Goal: Task Accomplishment & Management: Manage account settings

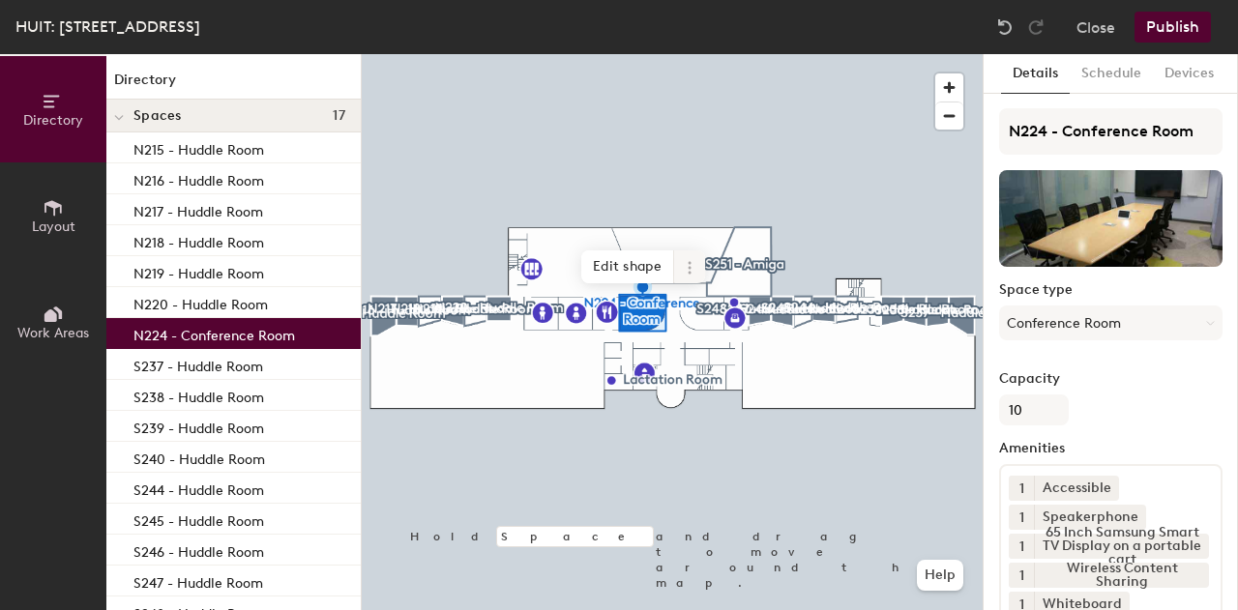
click at [692, 266] on icon at bounding box center [689, 267] width 15 height 15
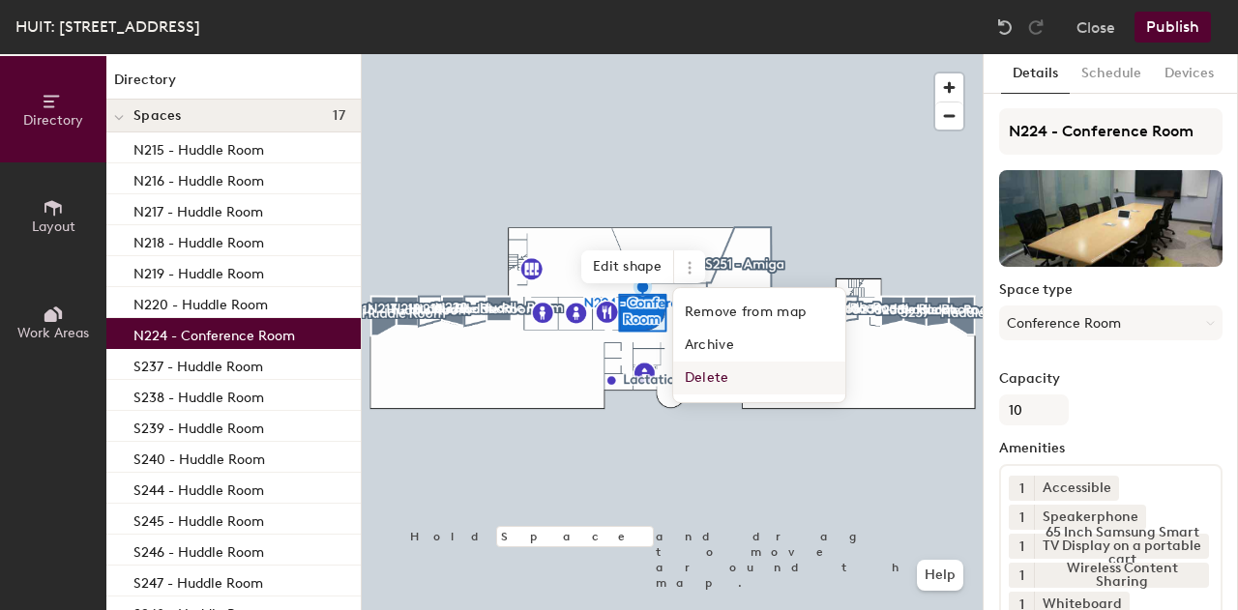
click at [727, 372] on span "Delete" at bounding box center [759, 378] width 172 height 33
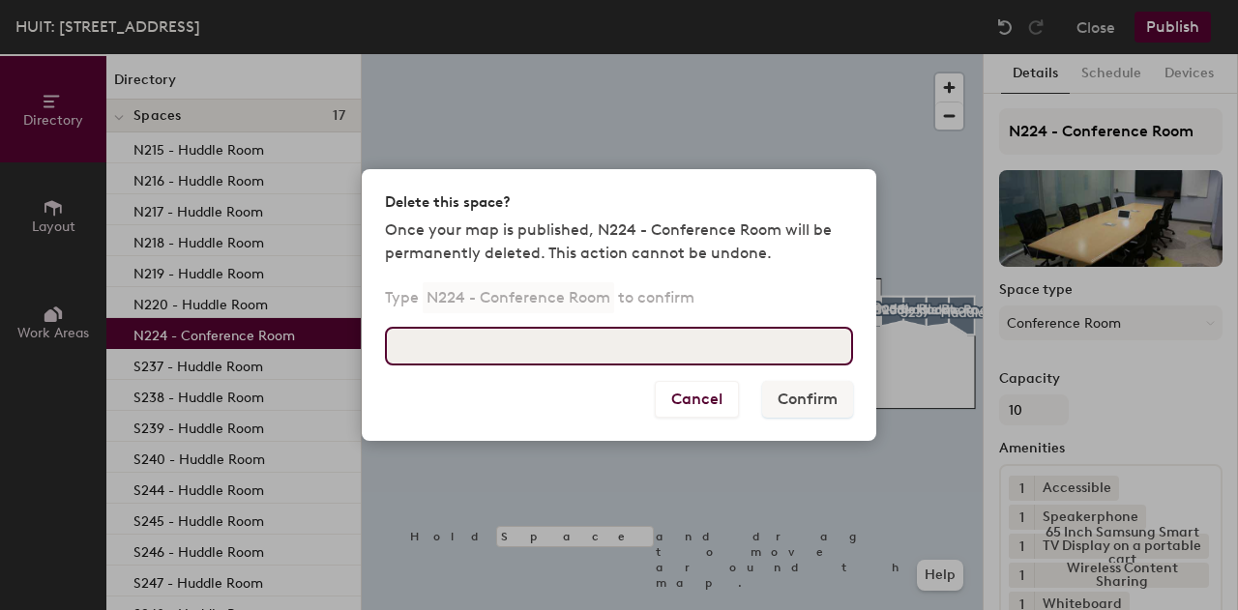
click at [703, 355] on input at bounding box center [619, 346] width 468 height 39
type input "N224 - Conference Room"
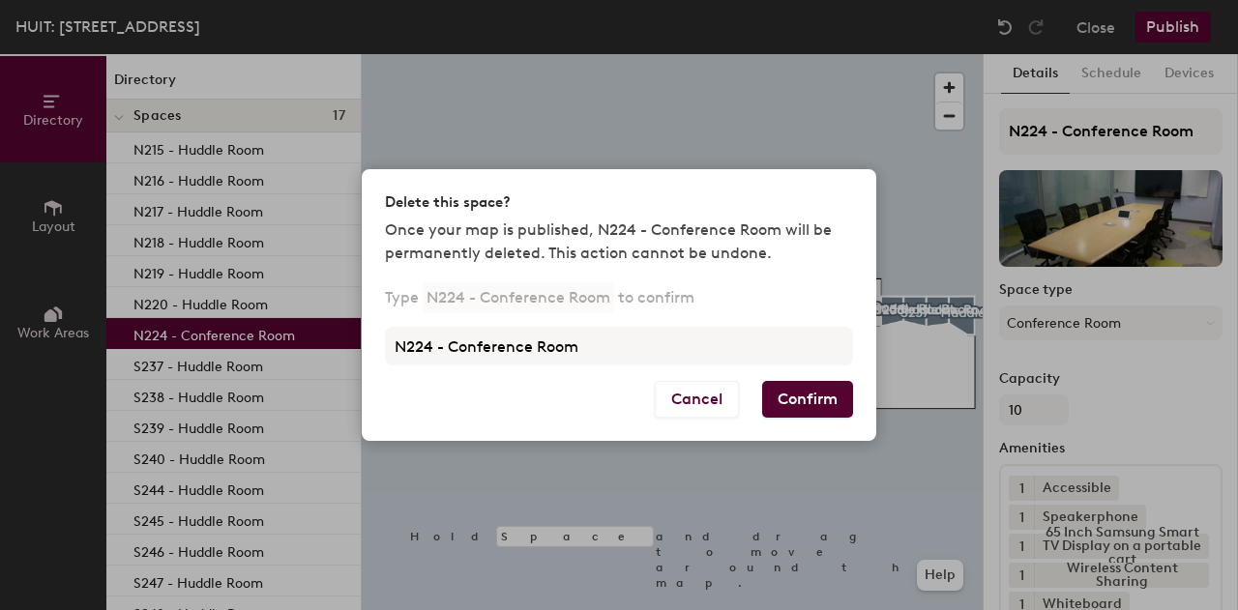
click at [805, 405] on button "Confirm" at bounding box center [807, 399] width 91 height 37
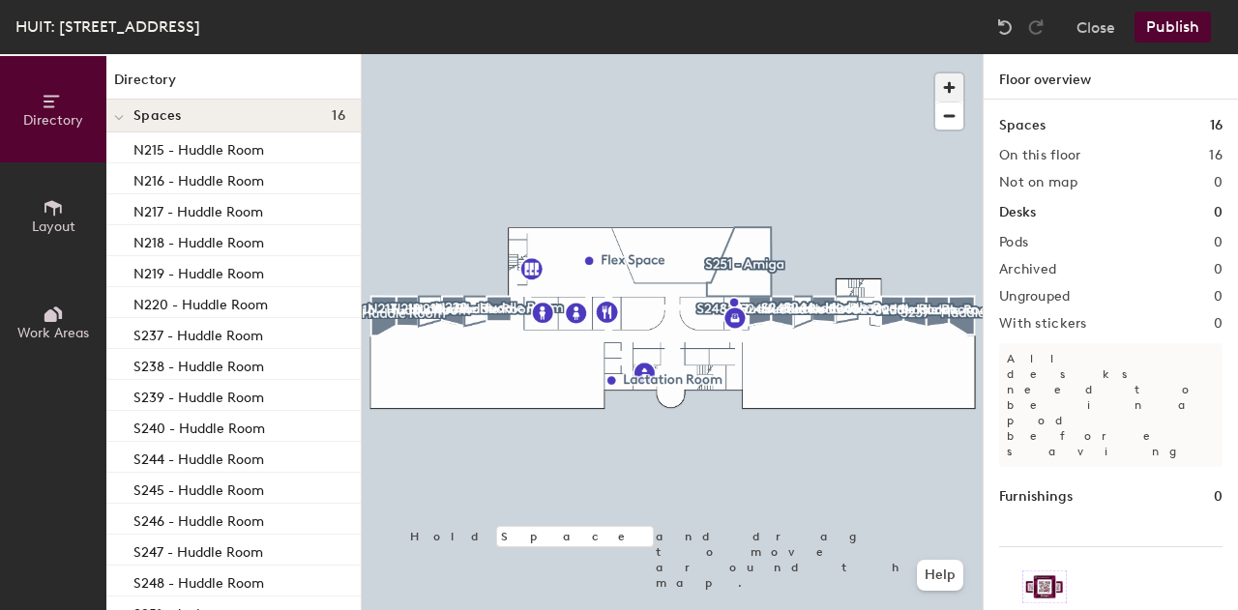
click at [955, 86] on span "button" at bounding box center [949, 88] width 28 height 28
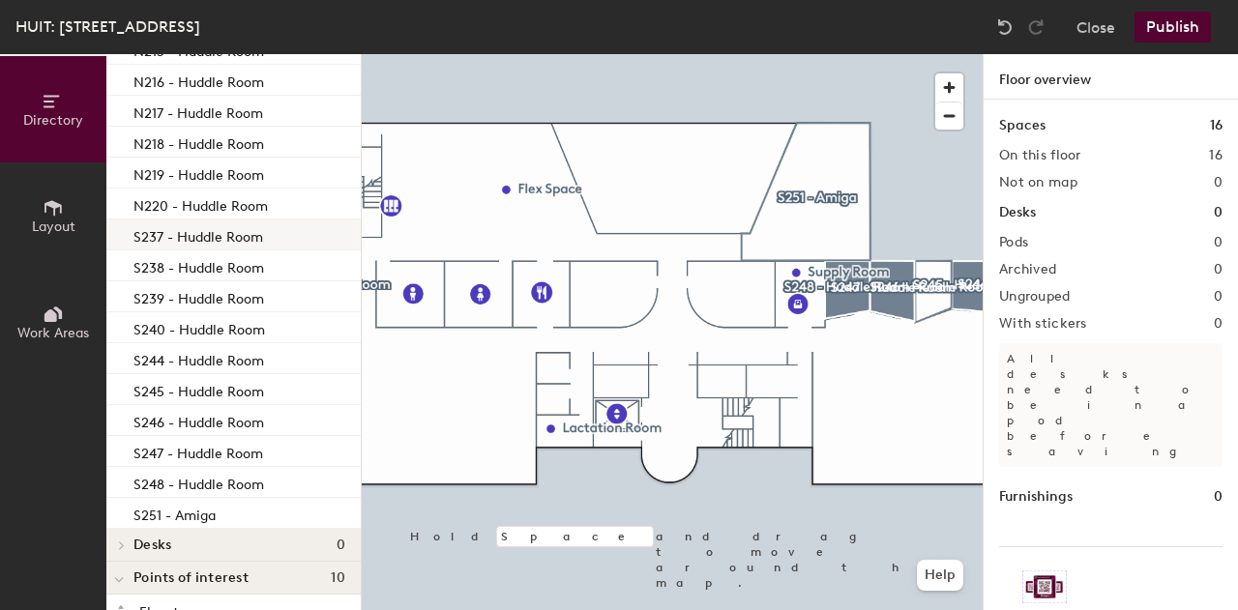
scroll to position [100, 0]
click at [1168, 19] on button "Publish" at bounding box center [1172, 27] width 76 height 31
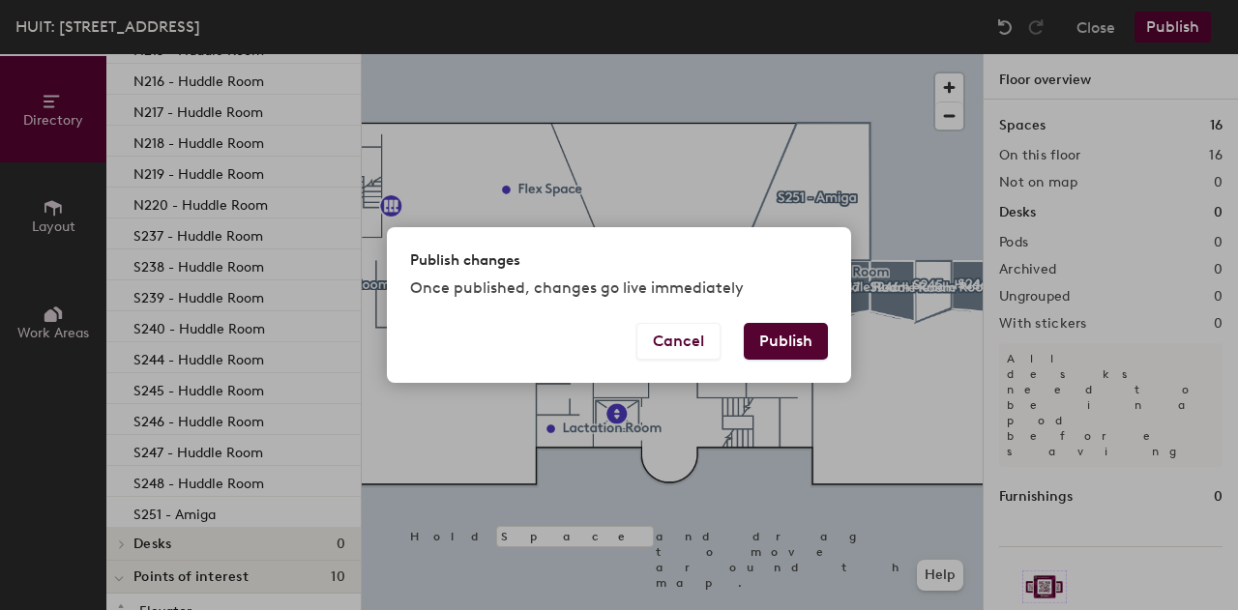
click at [767, 350] on button "Publish" at bounding box center [786, 341] width 84 height 37
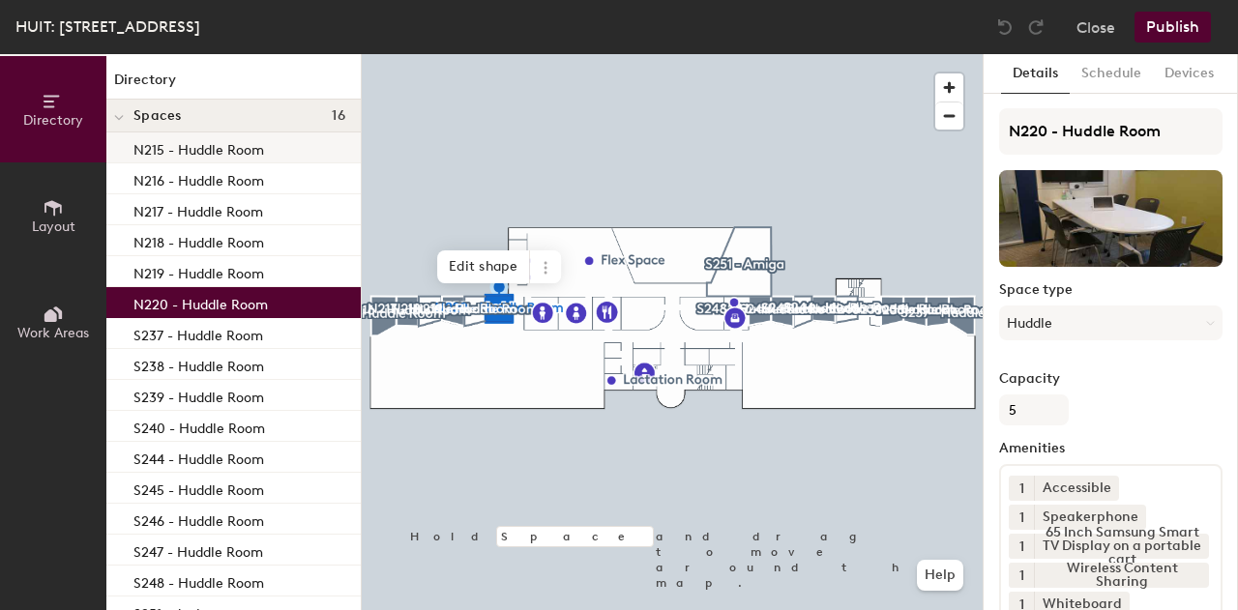
click at [255, 154] on p "N215 - Huddle Room" at bounding box center [198, 147] width 131 height 22
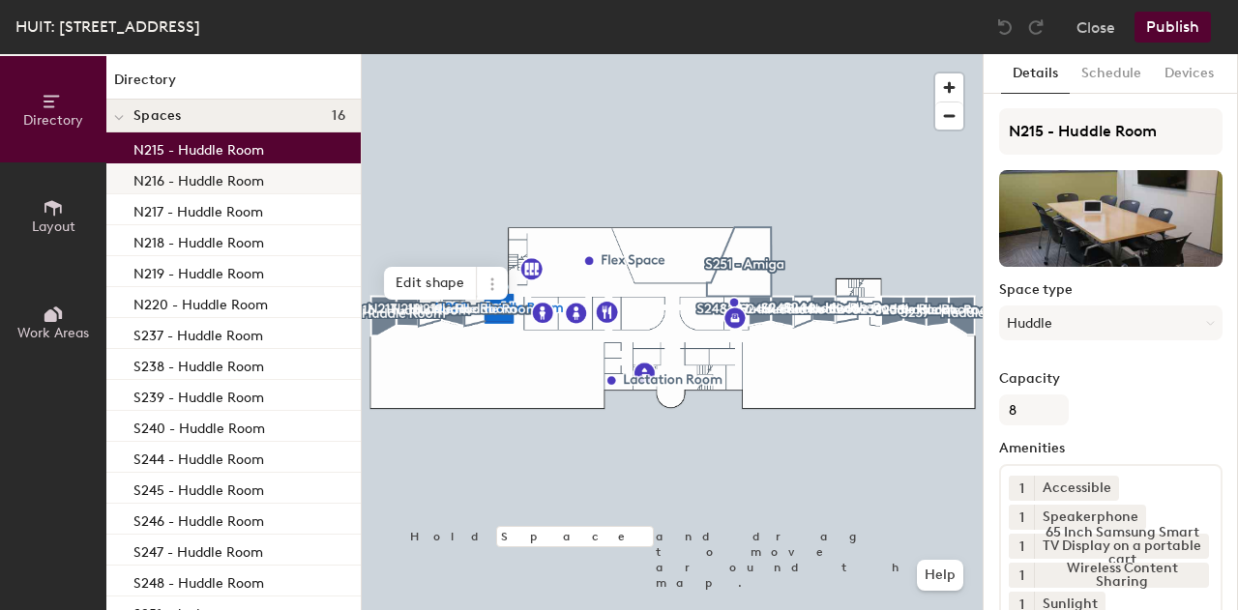
click at [255, 183] on p "N216 - Huddle Room" at bounding box center [198, 178] width 131 height 22
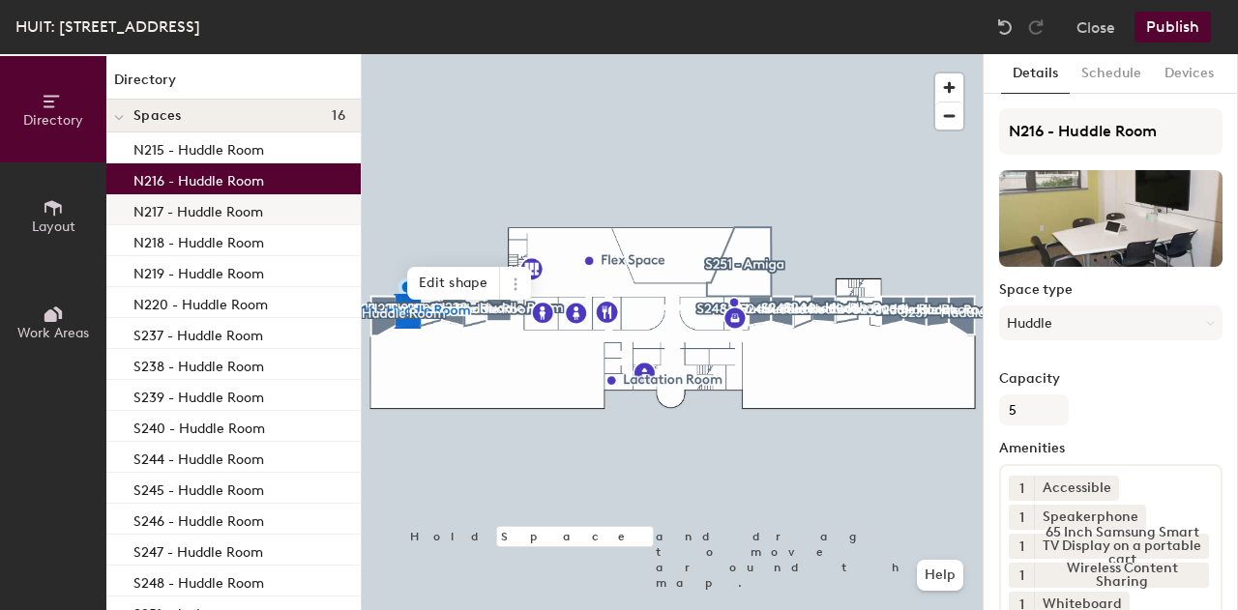
click at [252, 203] on p "N217 - Huddle Room" at bounding box center [198, 209] width 130 height 22
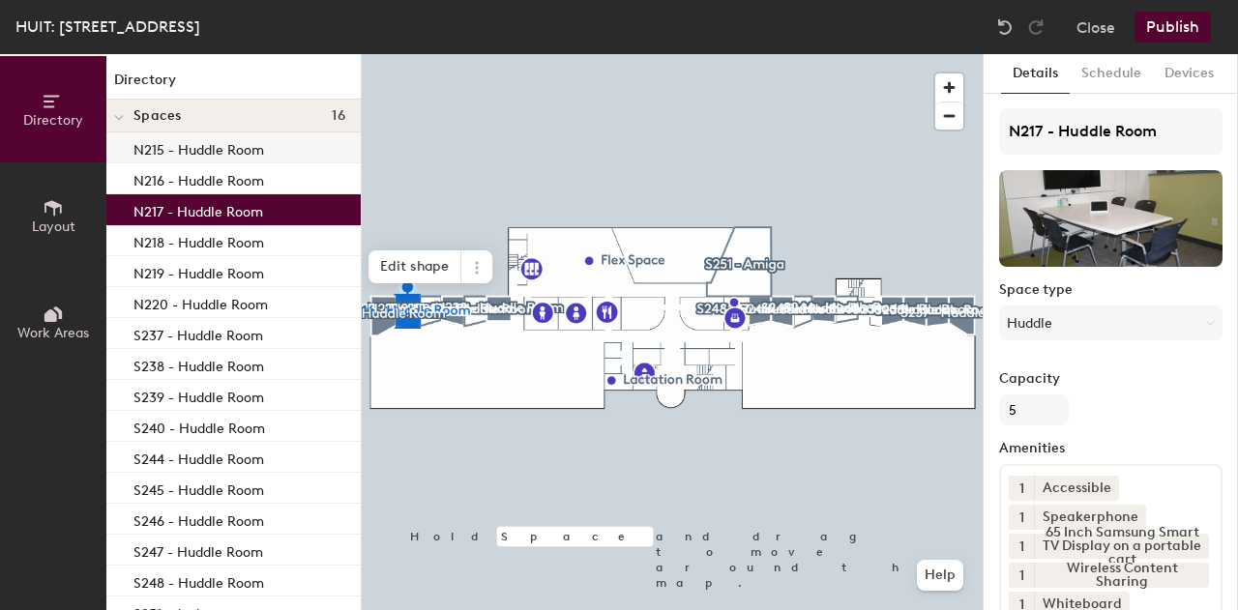
click at [244, 158] on p "N215 - Huddle Room" at bounding box center [198, 147] width 131 height 22
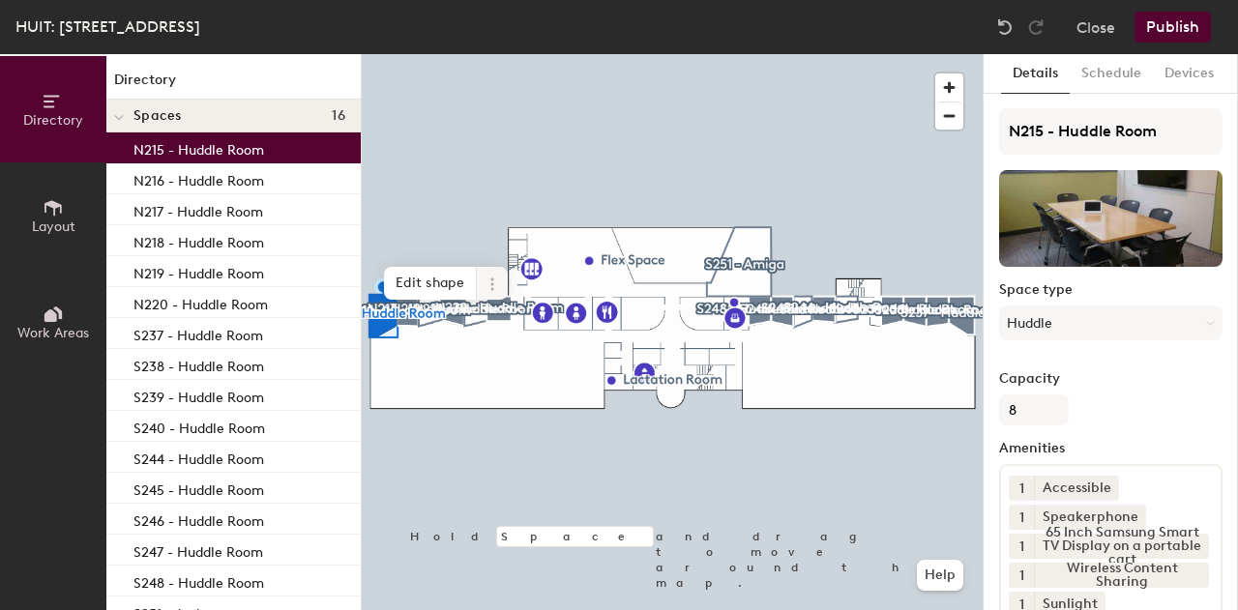
click at [489, 281] on icon at bounding box center [492, 284] width 15 height 15
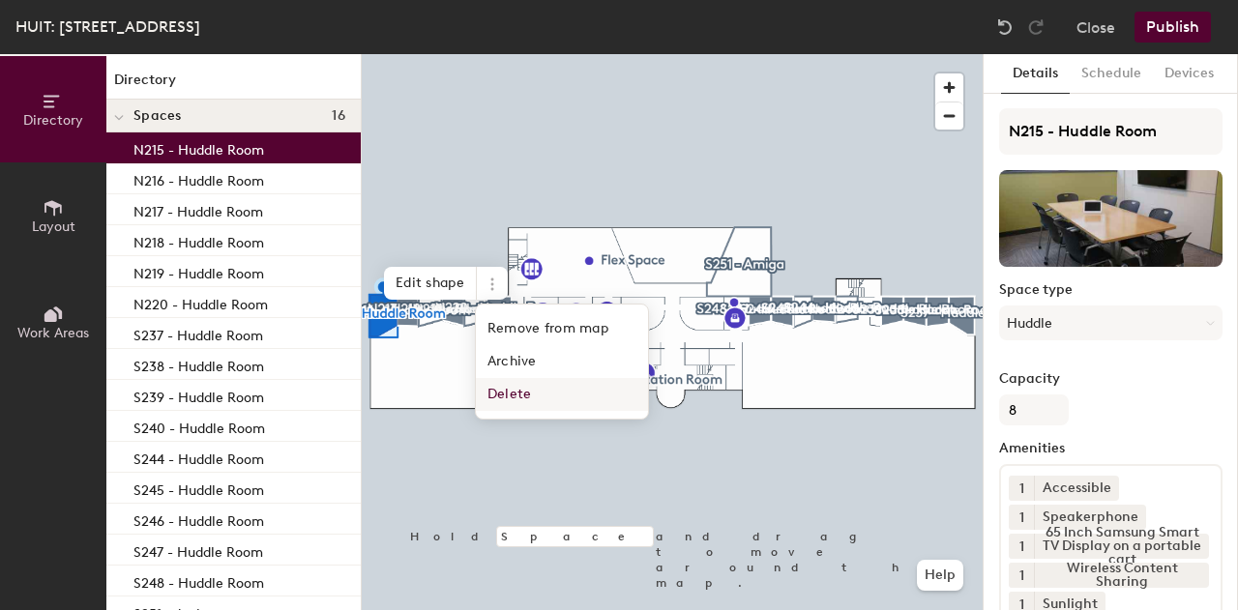
click at [509, 395] on span "Delete" at bounding box center [562, 394] width 172 height 33
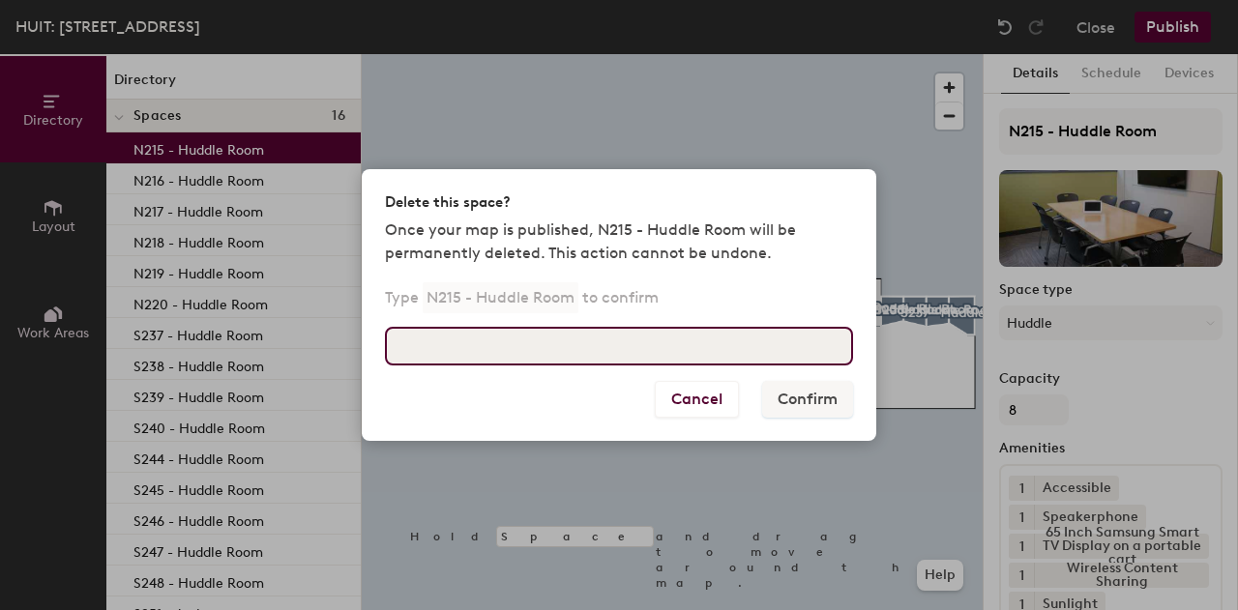
click at [536, 344] on input at bounding box center [619, 346] width 468 height 39
type input "N215 - Huddle Room"
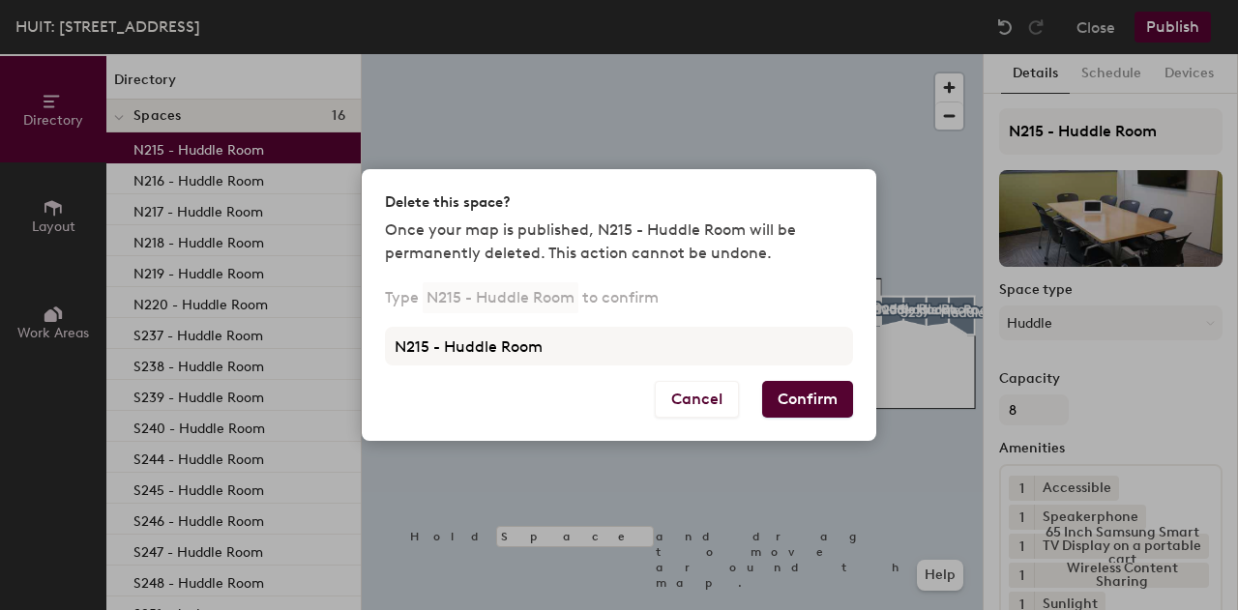
click at [793, 397] on button "Confirm" at bounding box center [807, 399] width 91 height 37
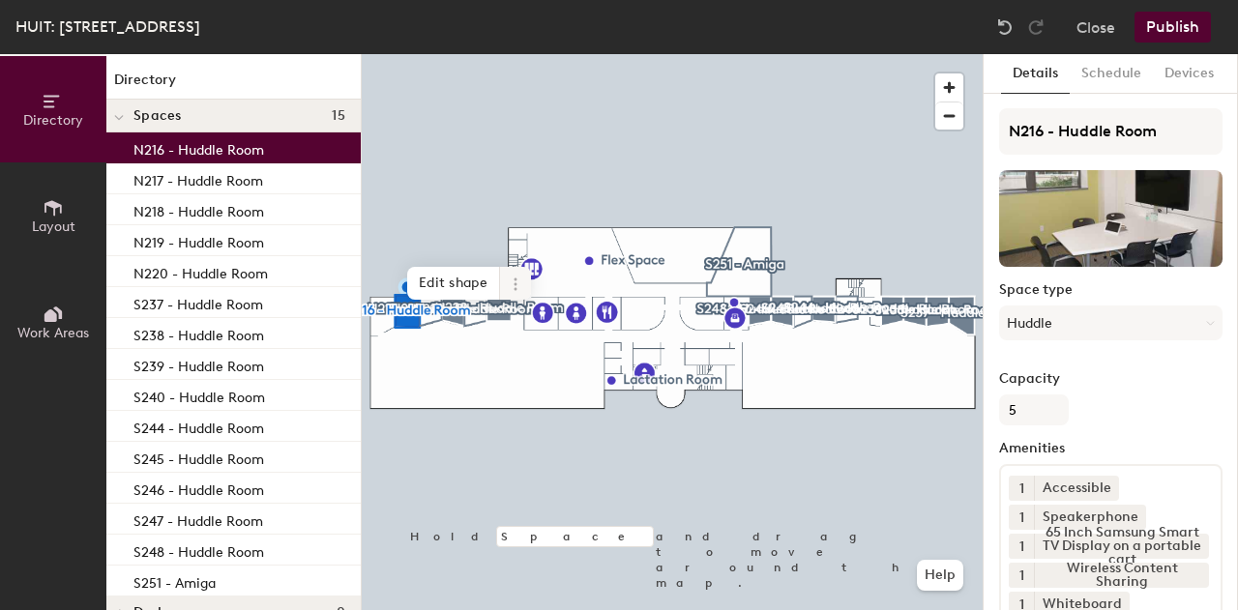
click at [515, 279] on icon at bounding box center [515, 279] width 3 height 3
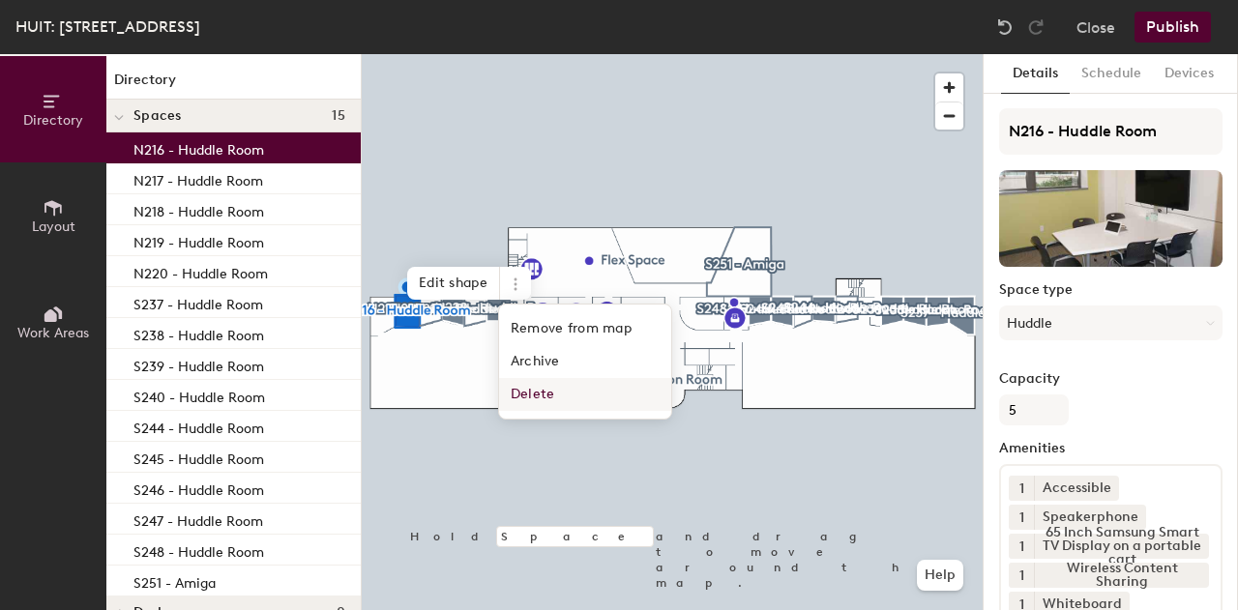
click at [528, 396] on span "Delete" at bounding box center [585, 394] width 172 height 33
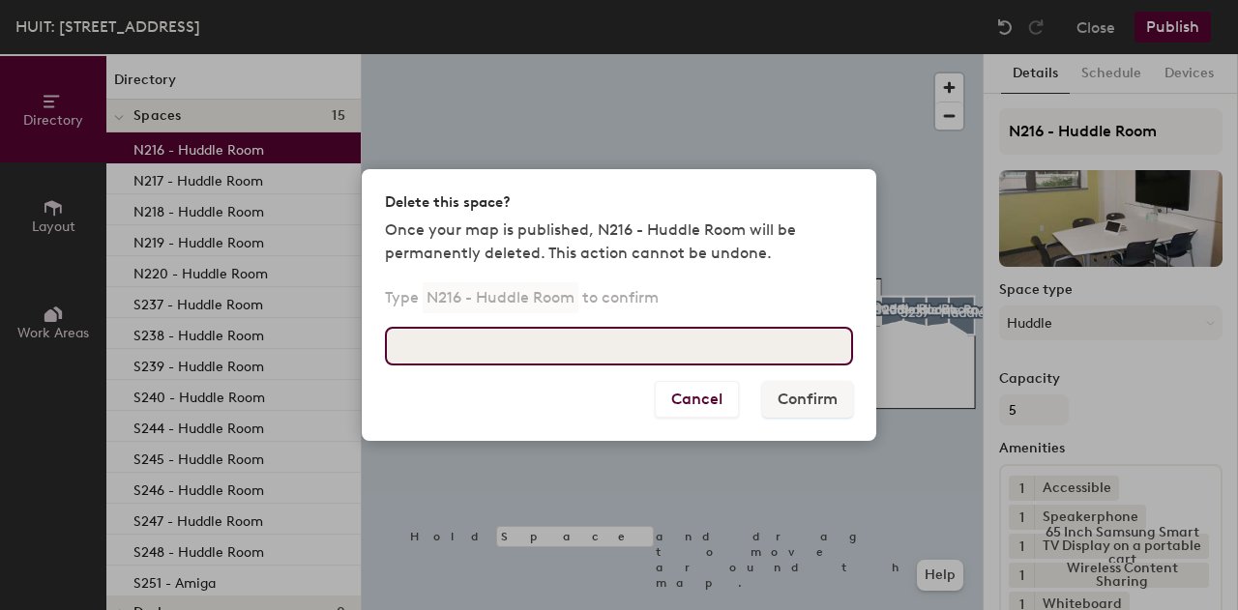
click at [568, 359] on input at bounding box center [619, 346] width 468 height 39
type input "N216 - Huddle Room"
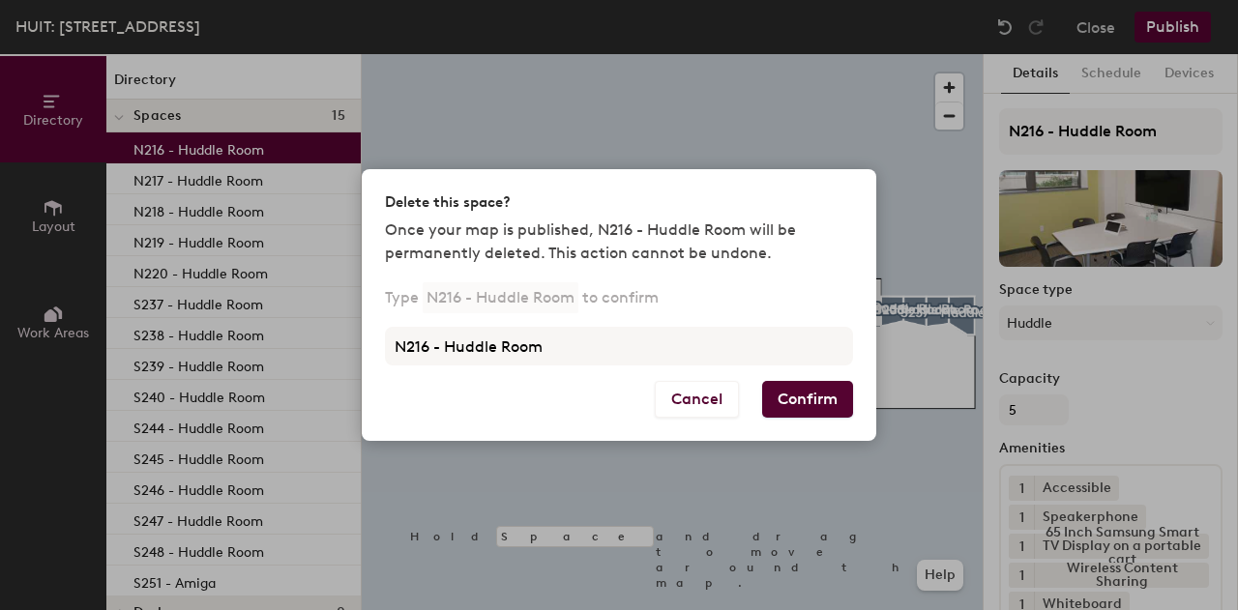
click at [809, 416] on button "Confirm" at bounding box center [807, 399] width 91 height 37
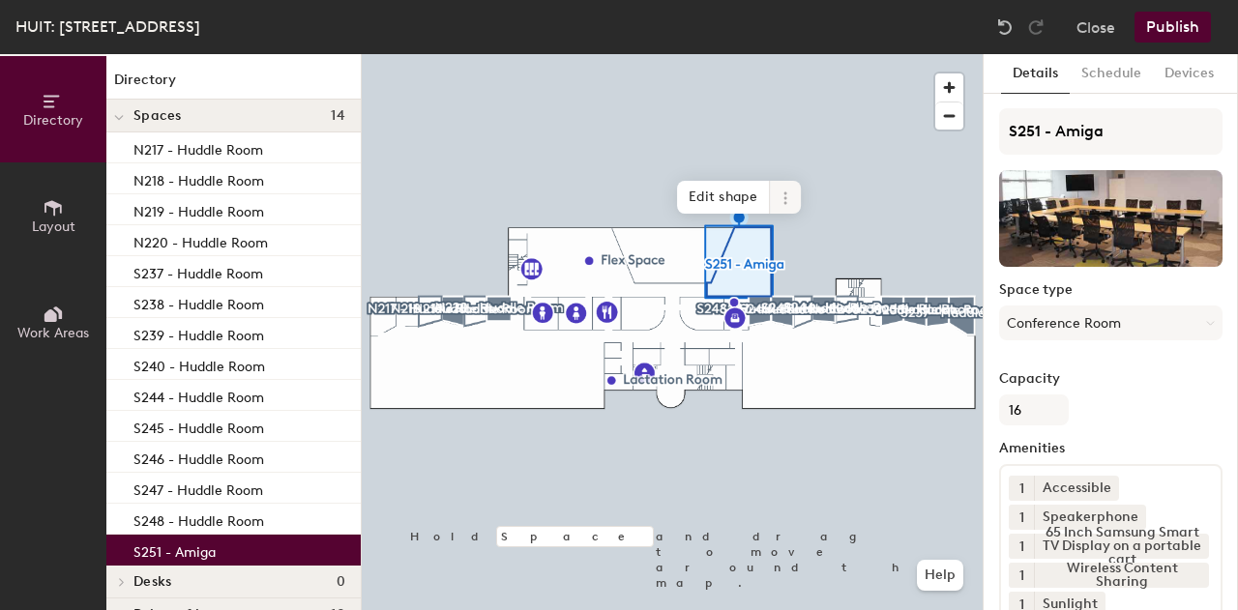
click at [785, 191] on icon at bounding box center [785, 198] width 15 height 15
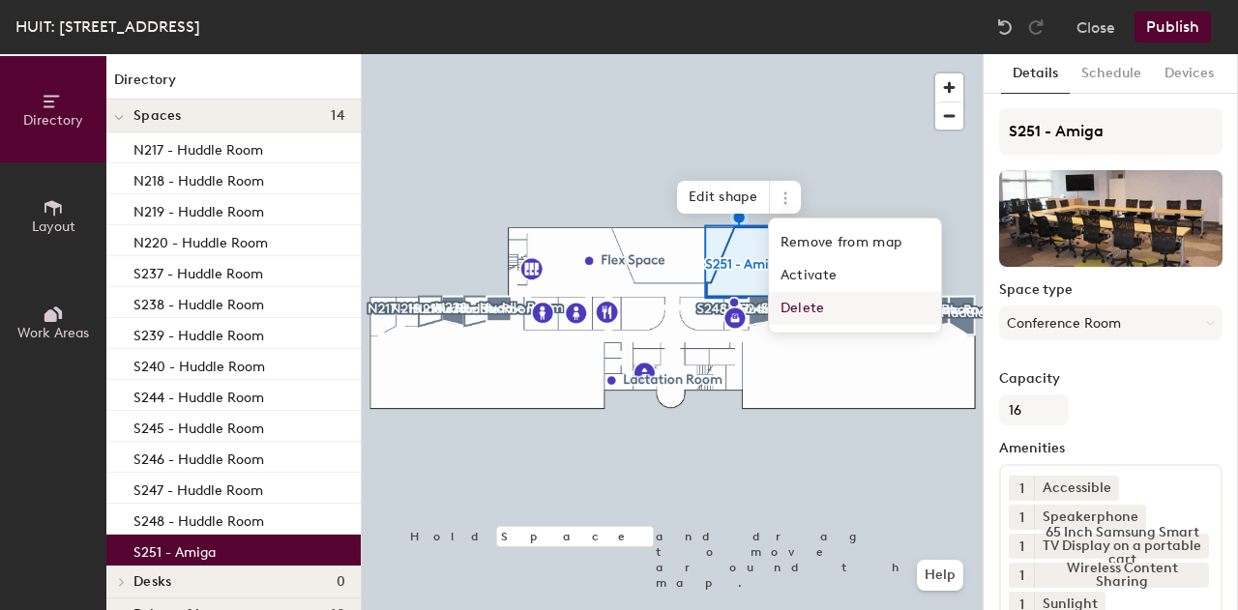
click at [818, 315] on span "Delete" at bounding box center [855, 308] width 172 height 33
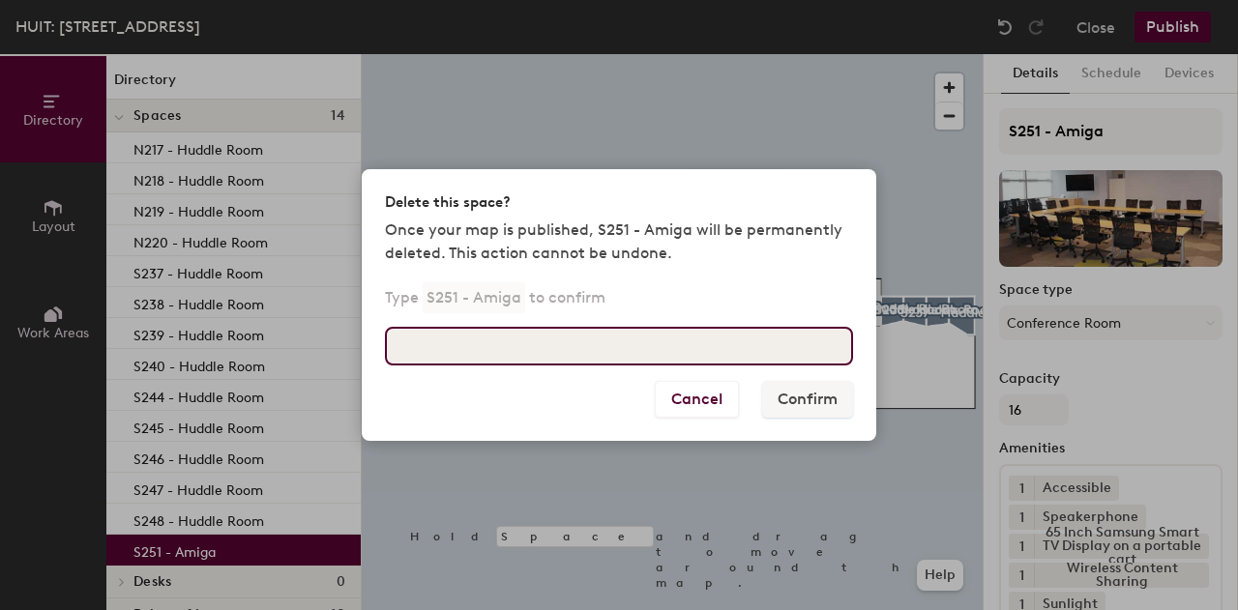
click at [649, 353] on input at bounding box center [619, 346] width 468 height 39
type input "S251 - Amiga"
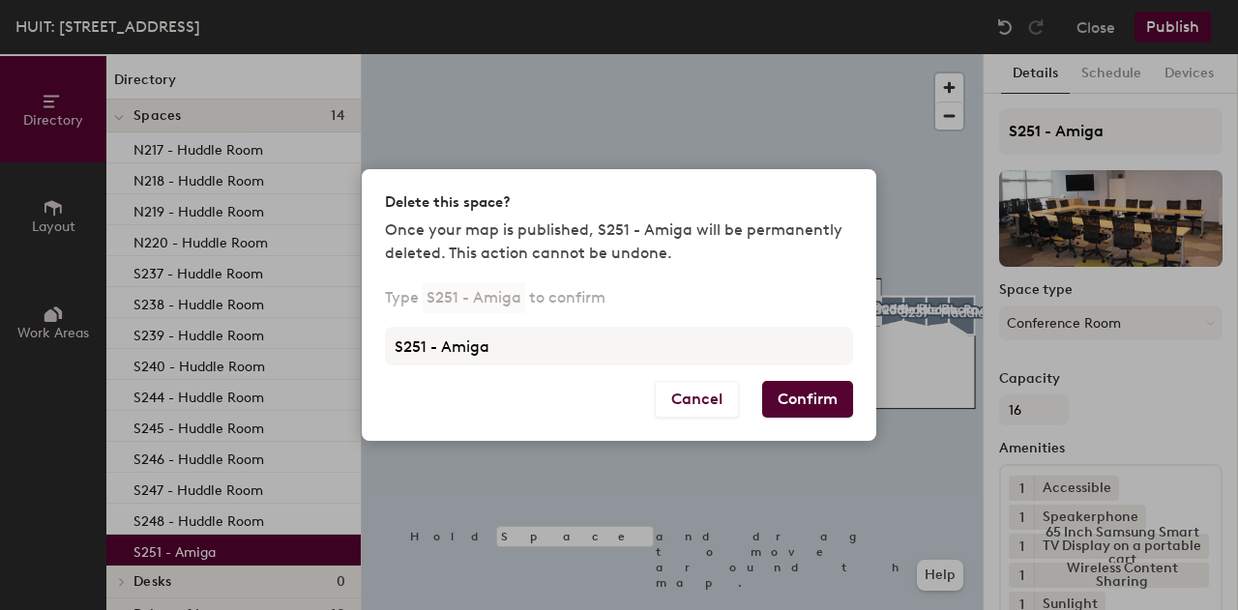
click at [794, 409] on button "Confirm" at bounding box center [807, 399] width 91 height 37
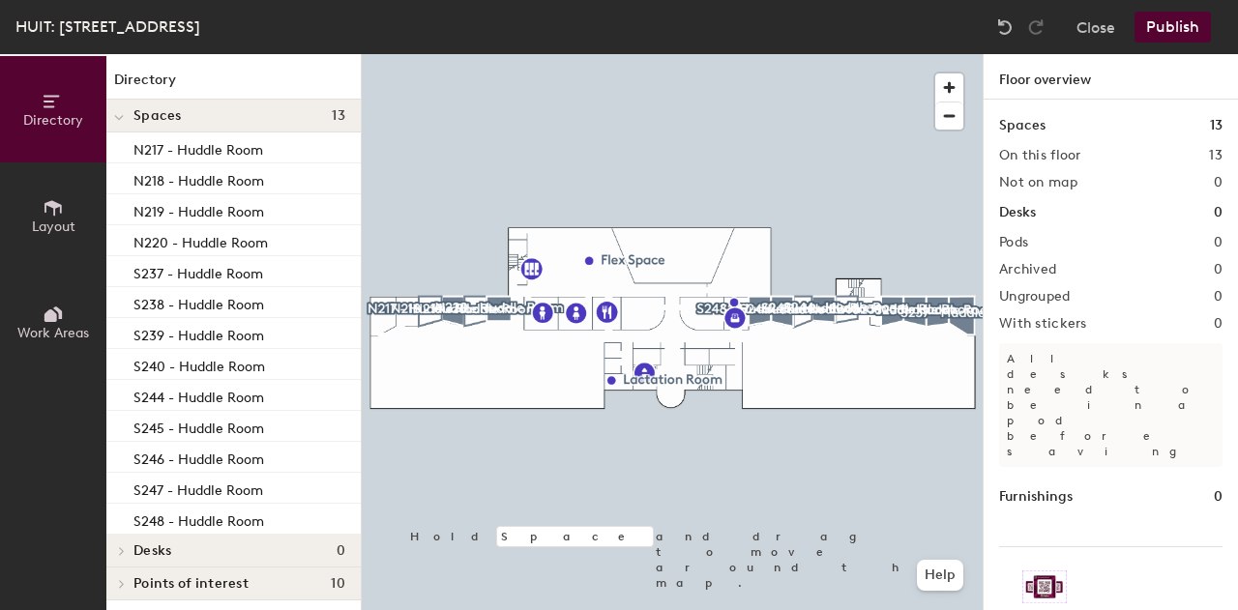
click at [1164, 21] on button "Publish" at bounding box center [1172, 27] width 76 height 31
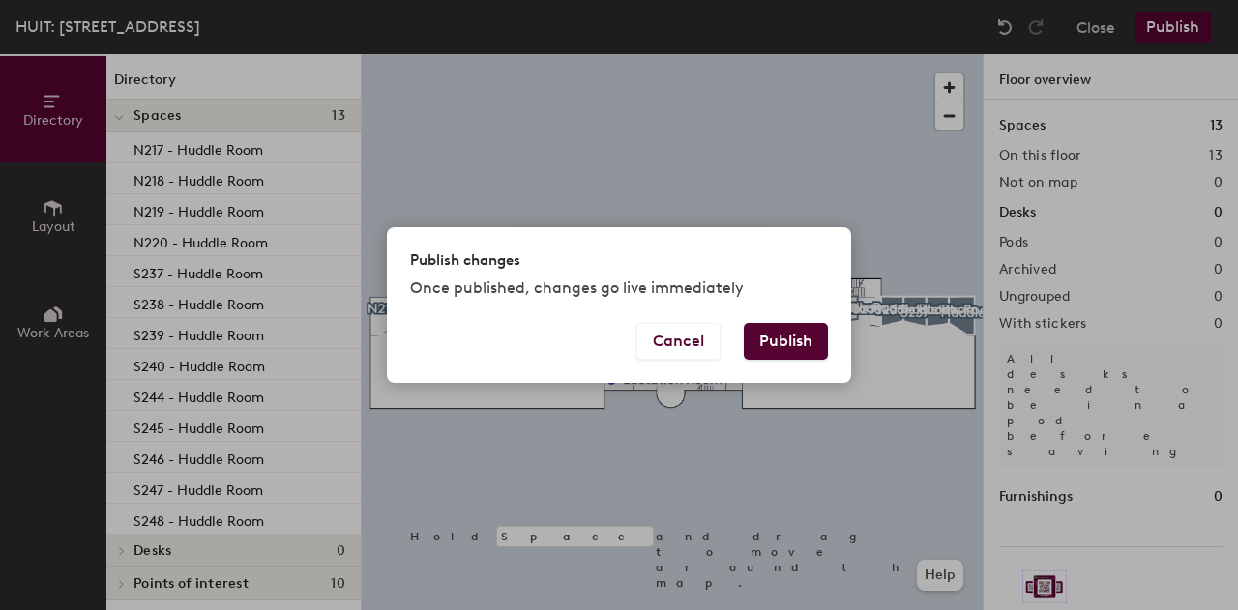
click at [772, 340] on button "Publish" at bounding box center [786, 341] width 84 height 37
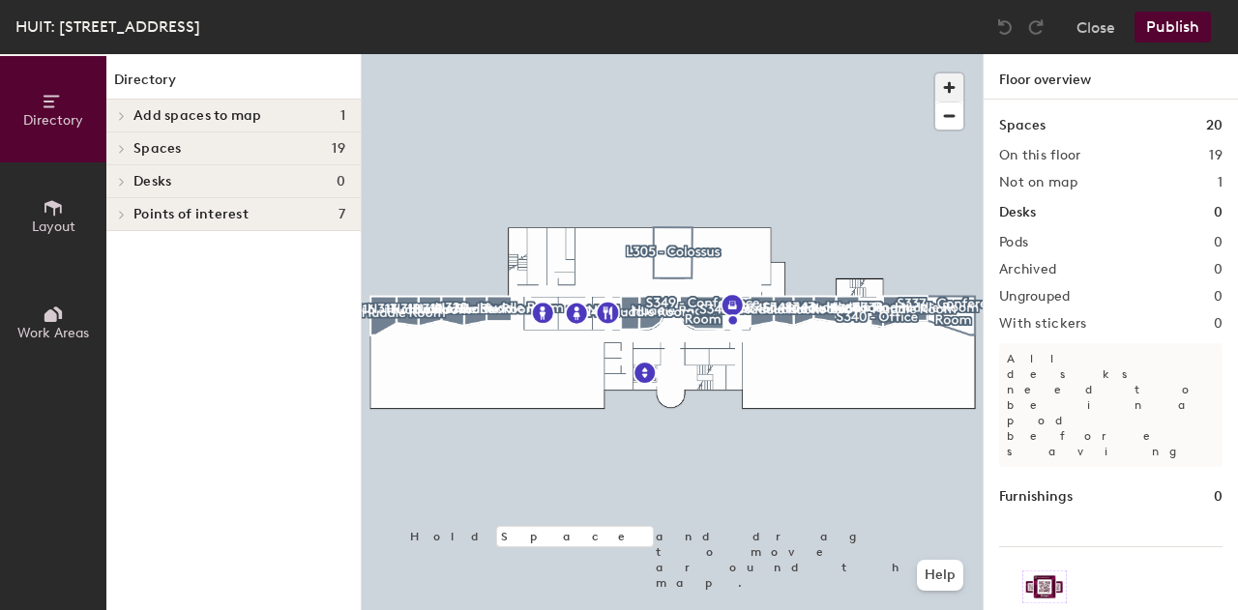
click at [949, 74] on span "button" at bounding box center [949, 88] width 28 height 28
click at [952, 78] on span "button" at bounding box center [949, 88] width 28 height 28
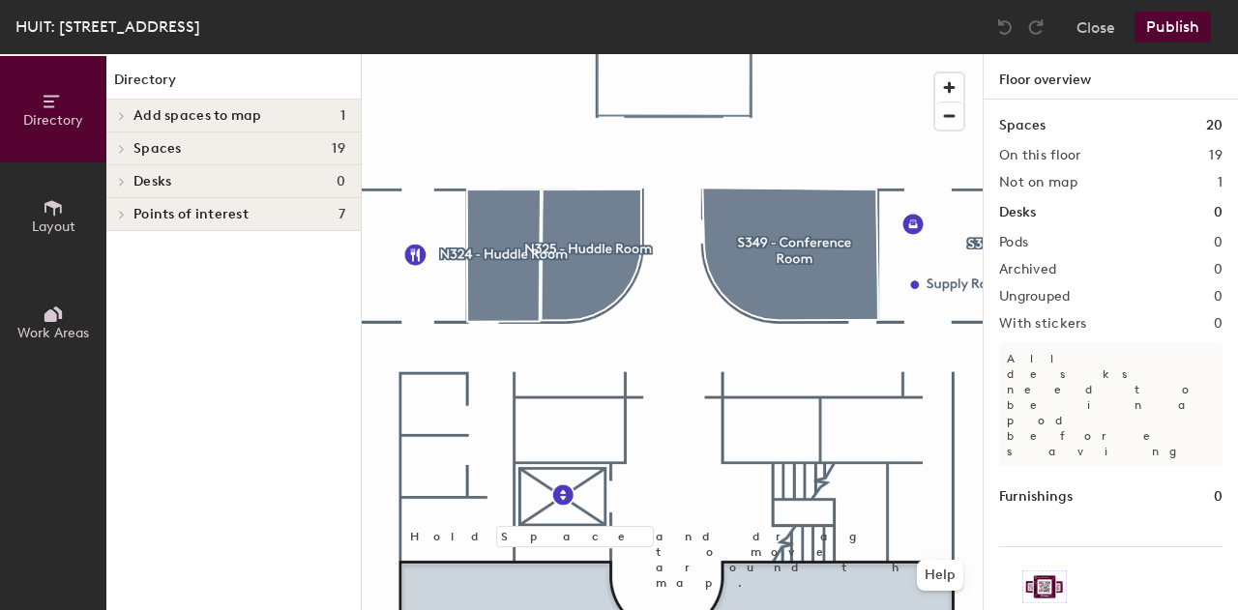
click at [50, 217] on icon at bounding box center [53, 207] width 21 height 21
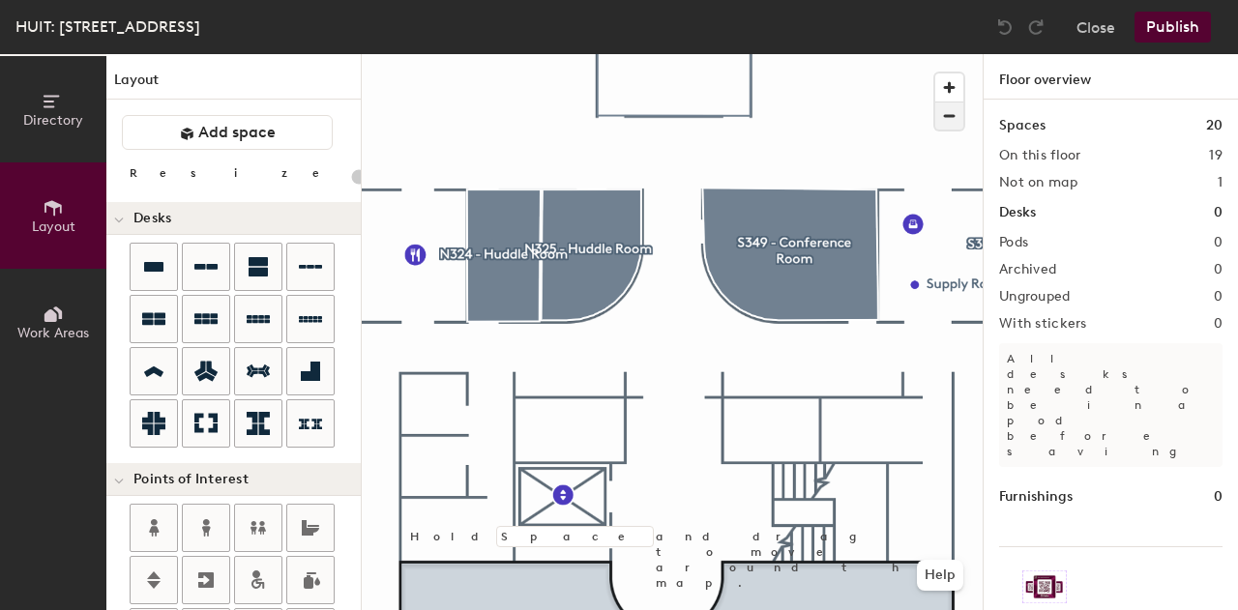
click at [946, 118] on span "button" at bounding box center [949, 116] width 28 height 27
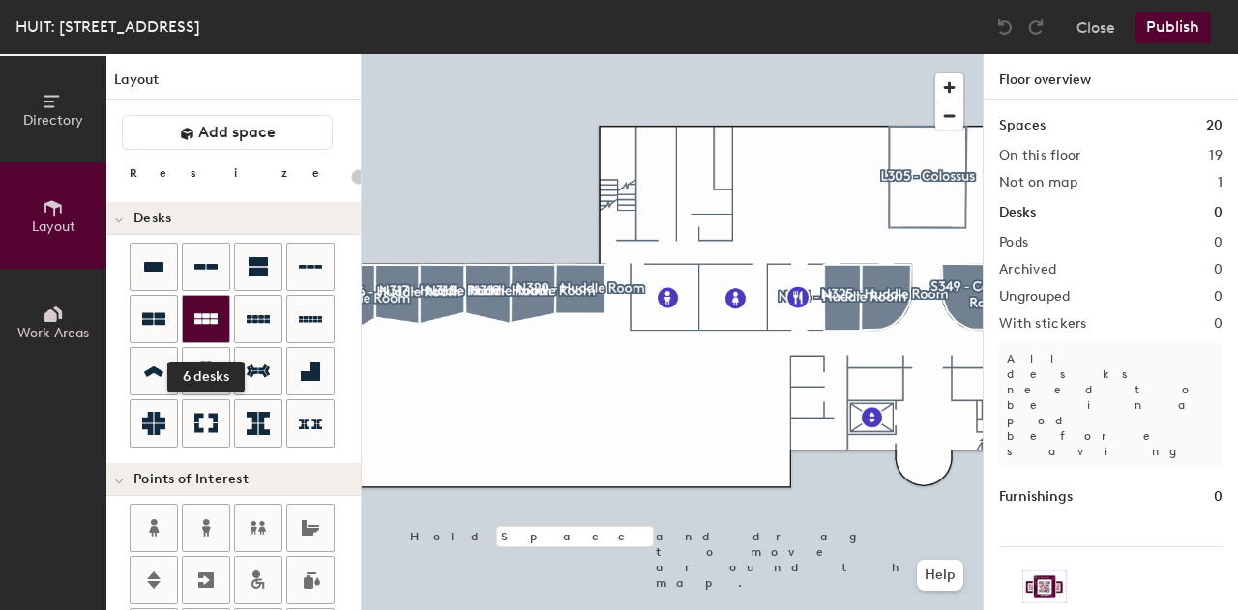
click at [209, 319] on icon at bounding box center [205, 319] width 23 height 23
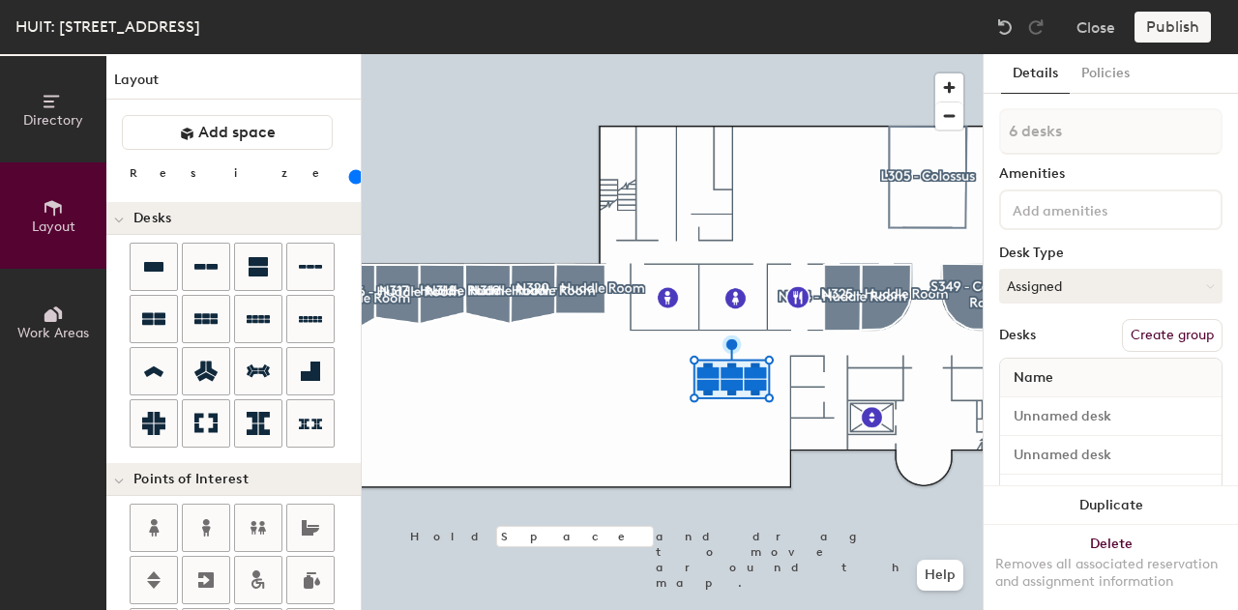
click at [351, 174] on input "range" at bounding box center [351, 176] width 0 height 15
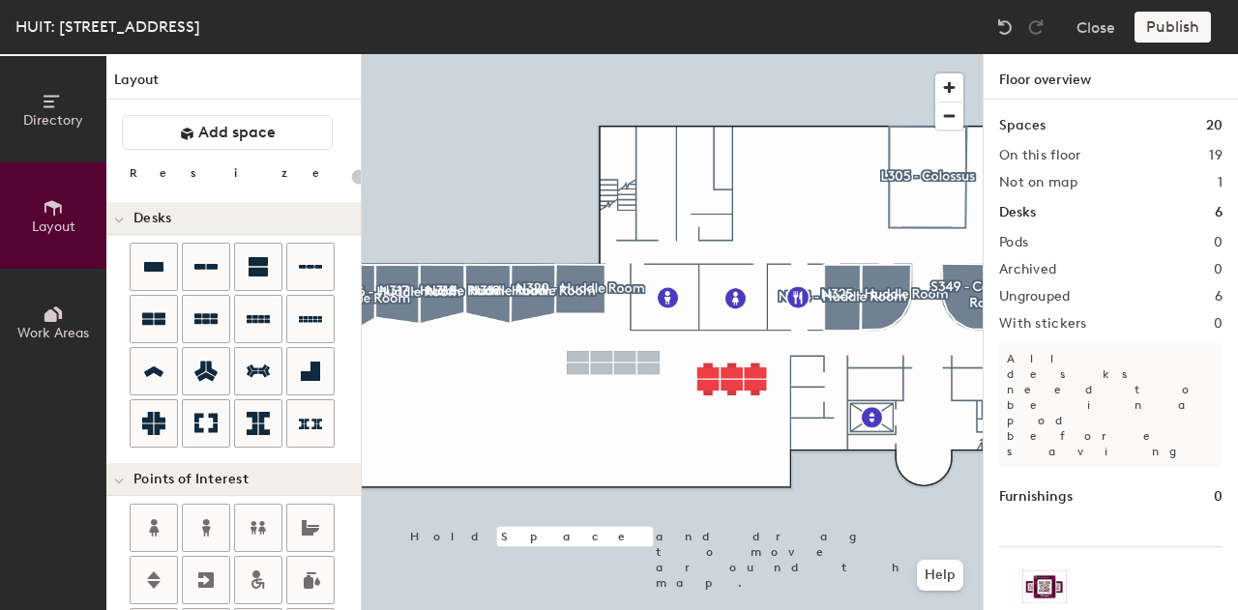
click at [624, 381] on div "Directory Layout Work Areas Layout Add space Resize Desks Points of Interest Fu…" at bounding box center [619, 332] width 1238 height 556
type input "120"
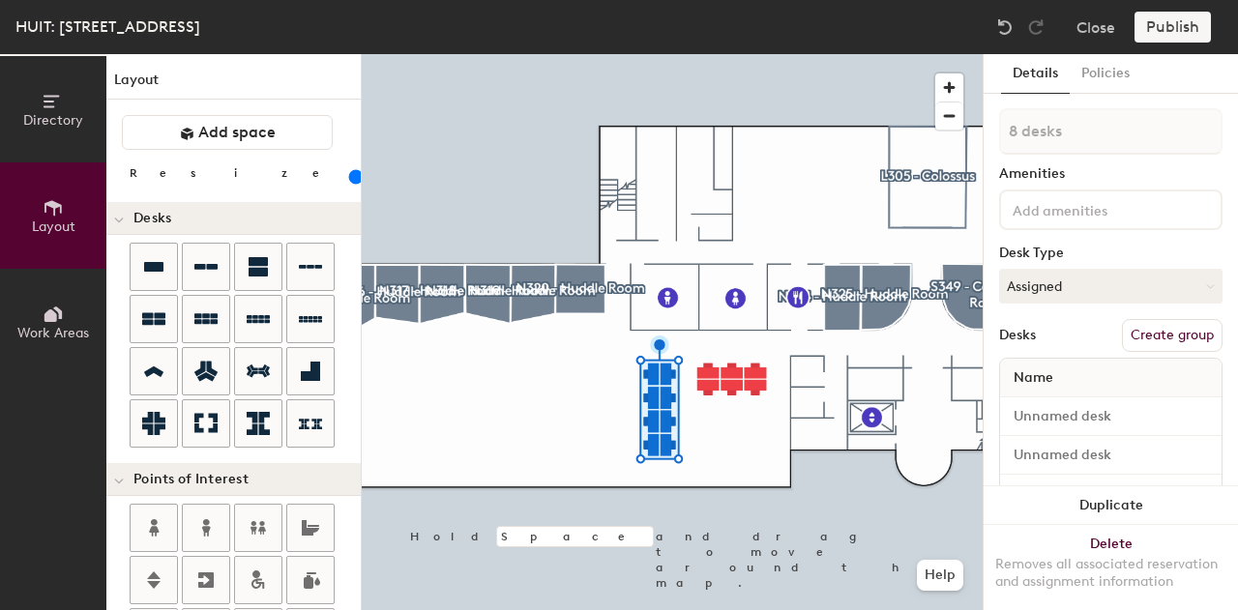
type input "1 desk"
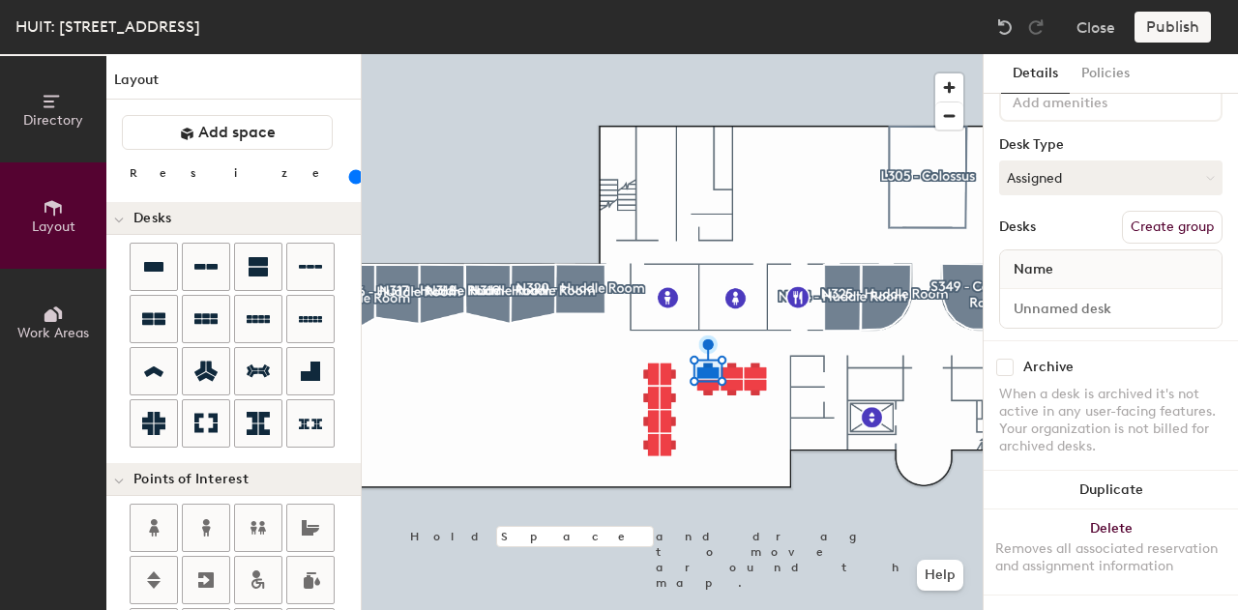
scroll to position [124, 0]
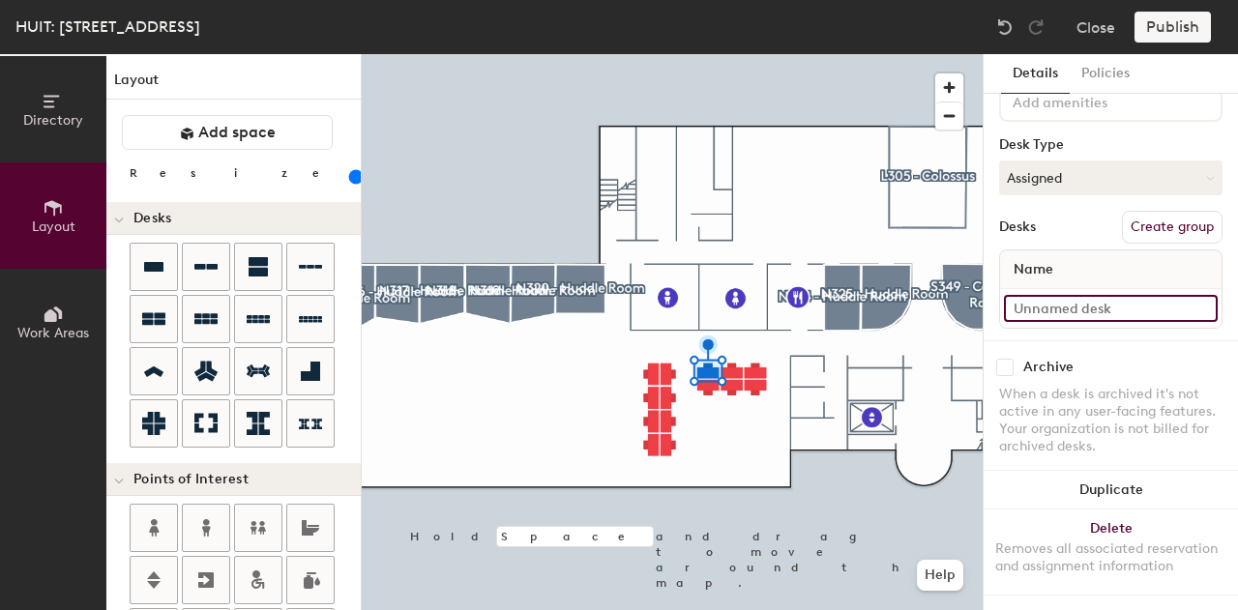
click at [1084, 305] on input at bounding box center [1111, 308] width 214 height 27
click at [1083, 305] on input at bounding box center [1111, 308] width 214 height 27
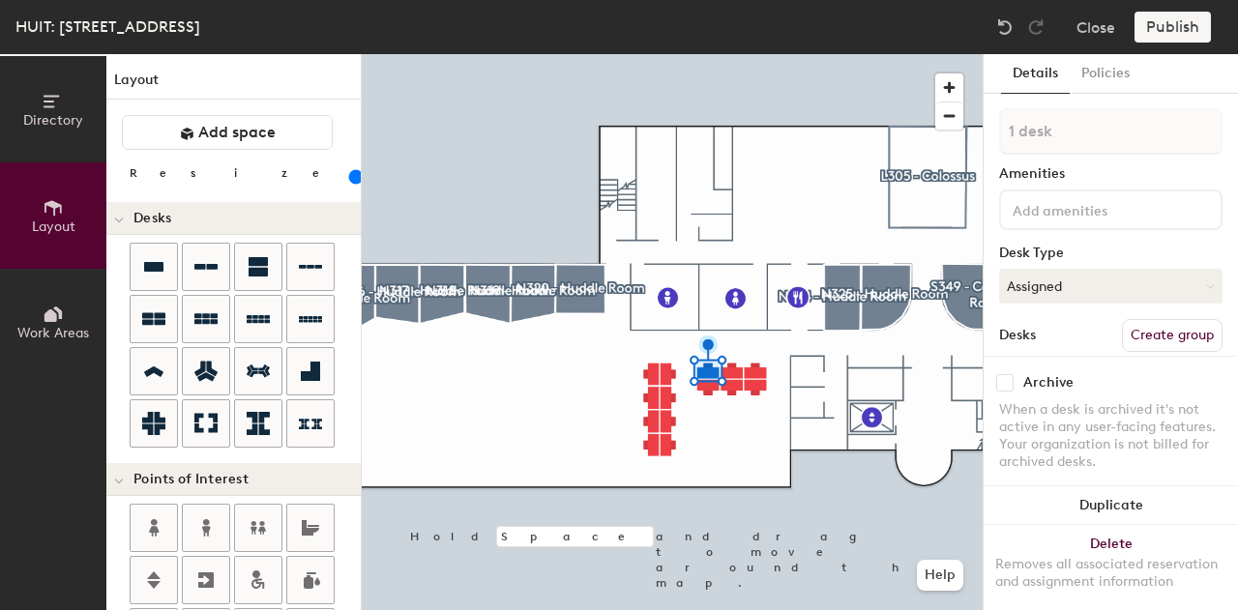
type input "N-310A"
click at [1115, 220] on input at bounding box center [1096, 208] width 174 height 23
click at [1107, 279] on button "Assigned" at bounding box center [1110, 286] width 223 height 35
click at [1054, 403] on div "Hoteled" at bounding box center [1096, 404] width 193 height 29
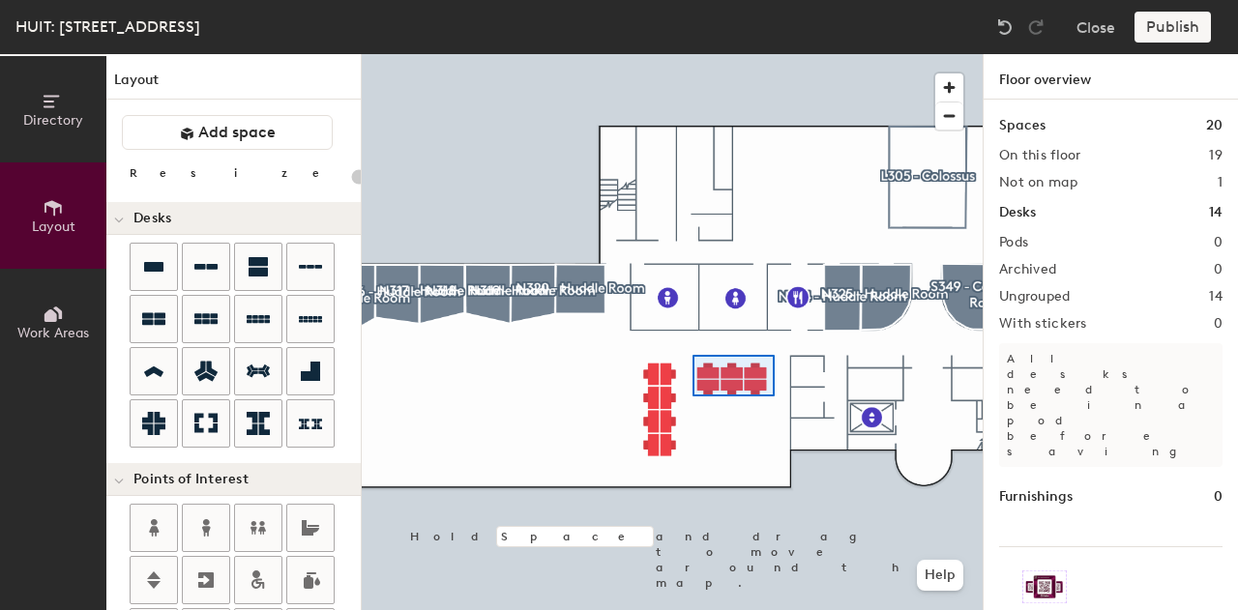
type input "120"
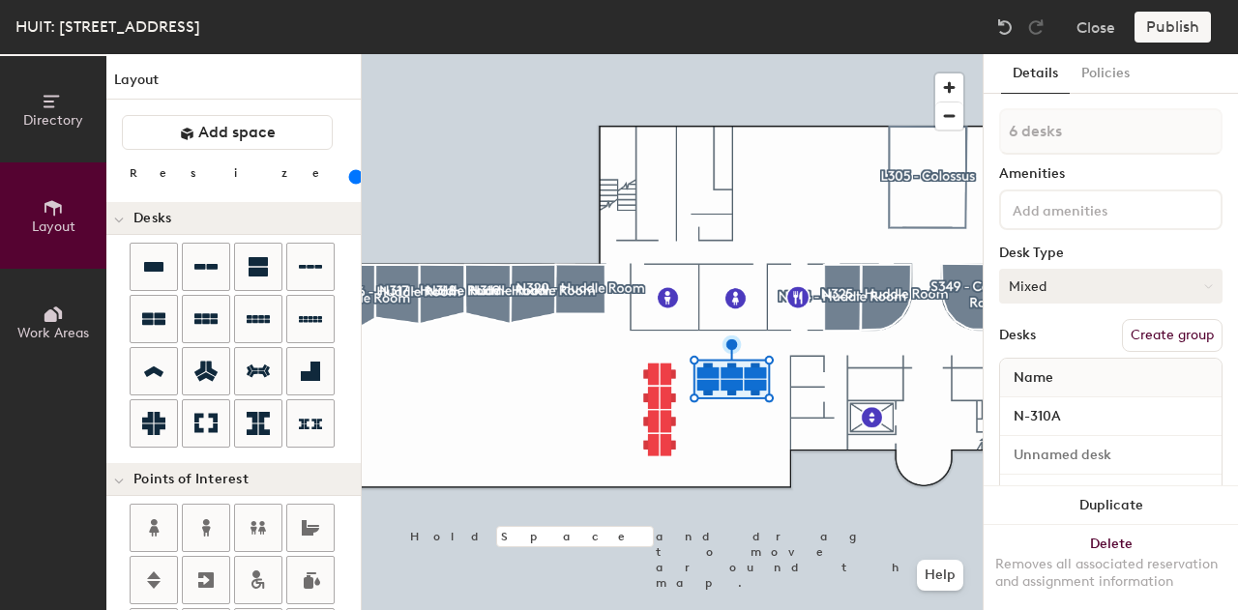
click at [1051, 280] on button "Mixed" at bounding box center [1110, 286] width 223 height 35
click at [1048, 407] on div "Hoteled" at bounding box center [1096, 404] width 193 height 29
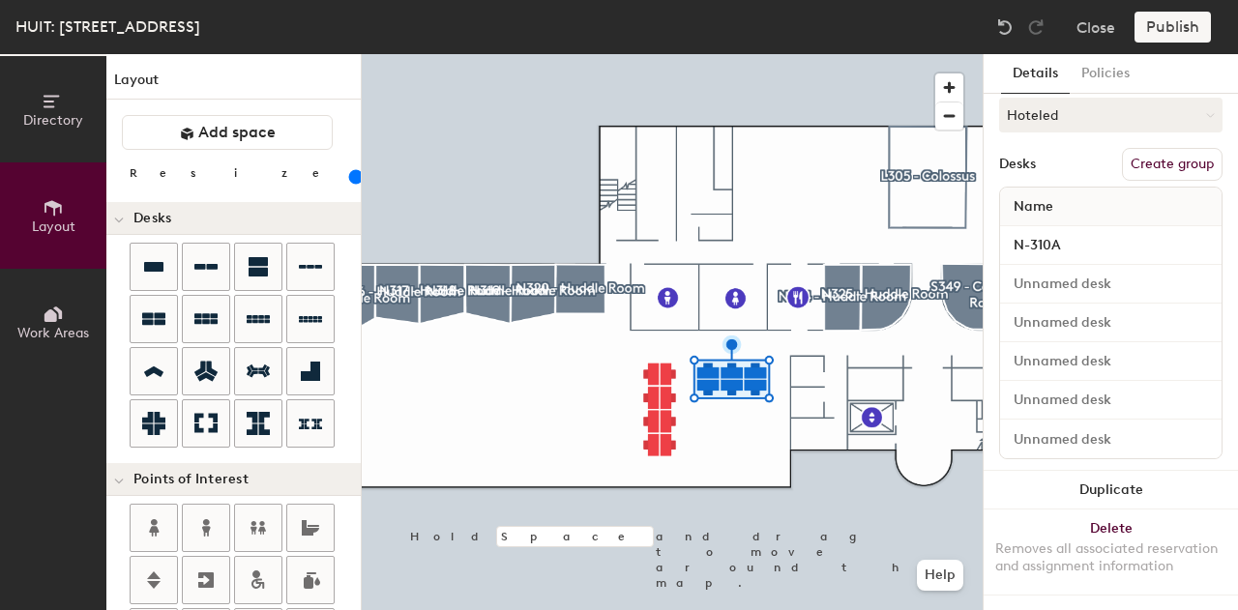
scroll to position [184, 0]
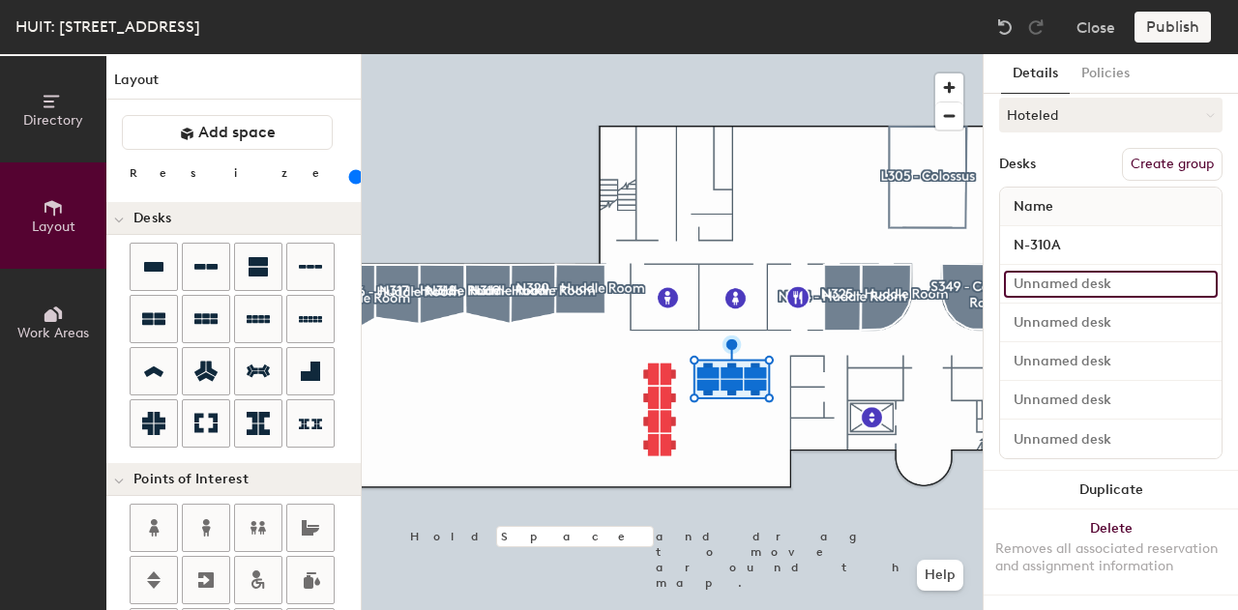
click at [1077, 271] on input at bounding box center [1111, 284] width 214 height 27
type input "N-310B"
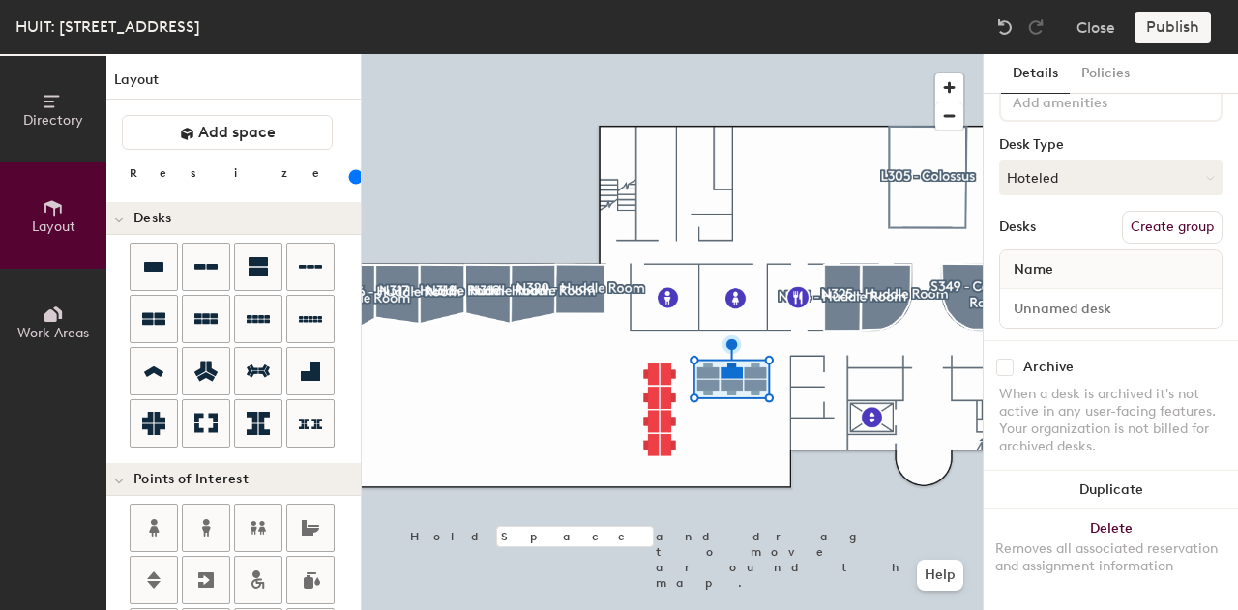
scroll to position [124, 0]
type input "6 desks"
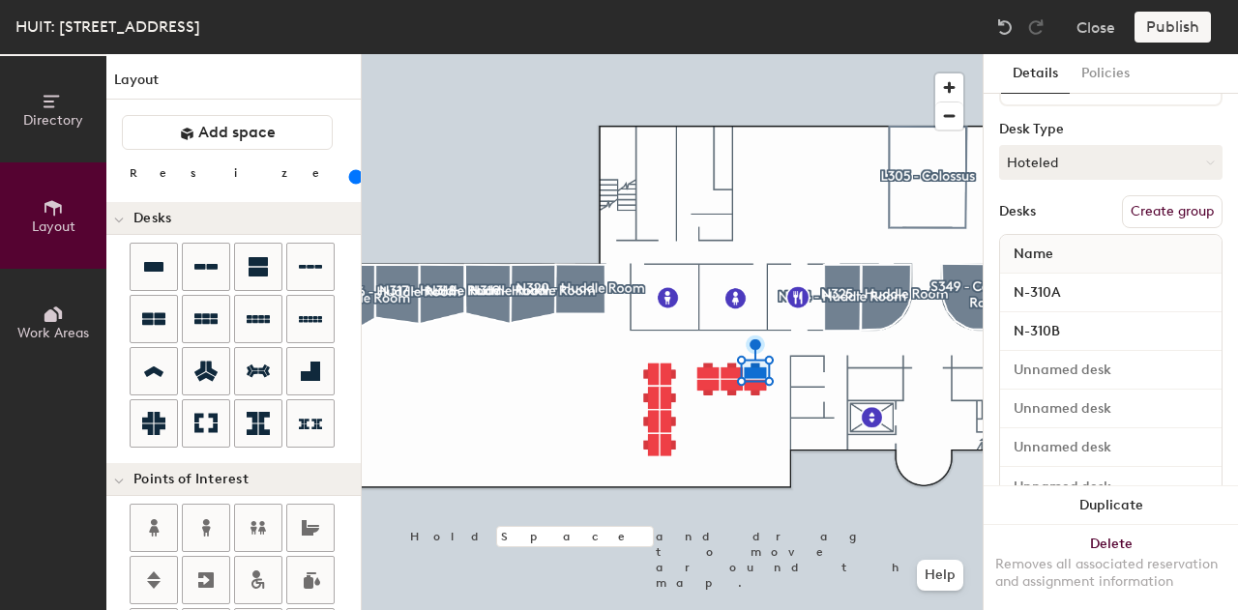
scroll to position [184, 0]
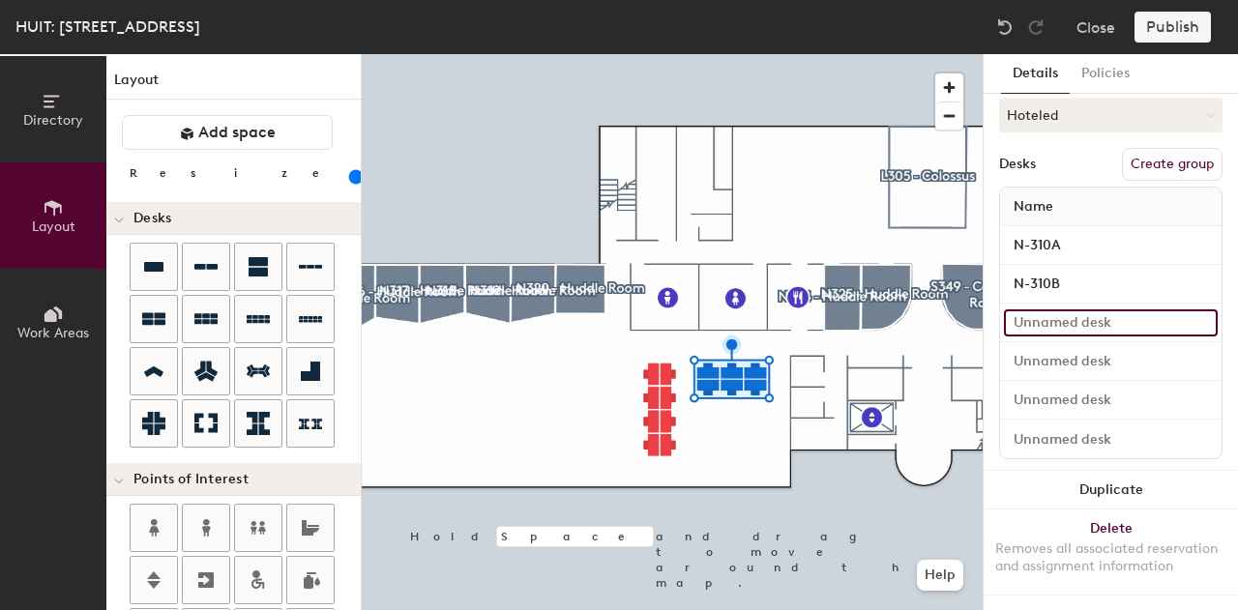
click at [1074, 314] on input at bounding box center [1111, 322] width 214 height 27
type input "N-310C"
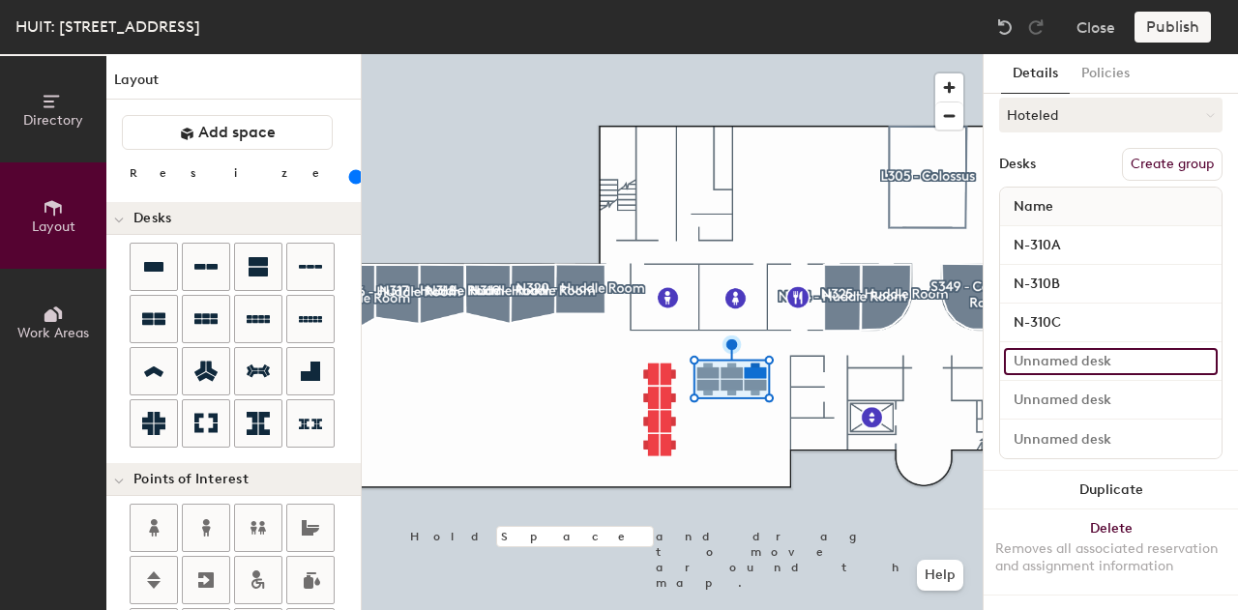
click at [1026, 351] on input at bounding box center [1111, 361] width 214 height 27
type input "N310F"
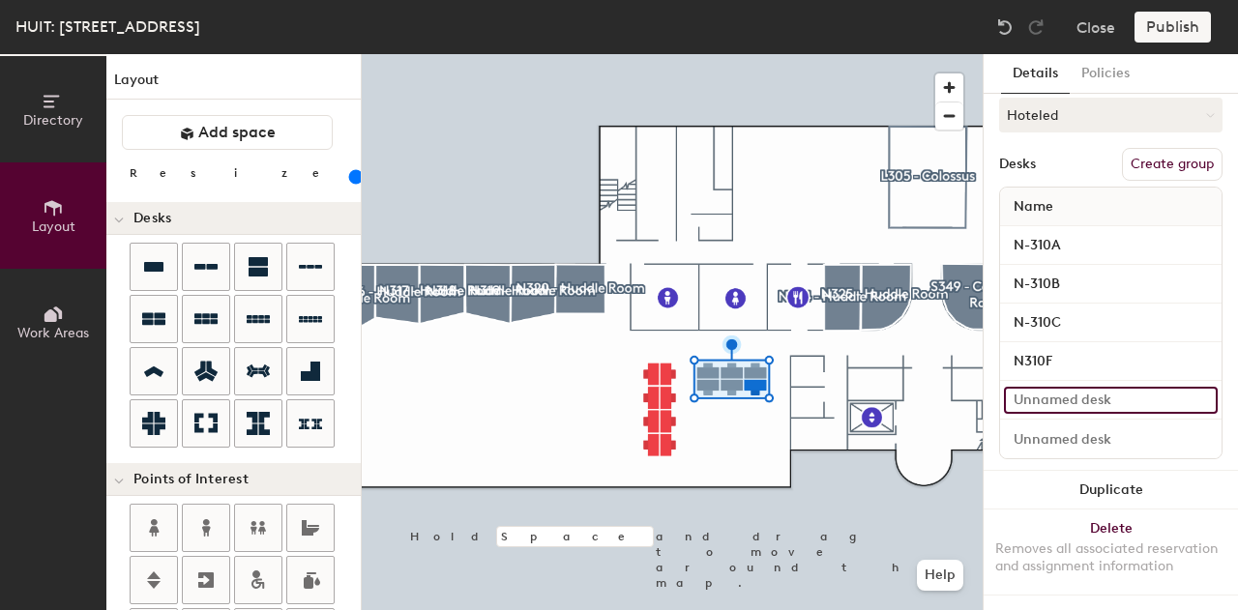
click at [1043, 390] on input at bounding box center [1111, 400] width 214 height 27
type input "N-310E"
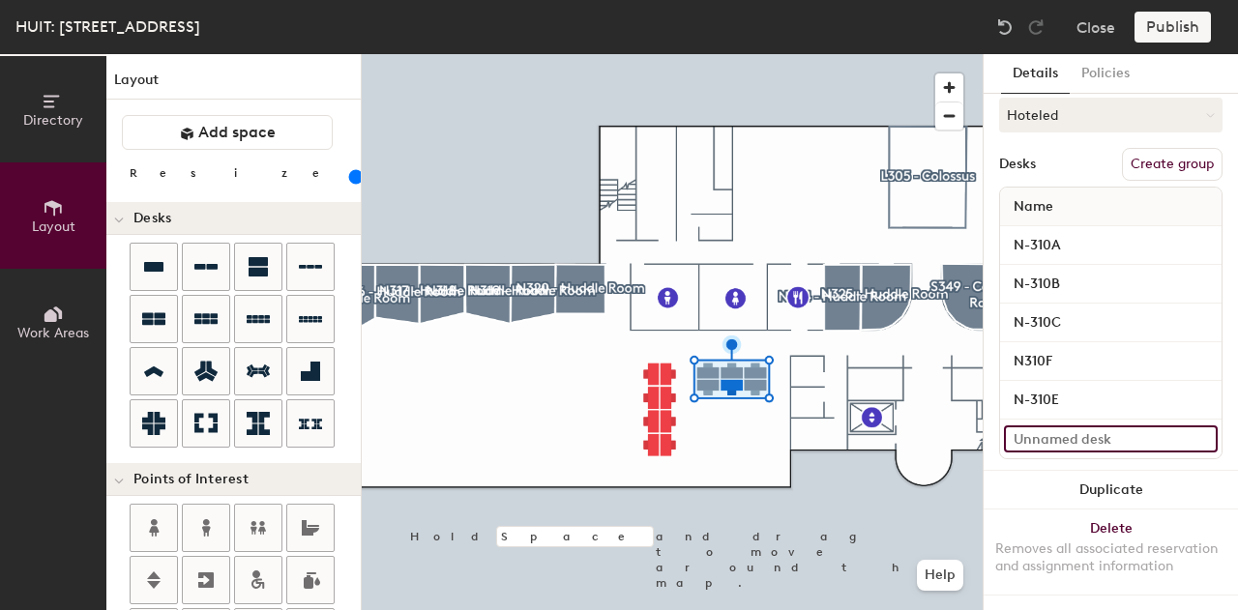
click at [1037, 426] on input at bounding box center [1111, 439] width 214 height 27
type input "N-310D"
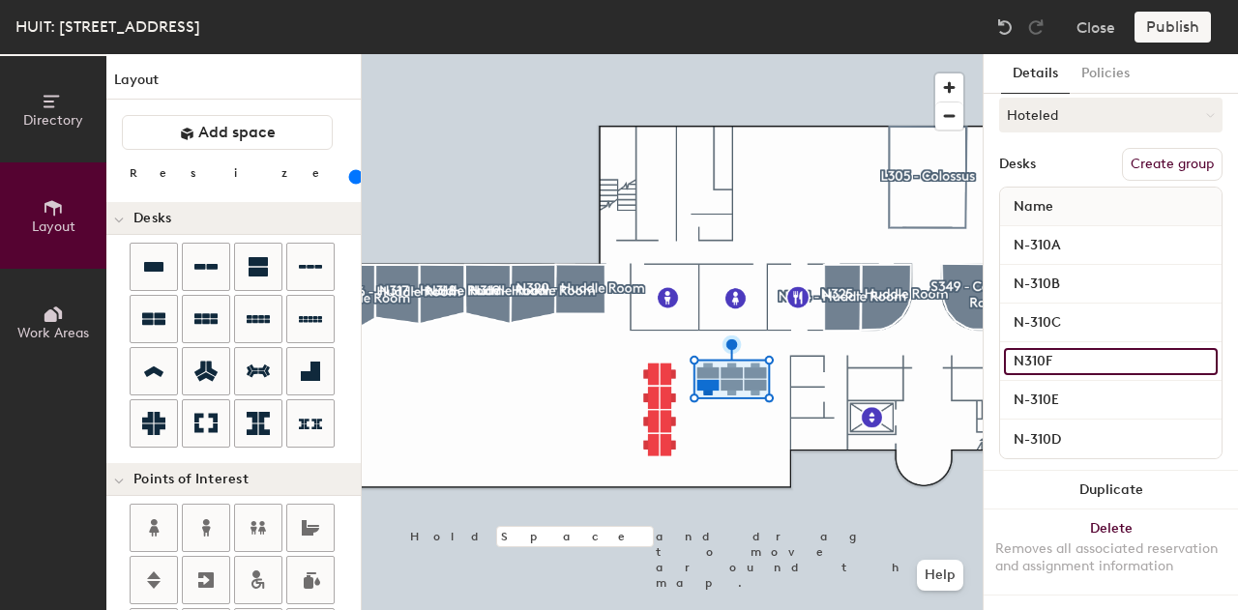
click at [1029, 348] on input "N310F" at bounding box center [1111, 361] width 214 height 27
type input "N-310F"
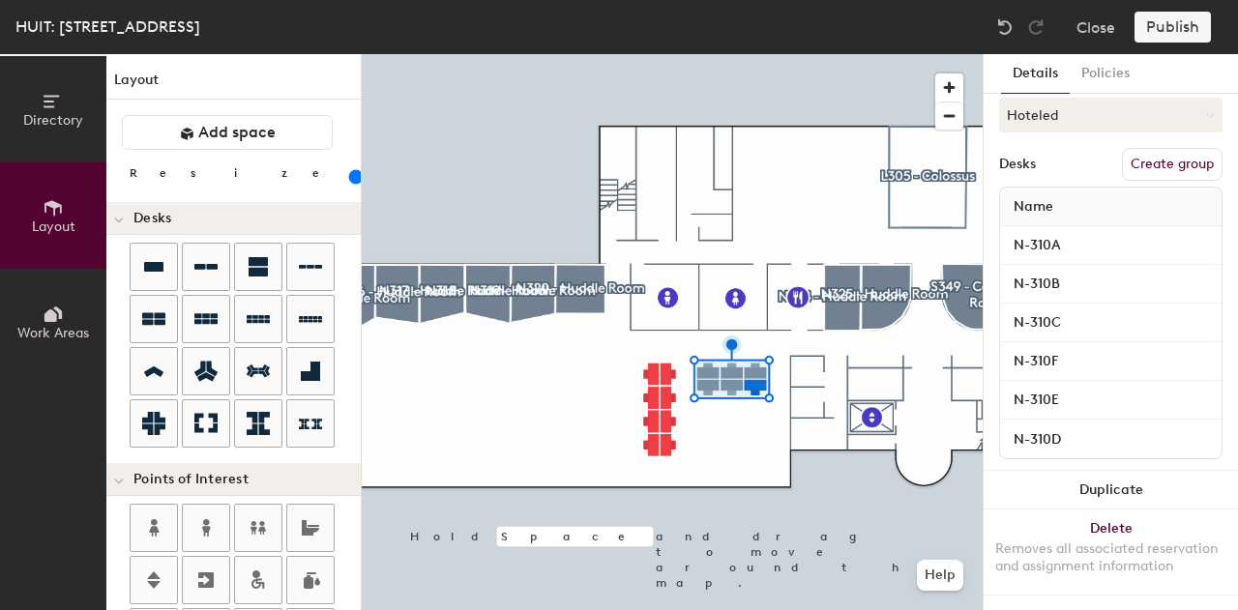
click at [1070, 150] on div "Desks Create group" at bounding box center [1110, 164] width 223 height 33
click at [1143, 148] on button "Create group" at bounding box center [1172, 164] width 101 height 33
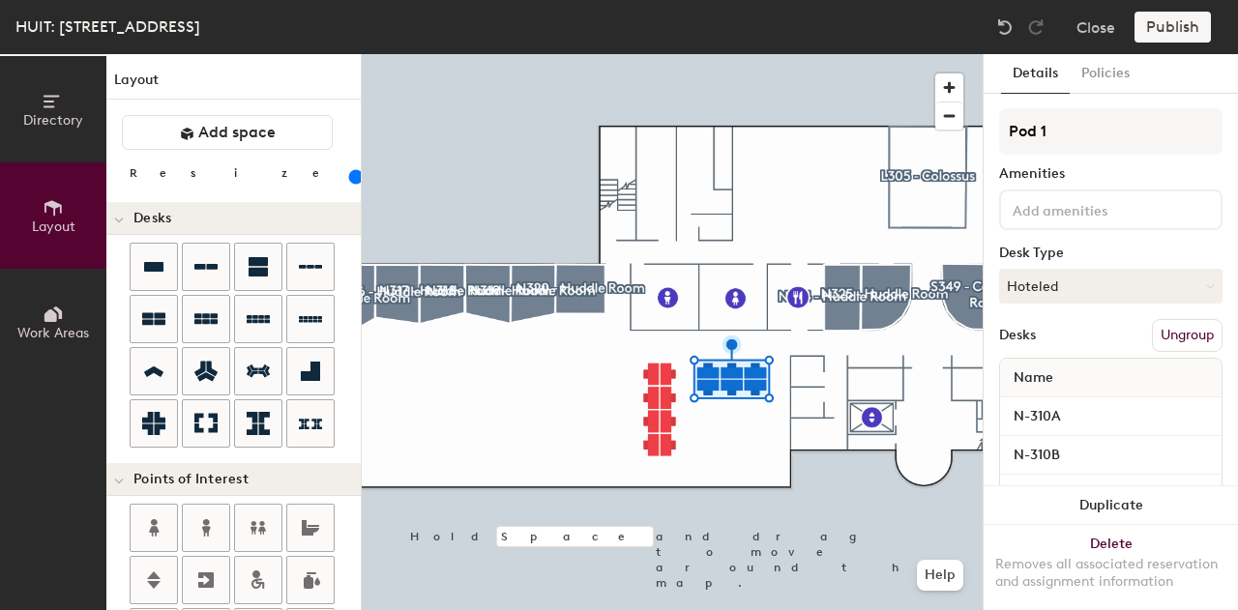
scroll to position [0, 0]
type input "P"
type input "[GEOGRAPHIC_DATA]"
click at [1106, 197] on input at bounding box center [1096, 208] width 174 height 23
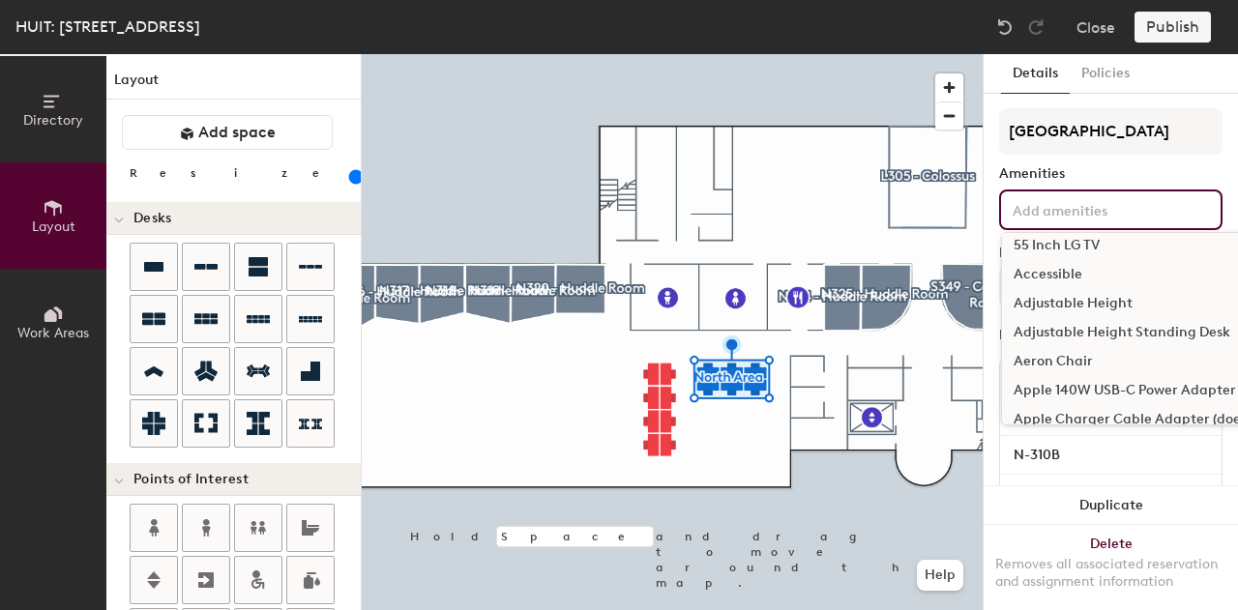
scroll to position [245, 0]
click at [1099, 326] on div "Adjustable Height Standing Desk" at bounding box center [1221, 329] width 438 height 29
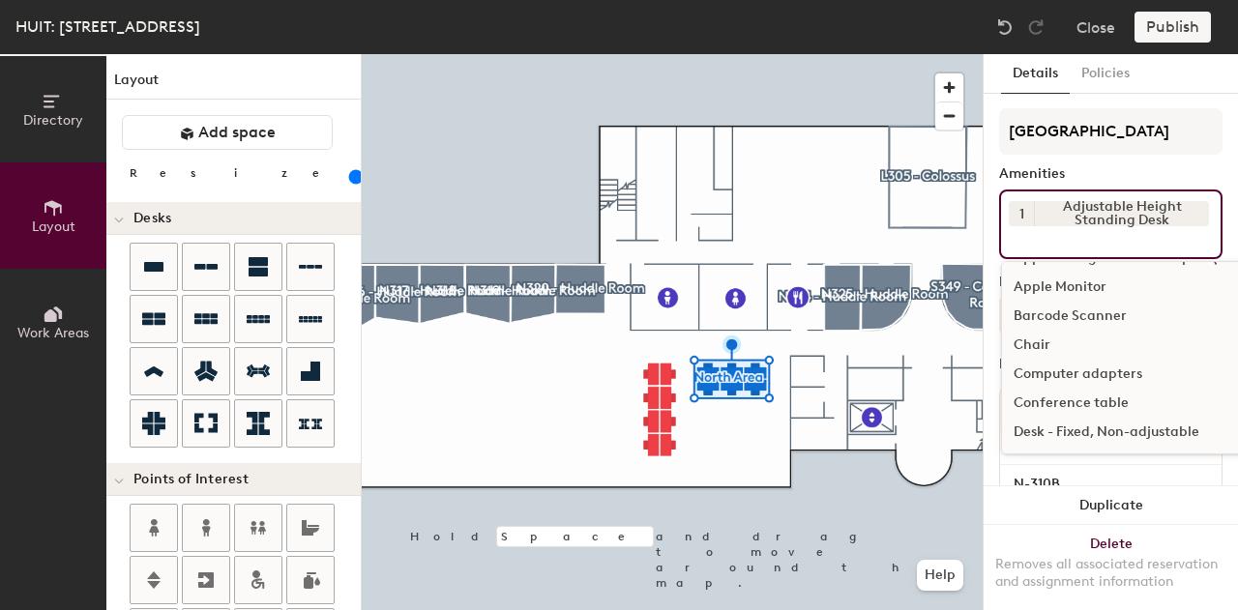
scroll to position [437, 0]
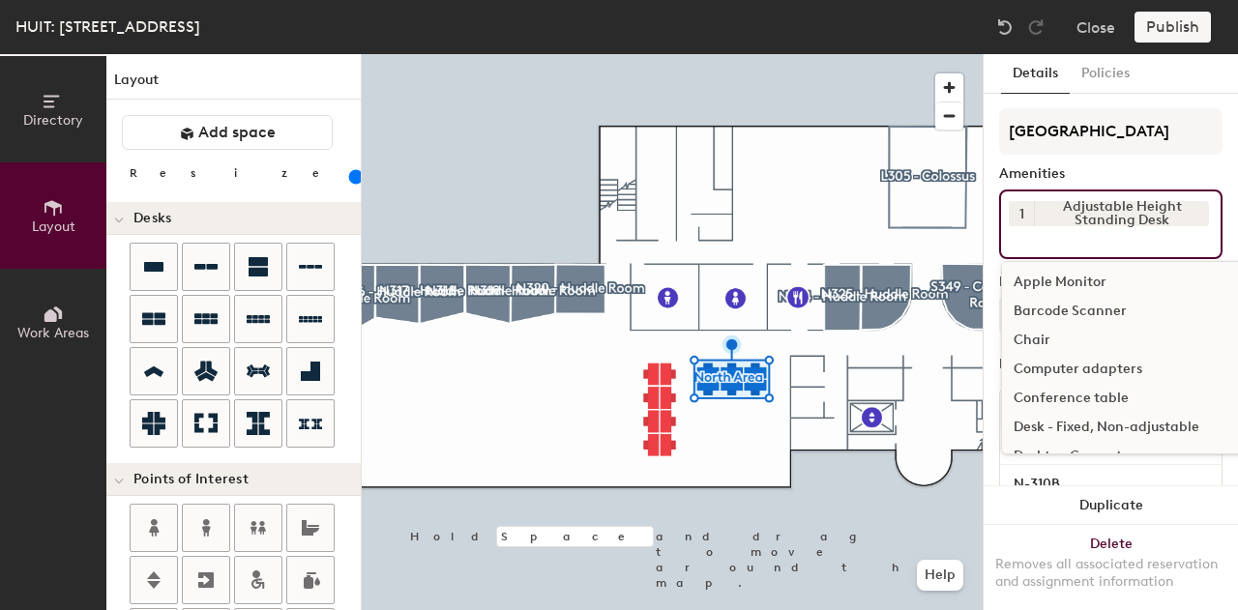
click at [1074, 342] on div "Chair" at bounding box center [1221, 340] width 438 height 29
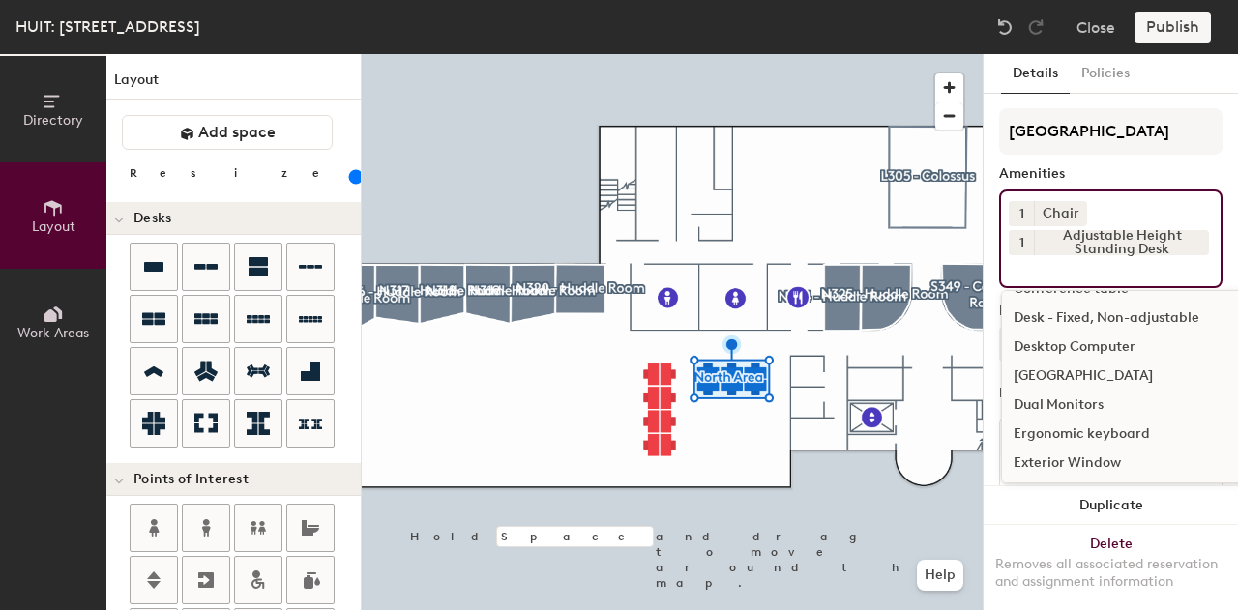
scroll to position [580, 0]
click at [1070, 368] on div "[GEOGRAPHIC_DATA]" at bounding box center [1221, 371] width 438 height 29
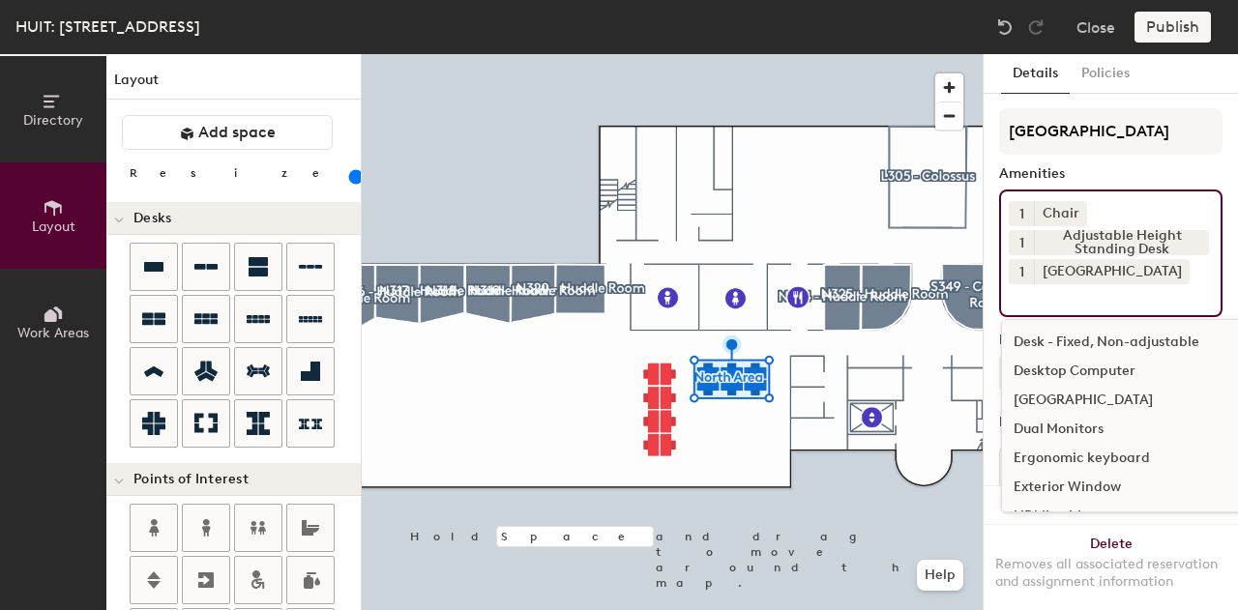
click at [1068, 427] on div "Dual Monitors" at bounding box center [1221, 429] width 438 height 29
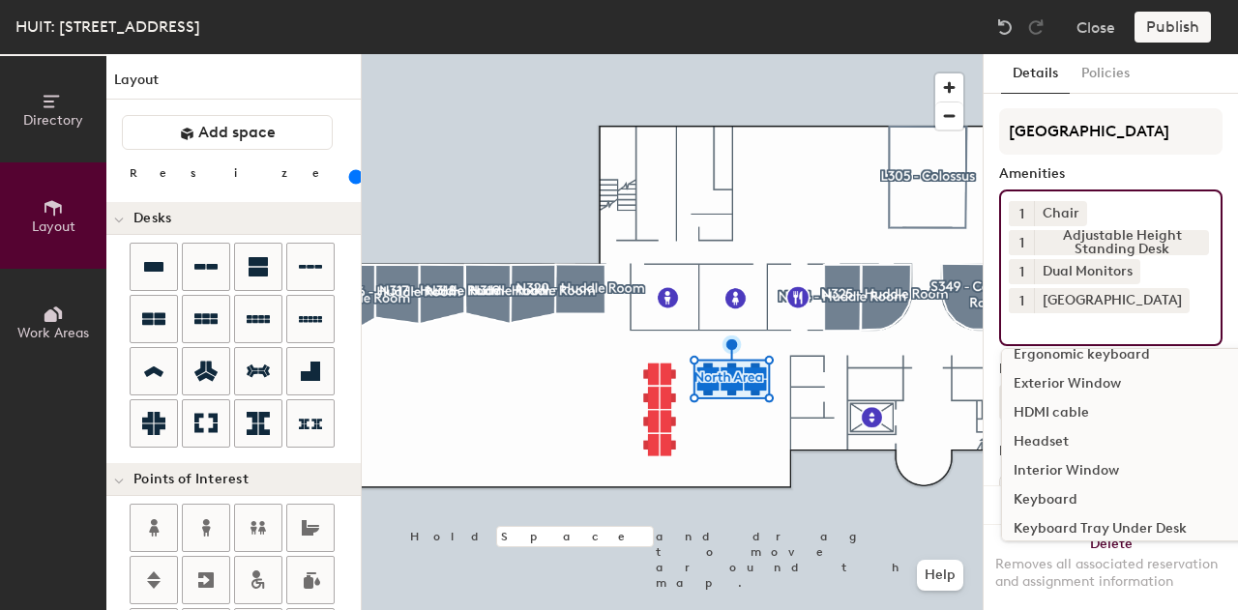
scroll to position [745, 0]
click at [1058, 467] on div "Keyboard" at bounding box center [1221, 468] width 438 height 29
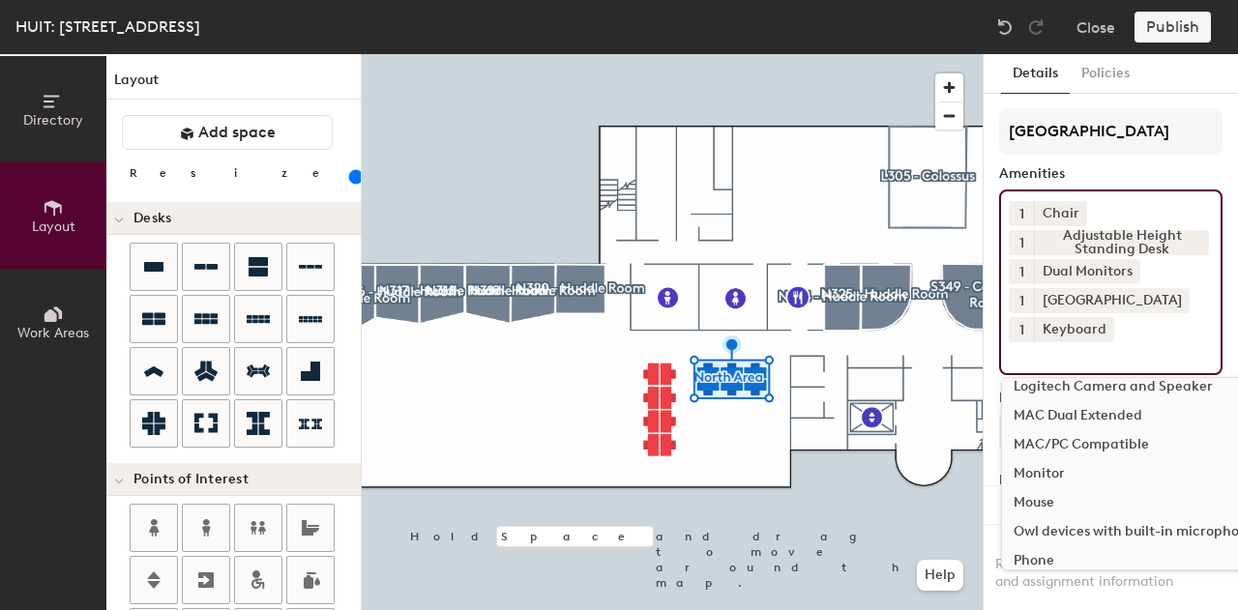
scroll to position [975, 0]
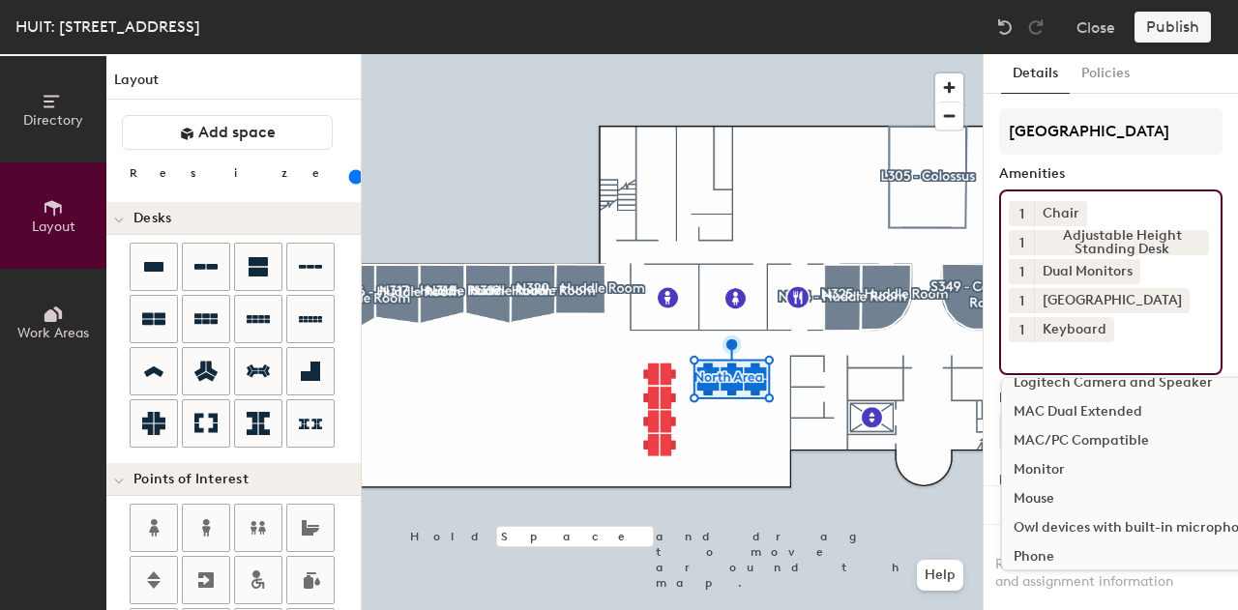
click at [1070, 501] on div "Mouse" at bounding box center [1221, 499] width 438 height 29
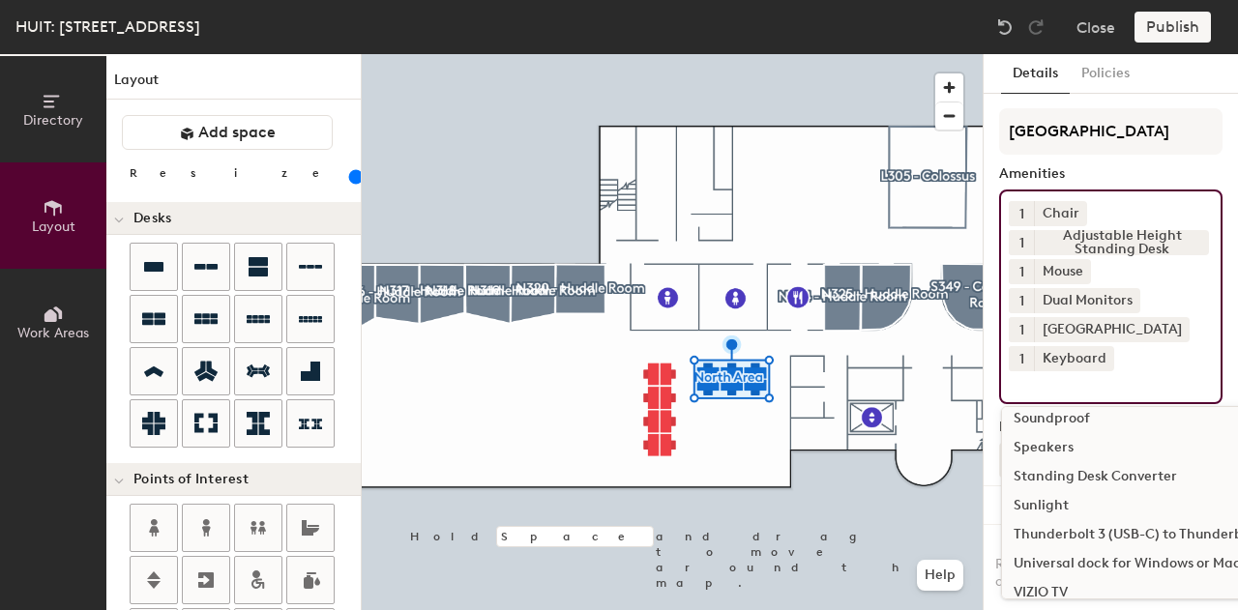
scroll to position [1375, 0]
click at [1070, 501] on div "Sunlight" at bounding box center [1221, 504] width 438 height 29
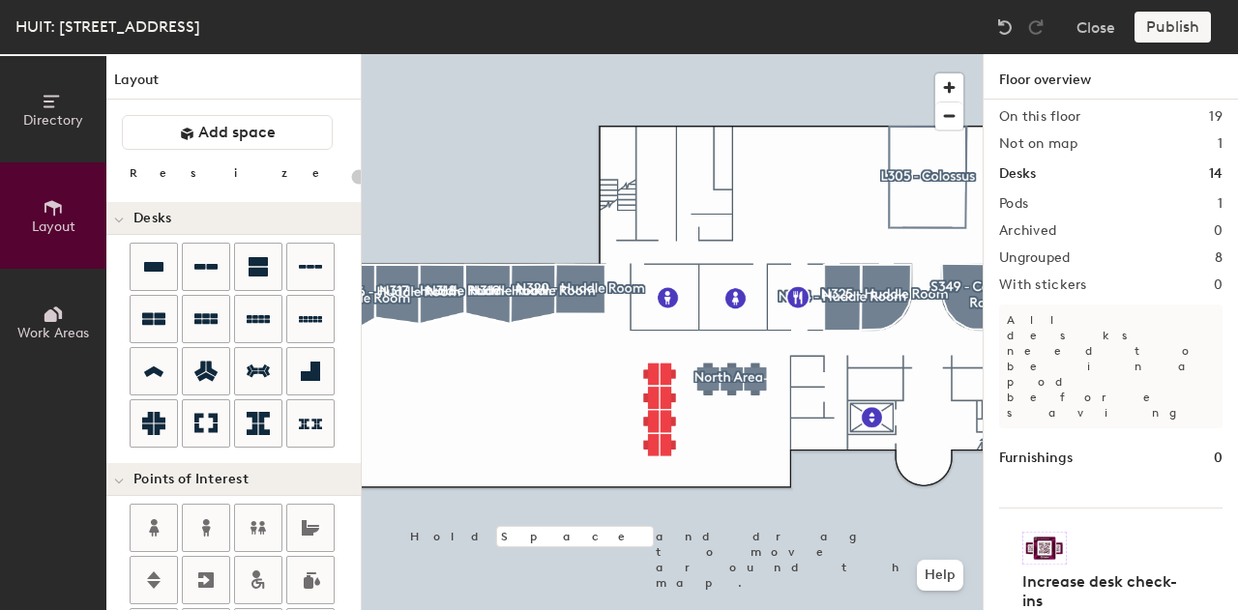
scroll to position [0, 0]
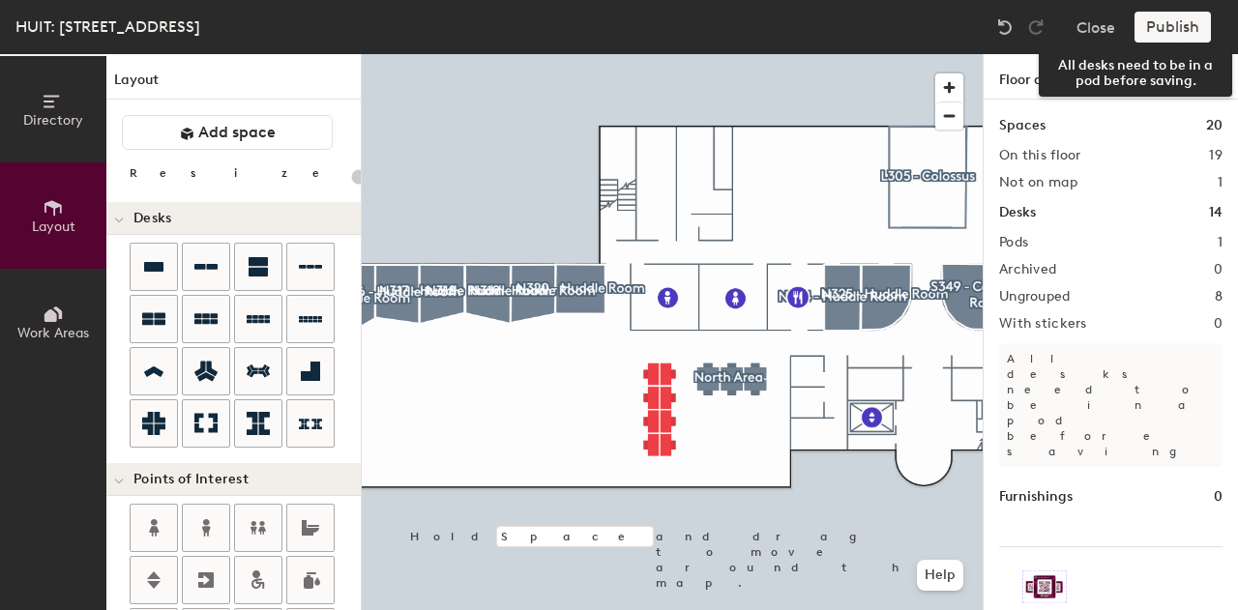
click at [1175, 26] on div "Publish" at bounding box center [1178, 27] width 88 height 31
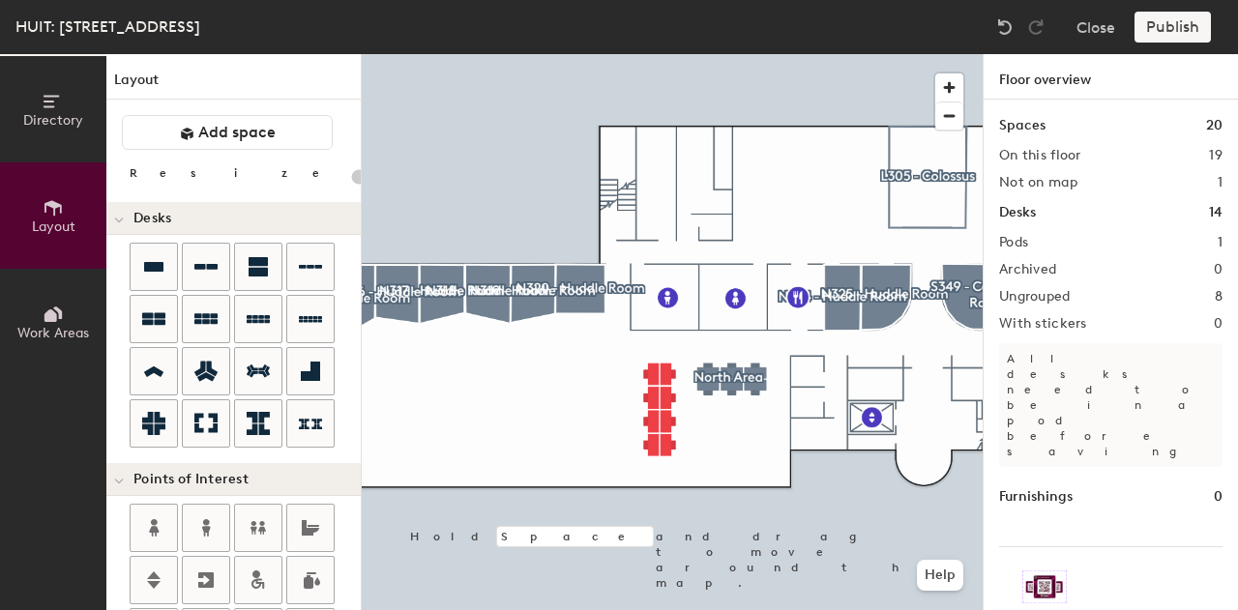
click at [1175, 26] on div "Publish" at bounding box center [1178, 27] width 88 height 31
type input "120"
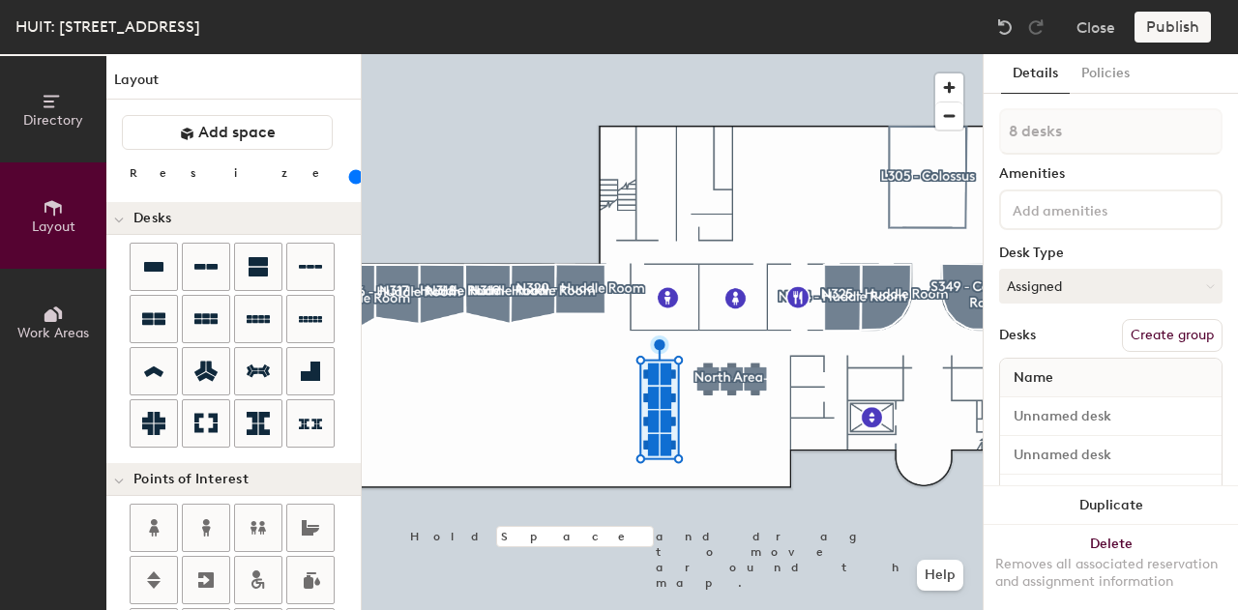
click at [1136, 332] on button "Create group" at bounding box center [1172, 335] width 101 height 33
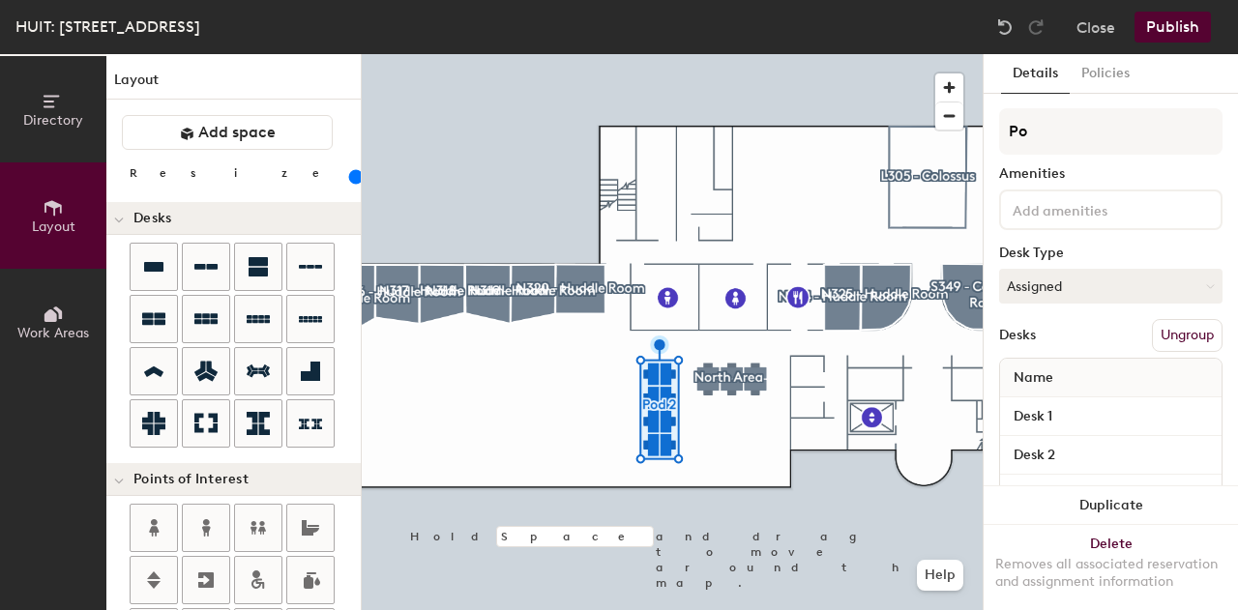
type input "P"
type input "[GEOGRAPHIC_DATA]"
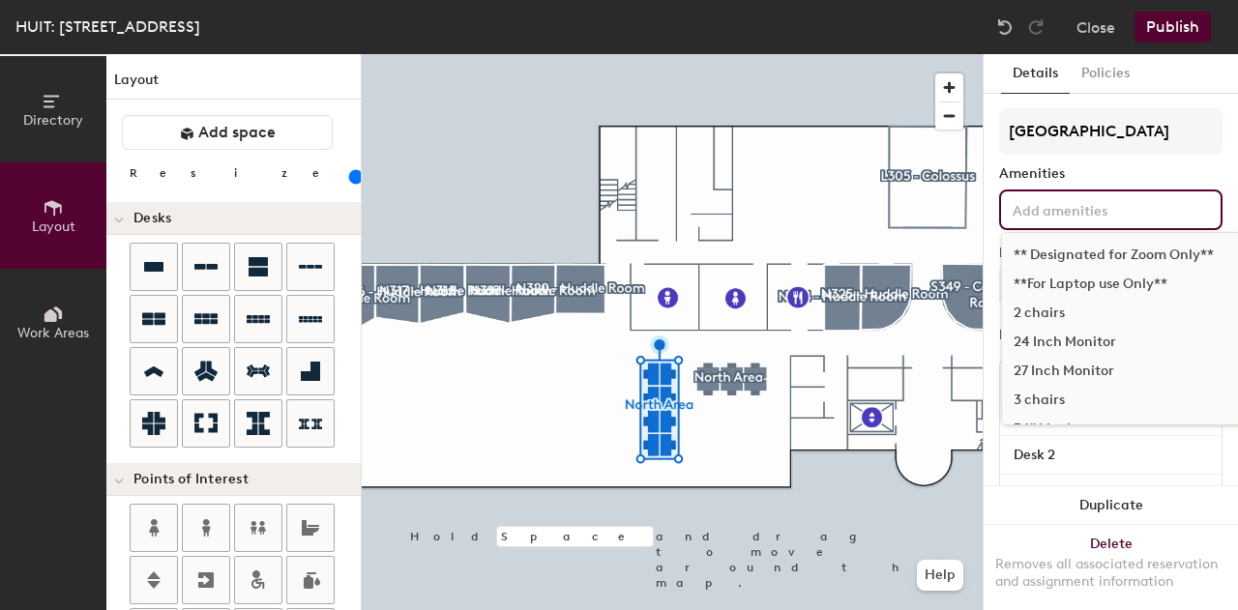
click at [1051, 211] on input at bounding box center [1096, 208] width 174 height 23
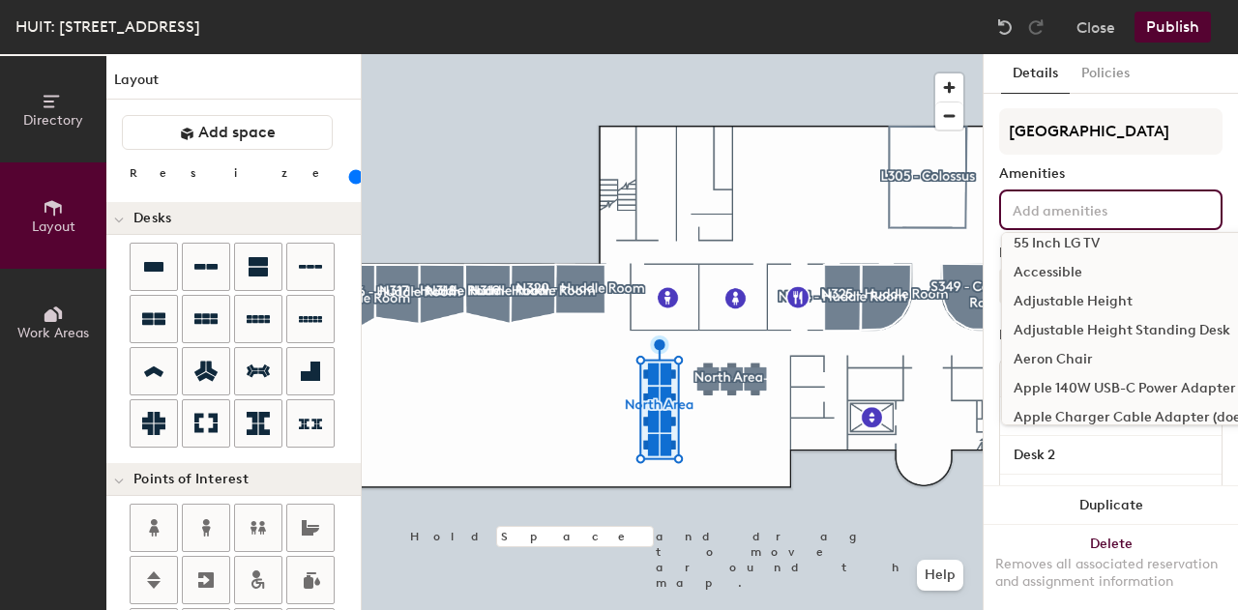
scroll to position [263, 0]
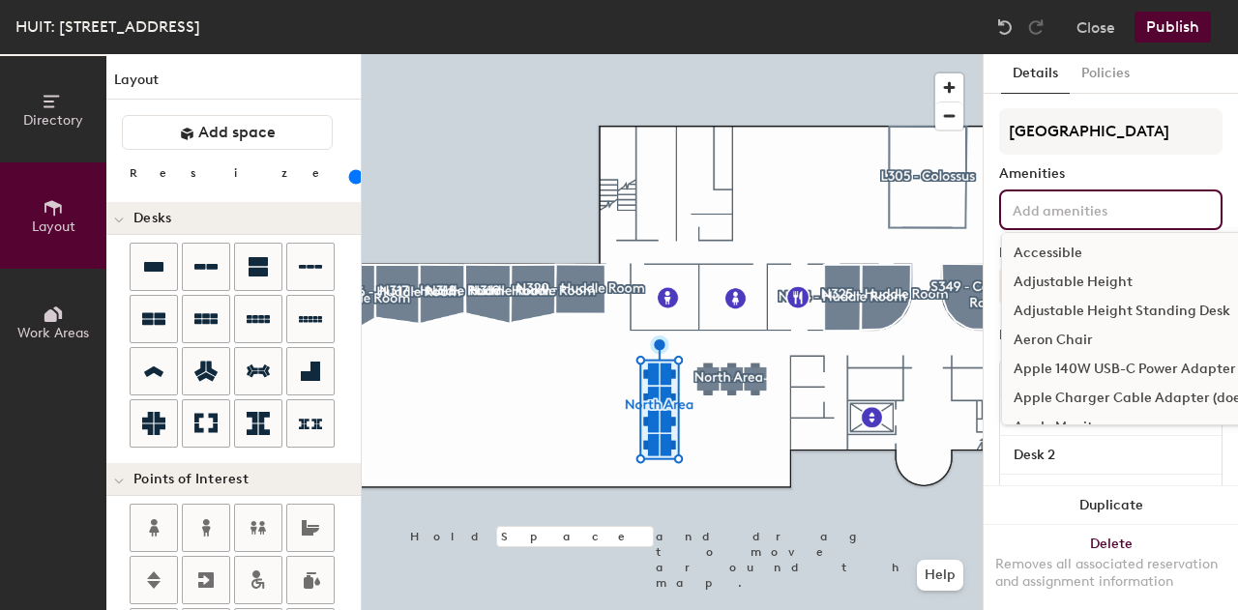
click at [1099, 312] on div "Adjustable Height Standing Desk" at bounding box center [1221, 311] width 438 height 29
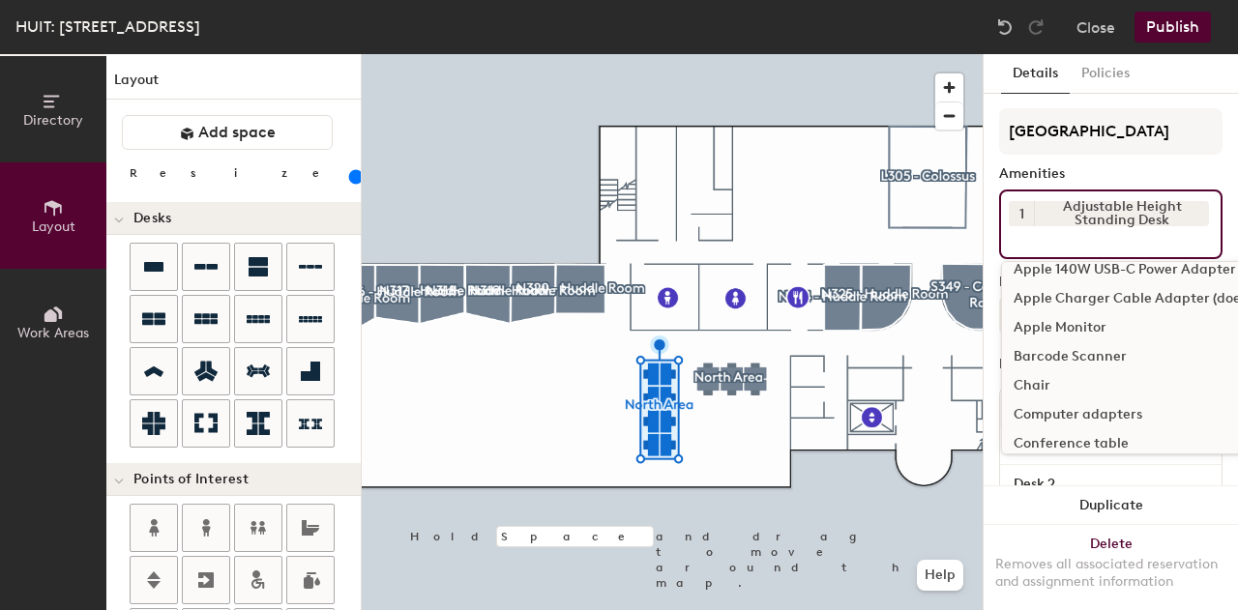
scroll to position [414, 0]
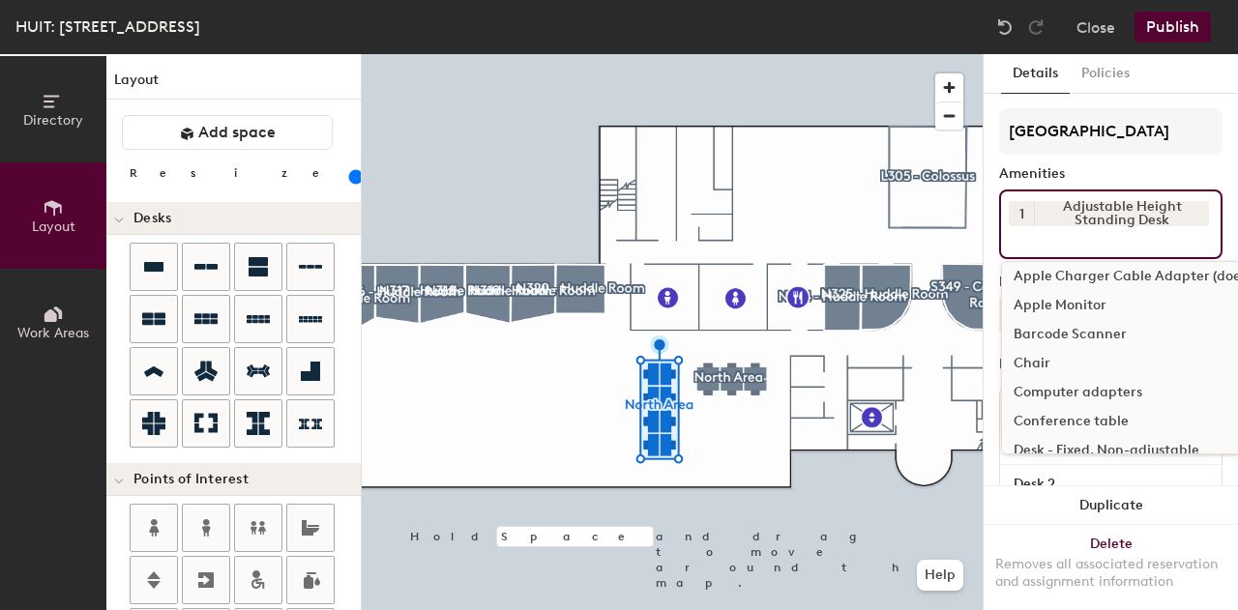
click at [1031, 363] on div "Chair" at bounding box center [1221, 363] width 438 height 29
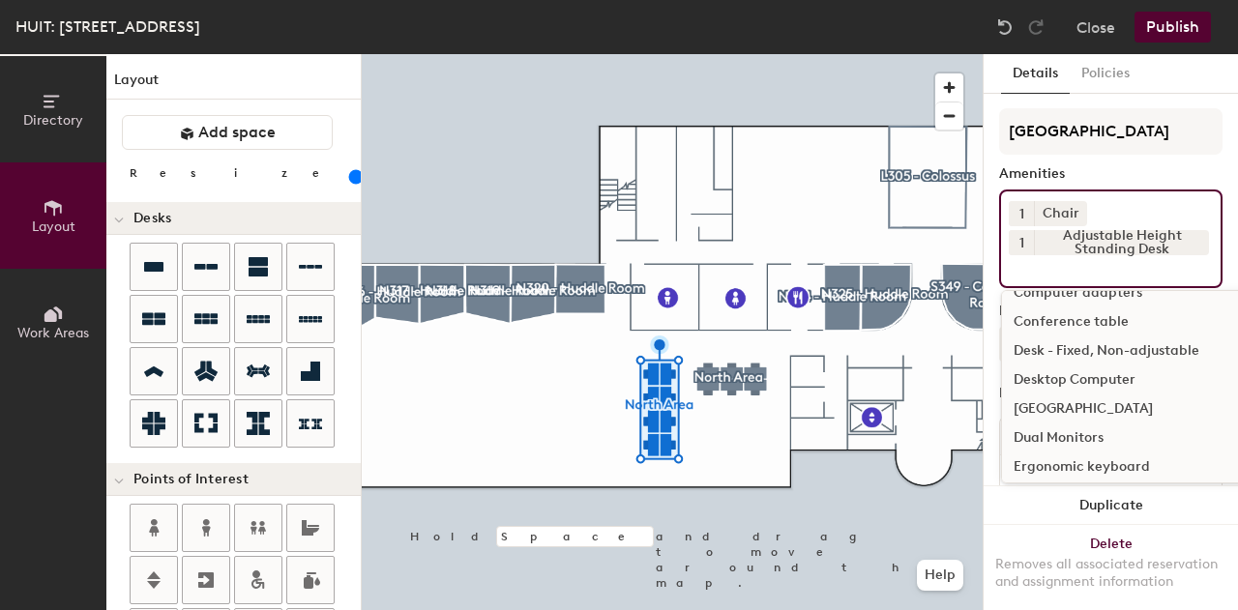
scroll to position [590, 0]
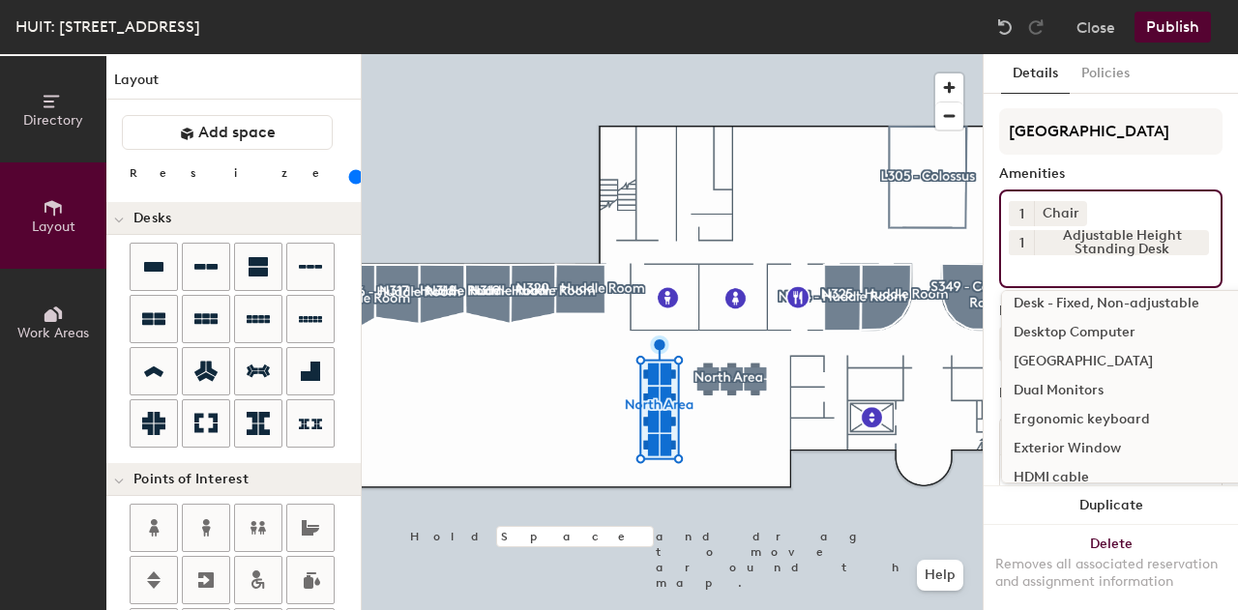
click at [1068, 357] on div "[GEOGRAPHIC_DATA]" at bounding box center [1221, 361] width 438 height 29
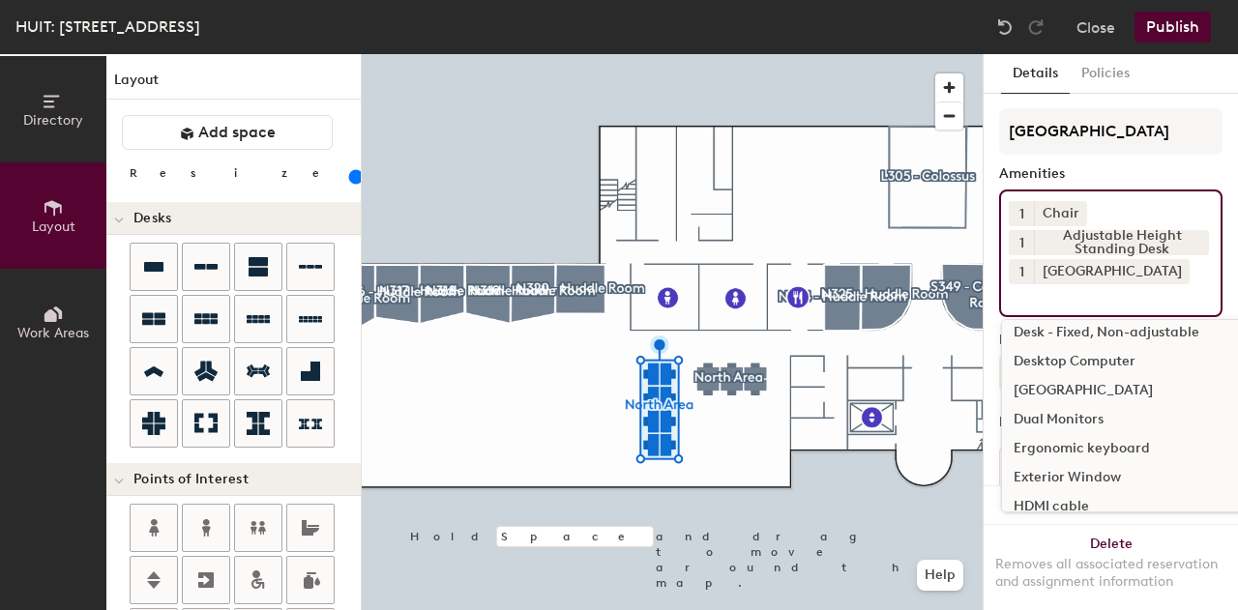
click at [1074, 416] on div "Dual Monitors" at bounding box center [1221, 419] width 438 height 29
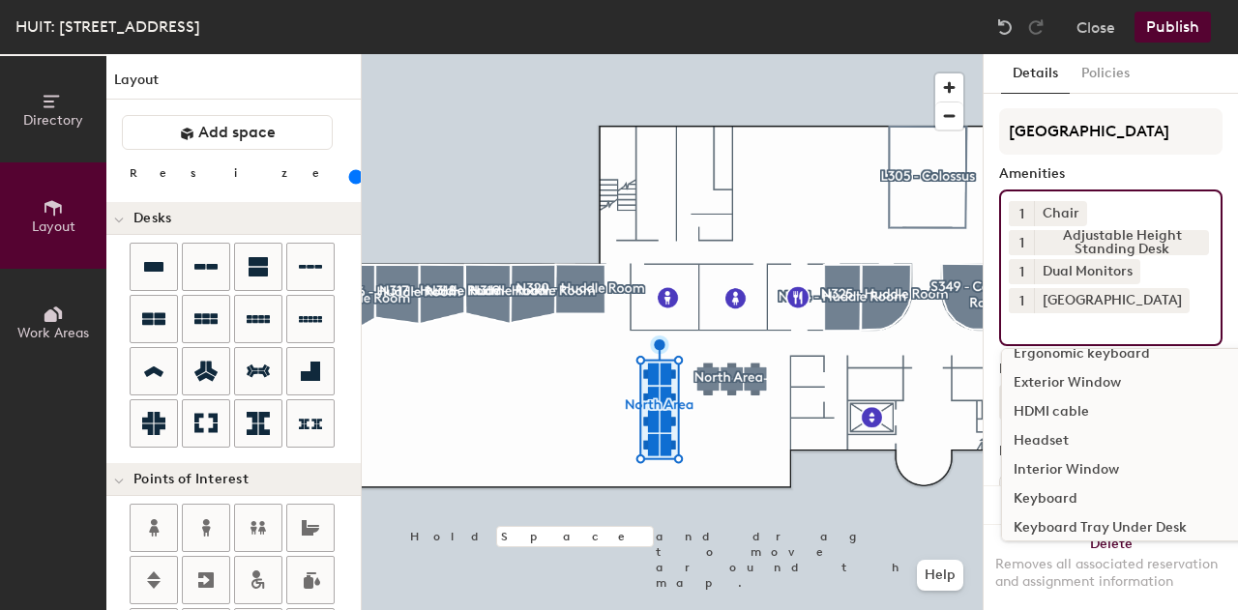
scroll to position [737, 0]
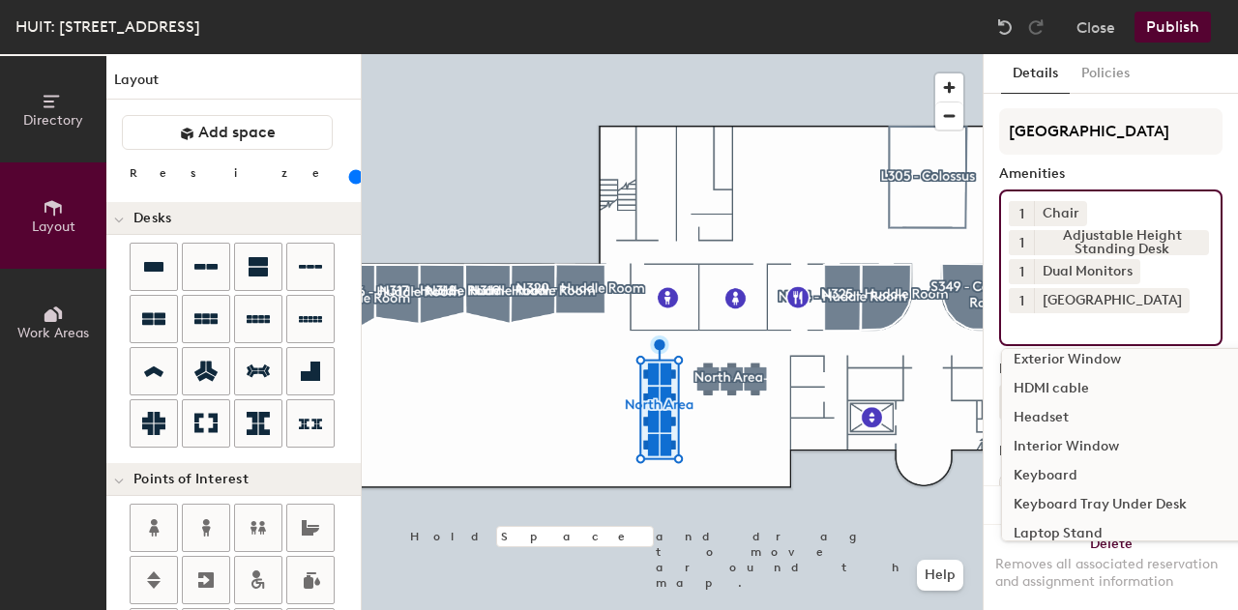
click at [1054, 474] on div "Keyboard" at bounding box center [1221, 475] width 438 height 29
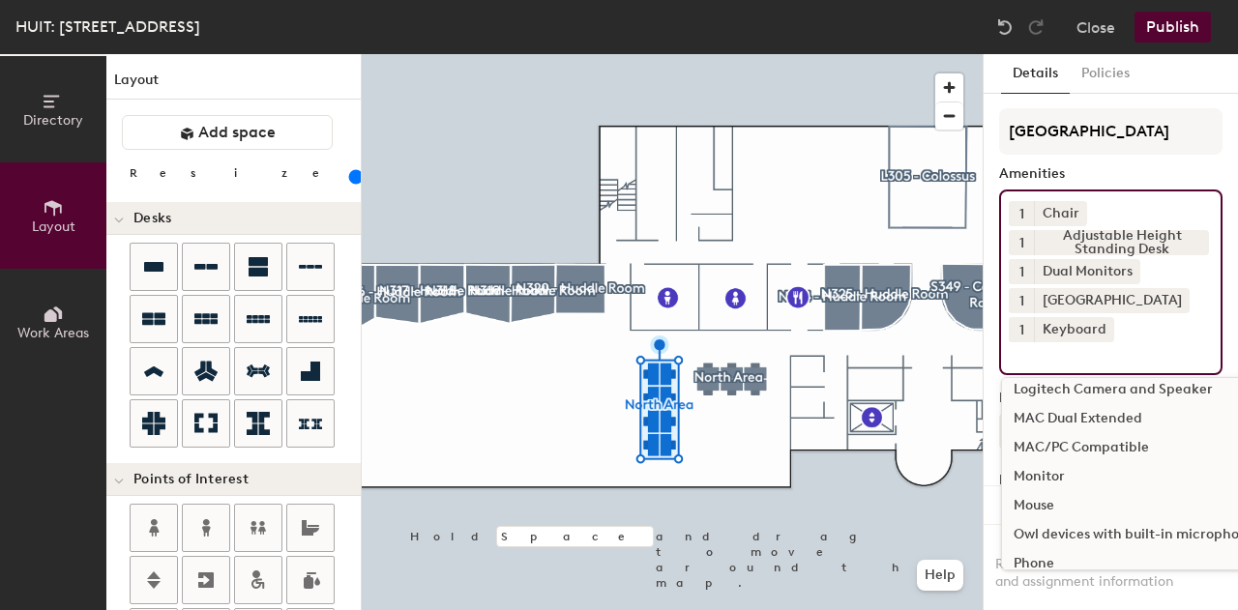
scroll to position [969, 0]
click at [1099, 506] on div "Mouse" at bounding box center [1221, 504] width 438 height 29
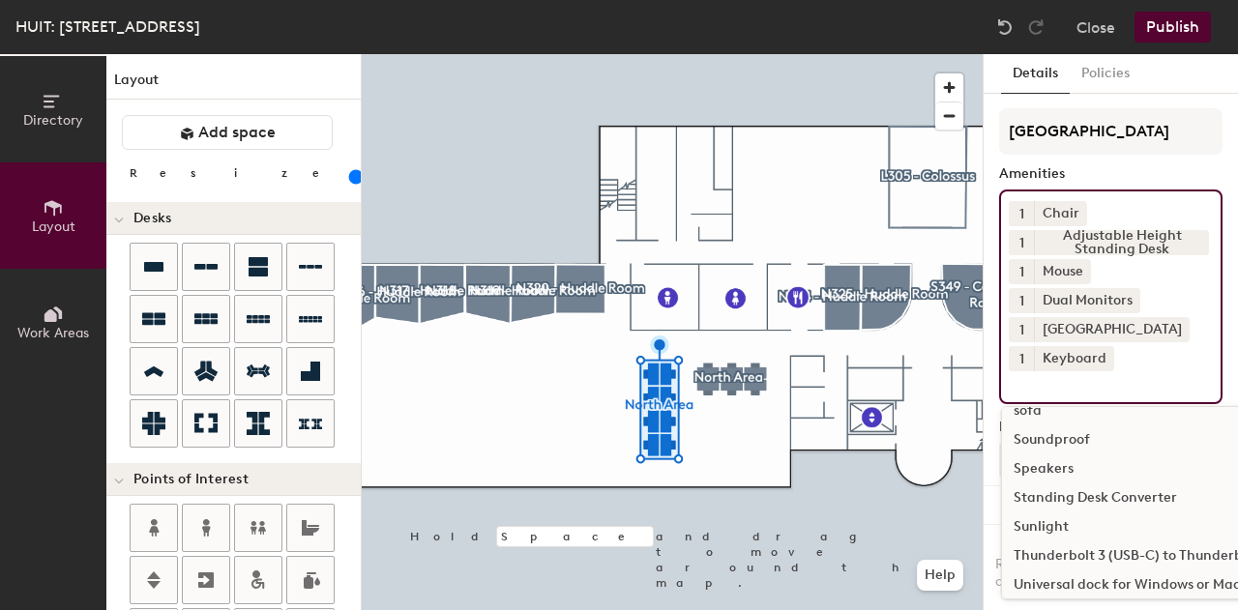
scroll to position [1369, 0]
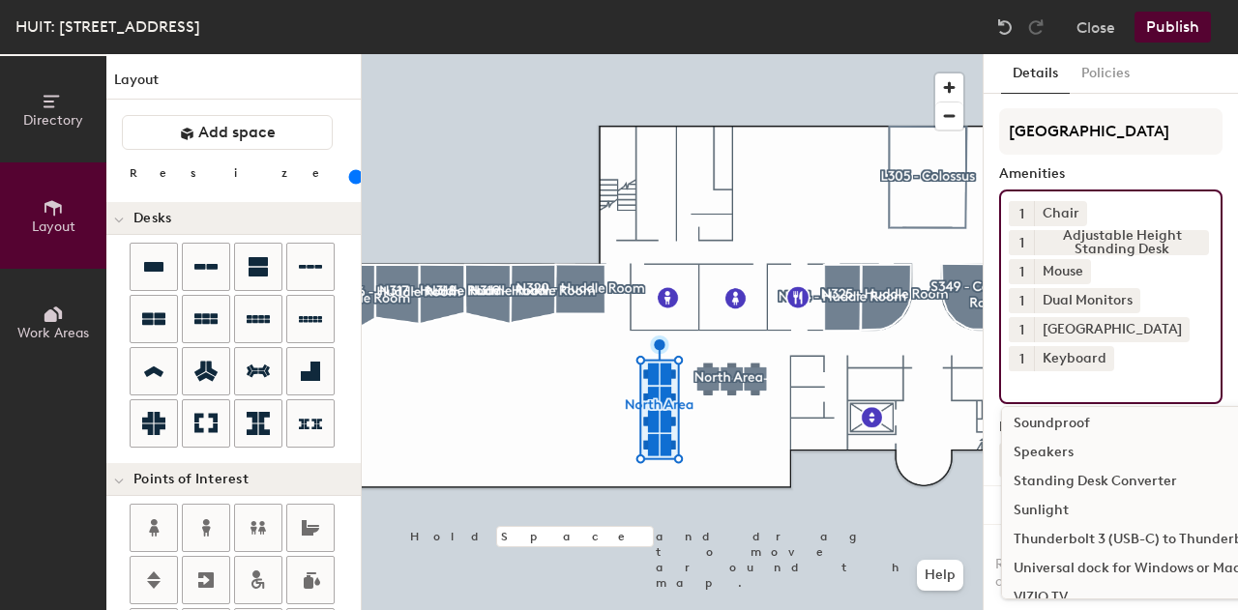
click at [1111, 508] on div "Sunlight" at bounding box center [1221, 510] width 438 height 29
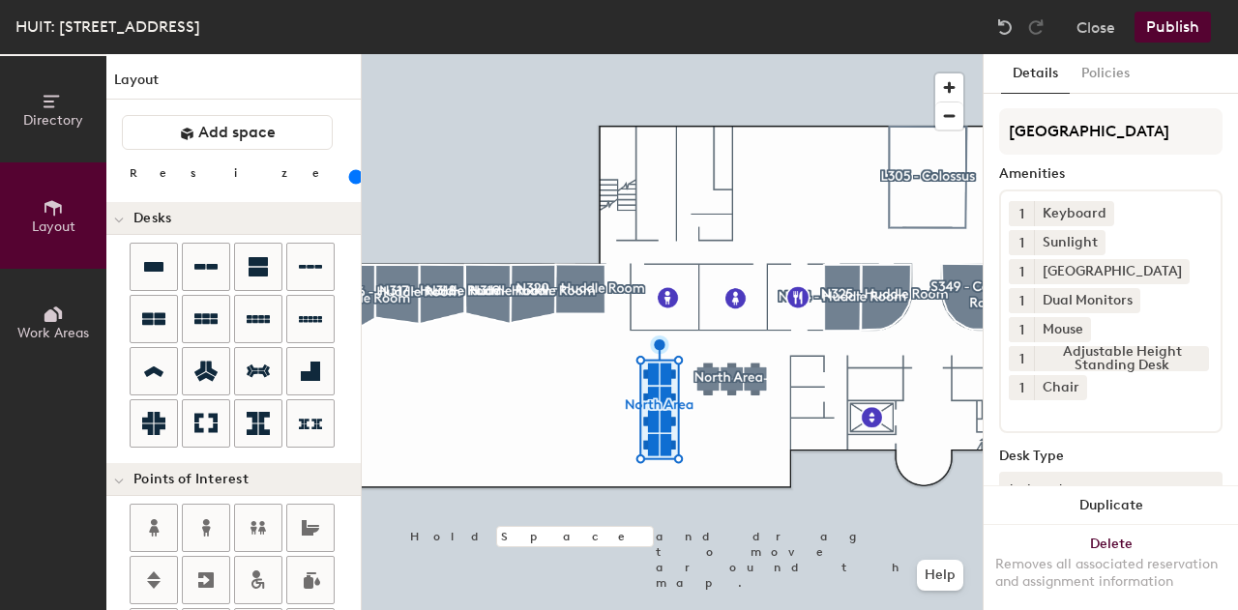
click at [1129, 168] on div "Amenities" at bounding box center [1110, 173] width 223 height 15
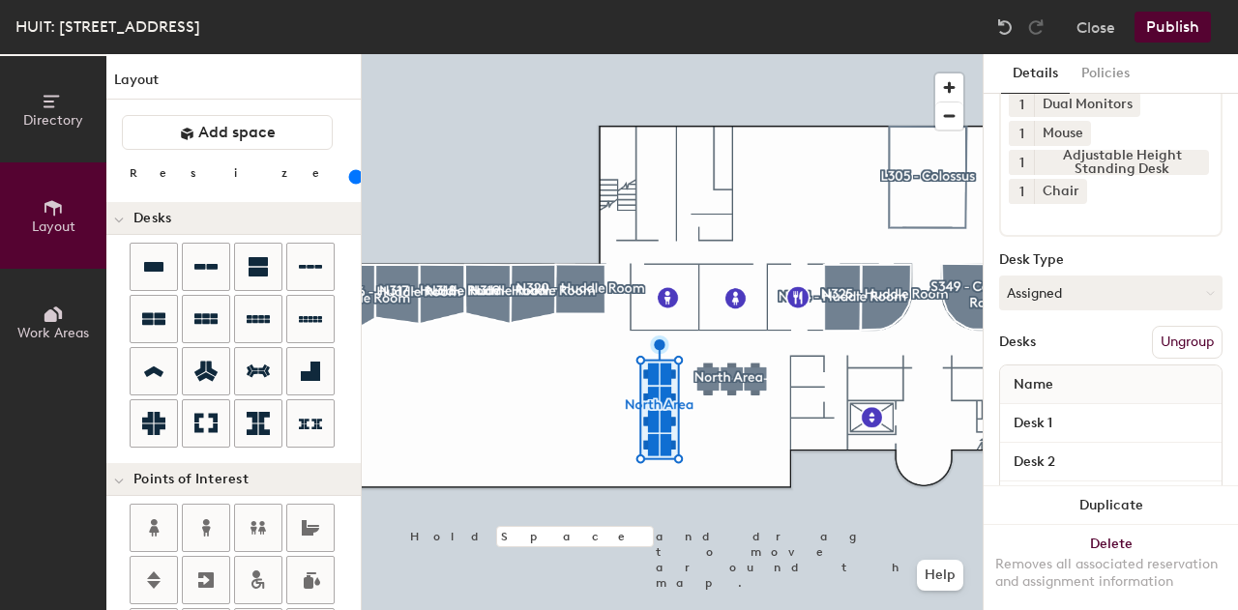
scroll to position [293, 0]
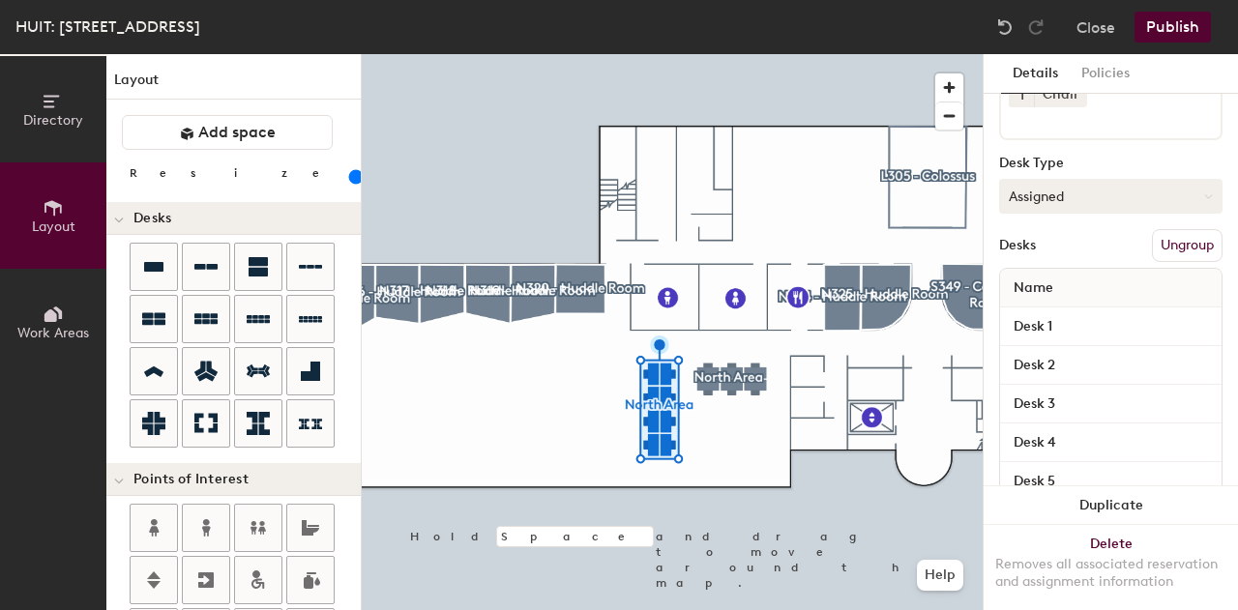
click at [1082, 187] on button "Assigned" at bounding box center [1110, 196] width 223 height 35
click at [1048, 310] on div "Hoteled" at bounding box center [1096, 314] width 193 height 29
click at [1043, 323] on input "Desk 1" at bounding box center [1111, 326] width 214 height 27
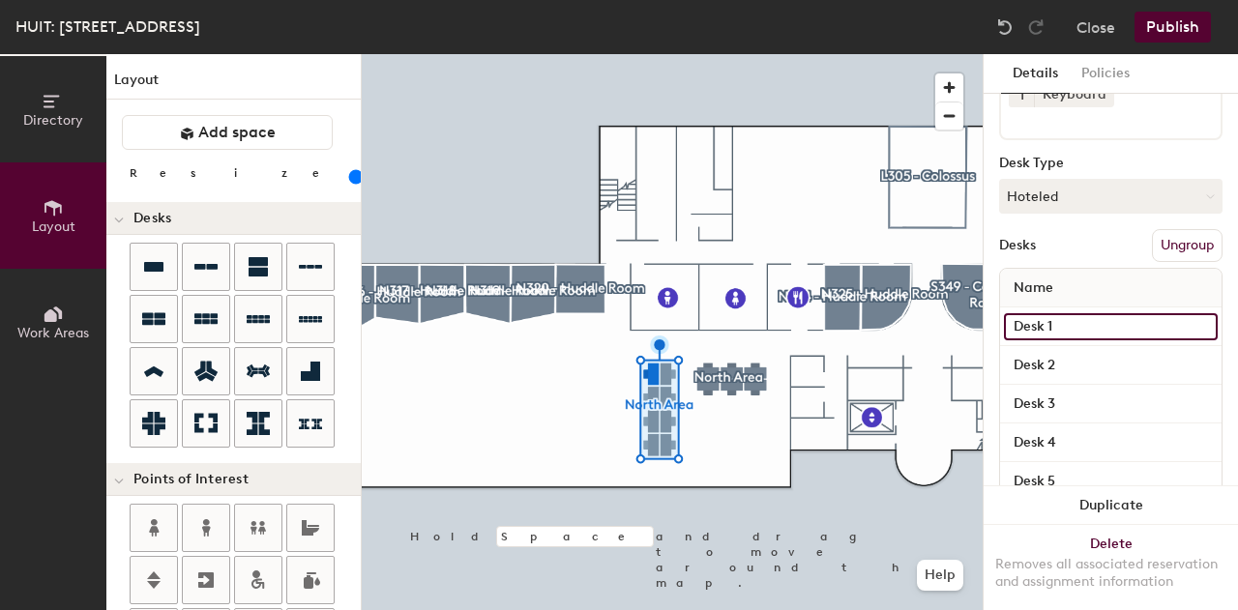
type input "3"
type input "N-311A"
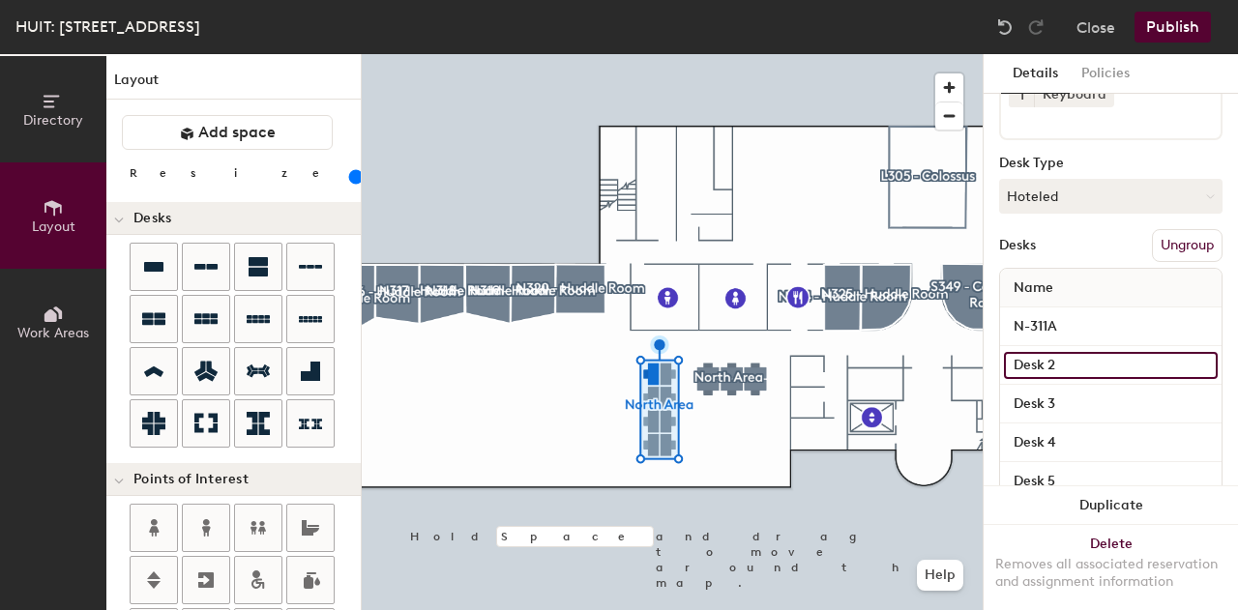
click at [1046, 363] on input "Desk 2" at bounding box center [1111, 365] width 214 height 27
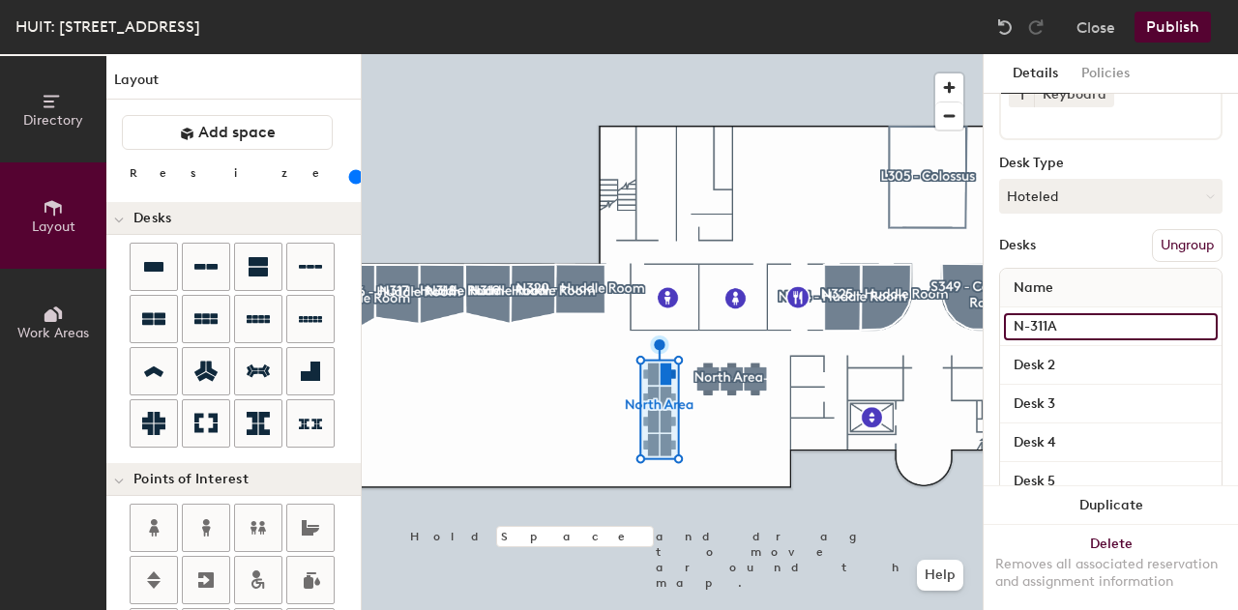
click at [1076, 329] on input "N-311A" at bounding box center [1111, 326] width 214 height 27
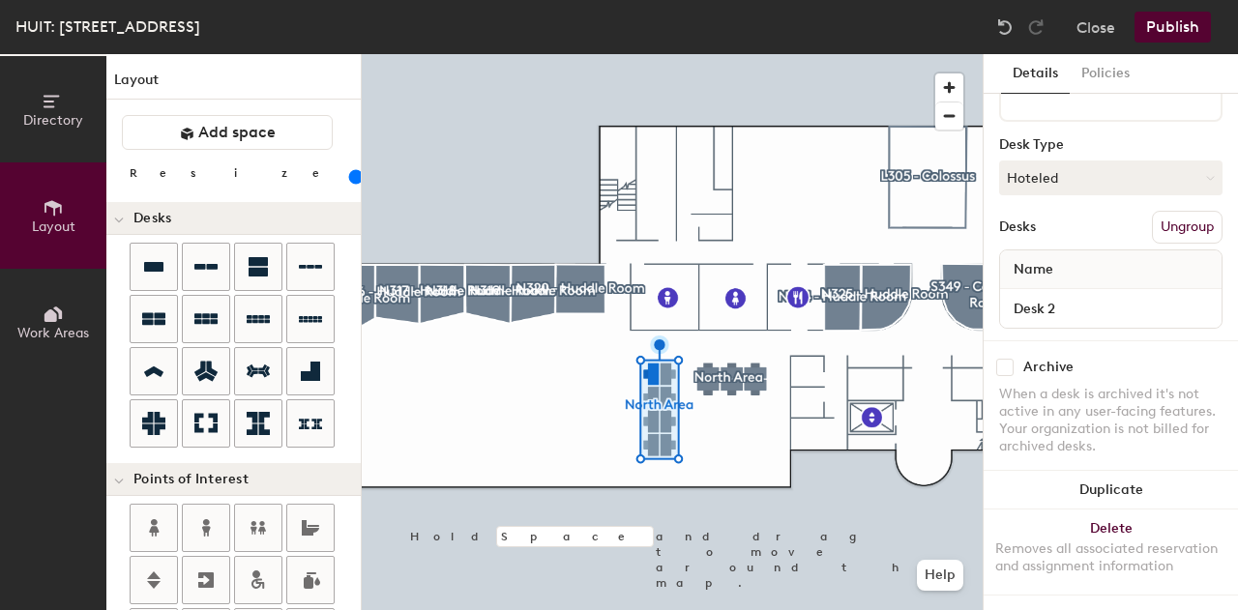
scroll to position [264, 0]
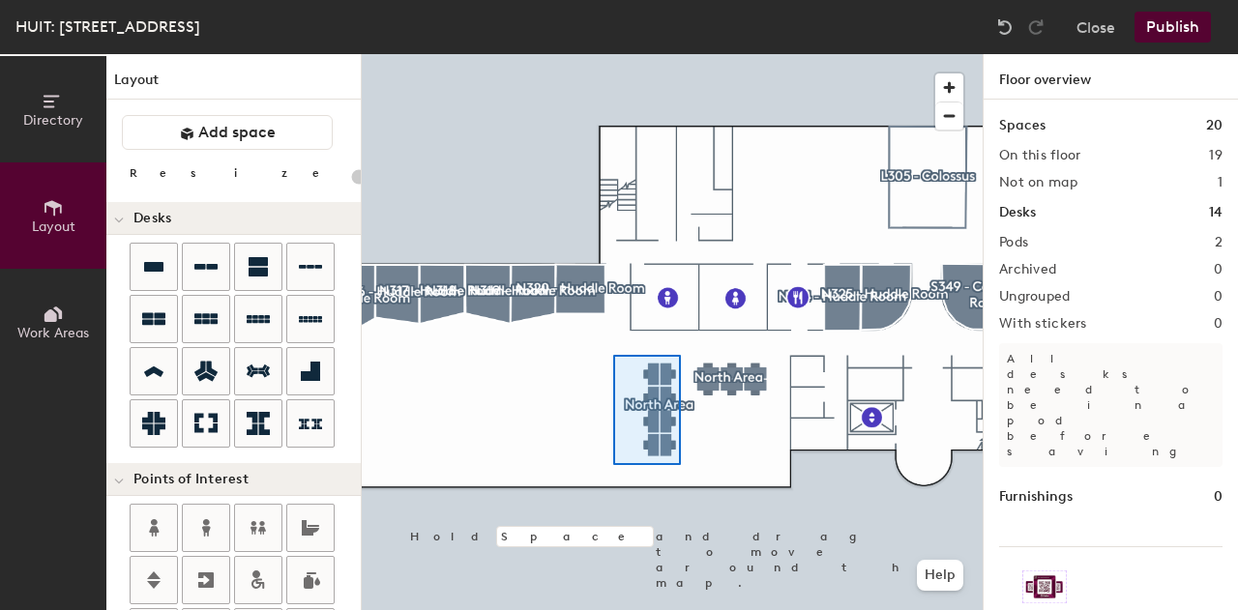
type input "120"
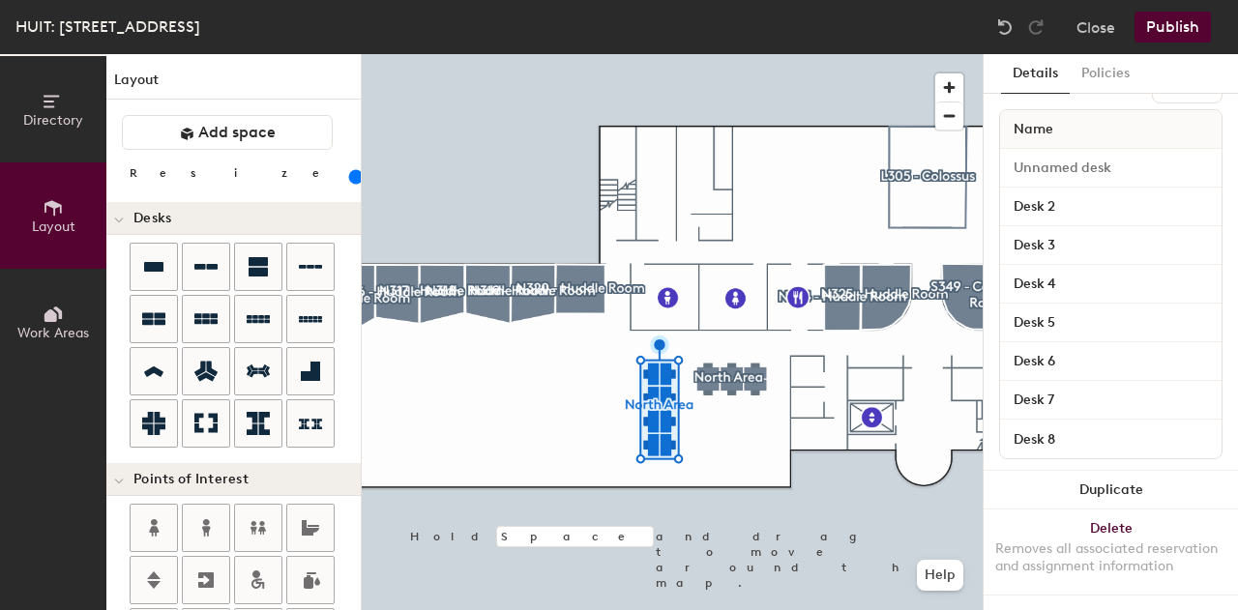
scroll to position [465, 0]
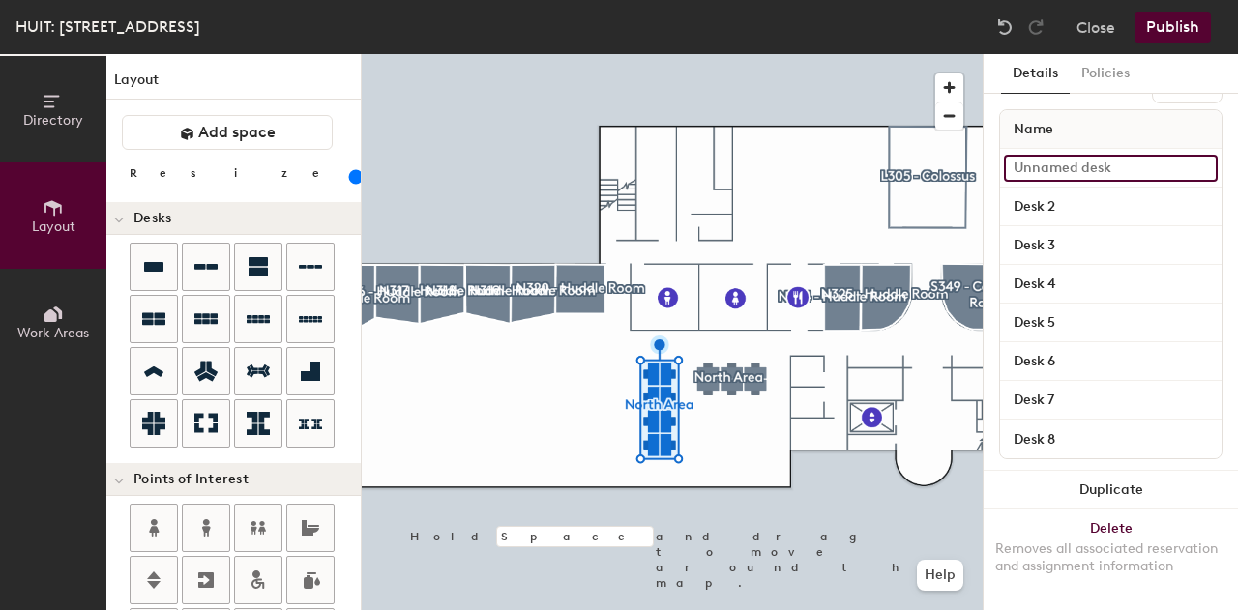
click at [1087, 155] on input at bounding box center [1111, 168] width 214 height 27
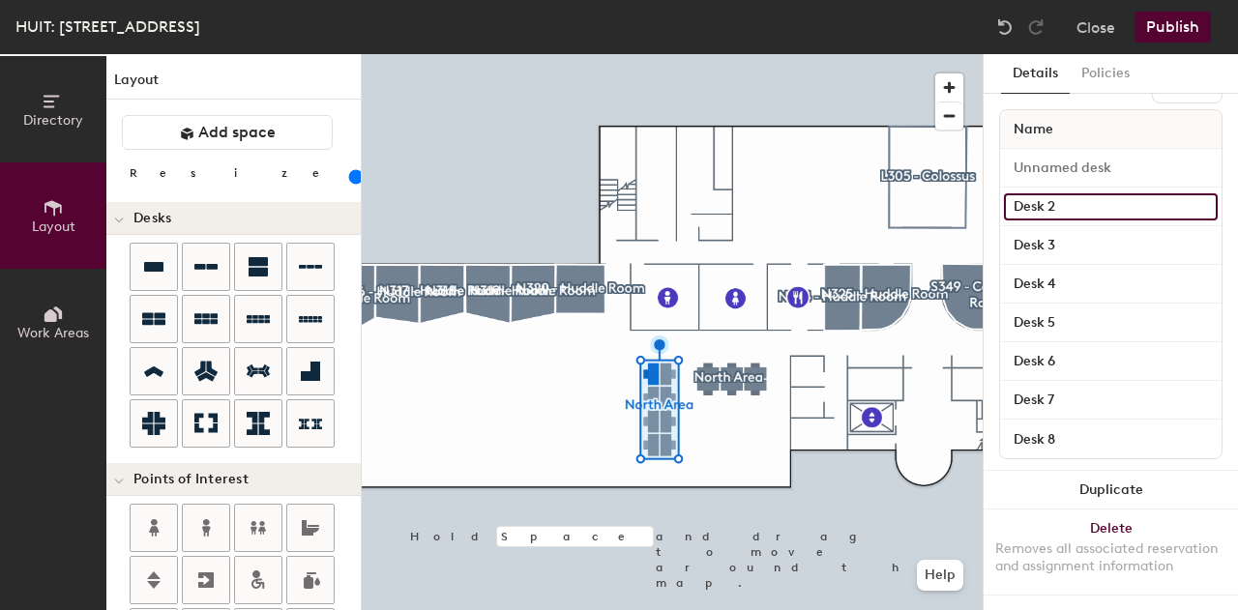
click at [1081, 193] on input "Desk 2" at bounding box center [1111, 206] width 214 height 27
type input "N-311A"
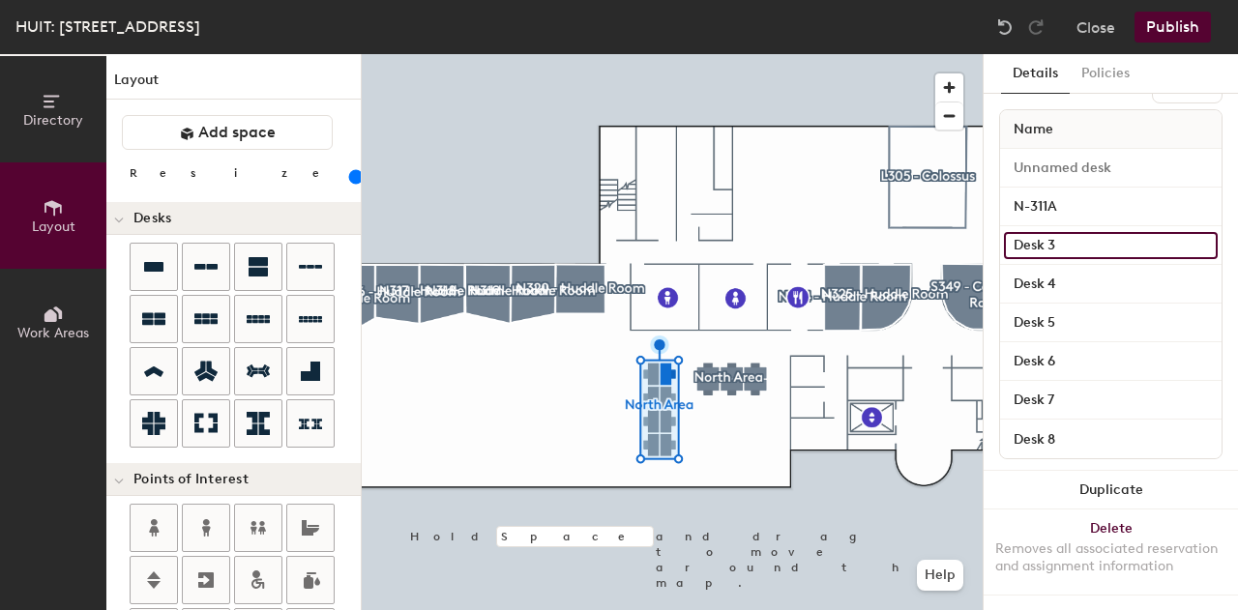
click at [1045, 232] on input "Desk 3" at bounding box center [1111, 245] width 214 height 27
type input "N-311B"
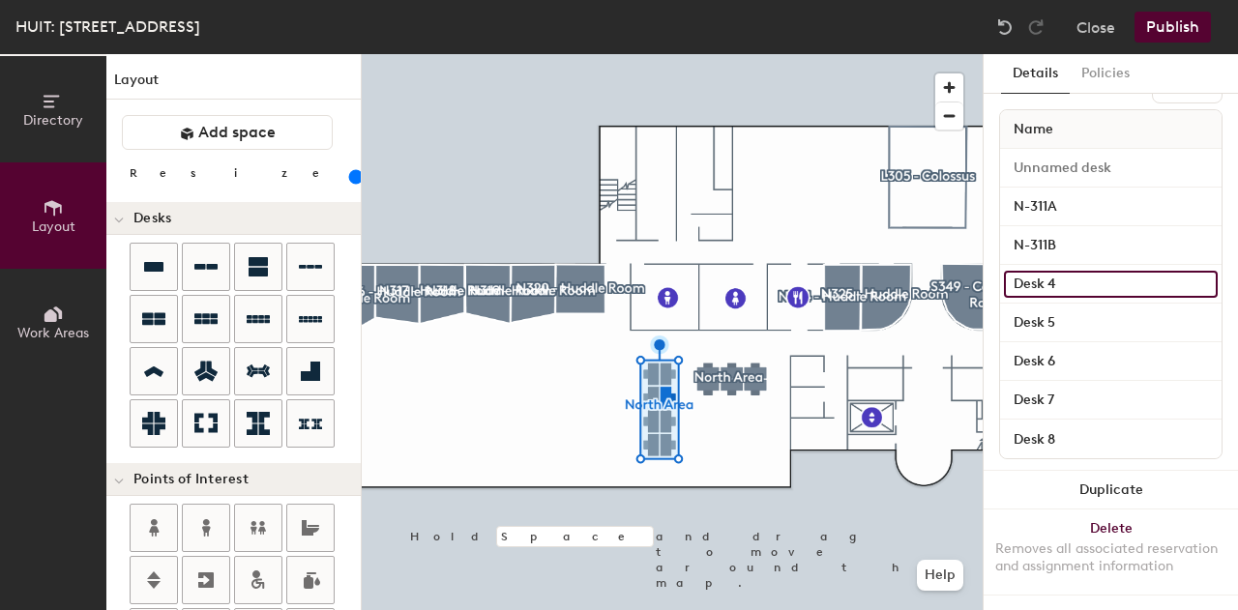
click at [1053, 271] on input "Desk 4" at bounding box center [1111, 284] width 214 height 27
type input "N-311C"
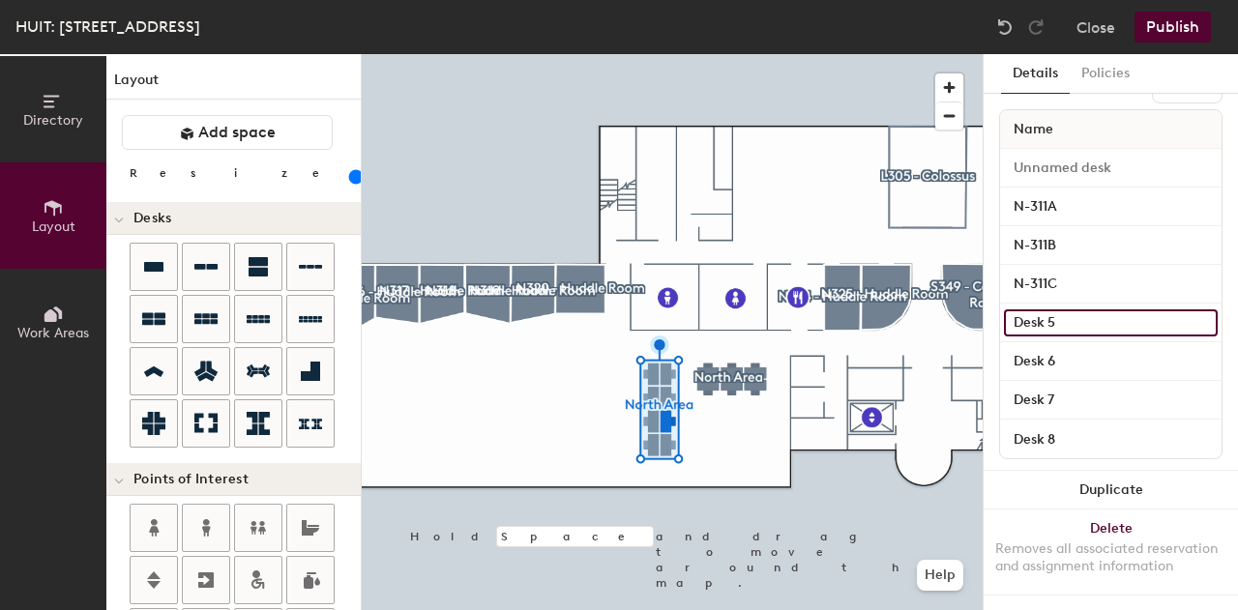
click at [1032, 309] on input "Desk 5" at bounding box center [1111, 322] width 214 height 27
type input "N-311D"
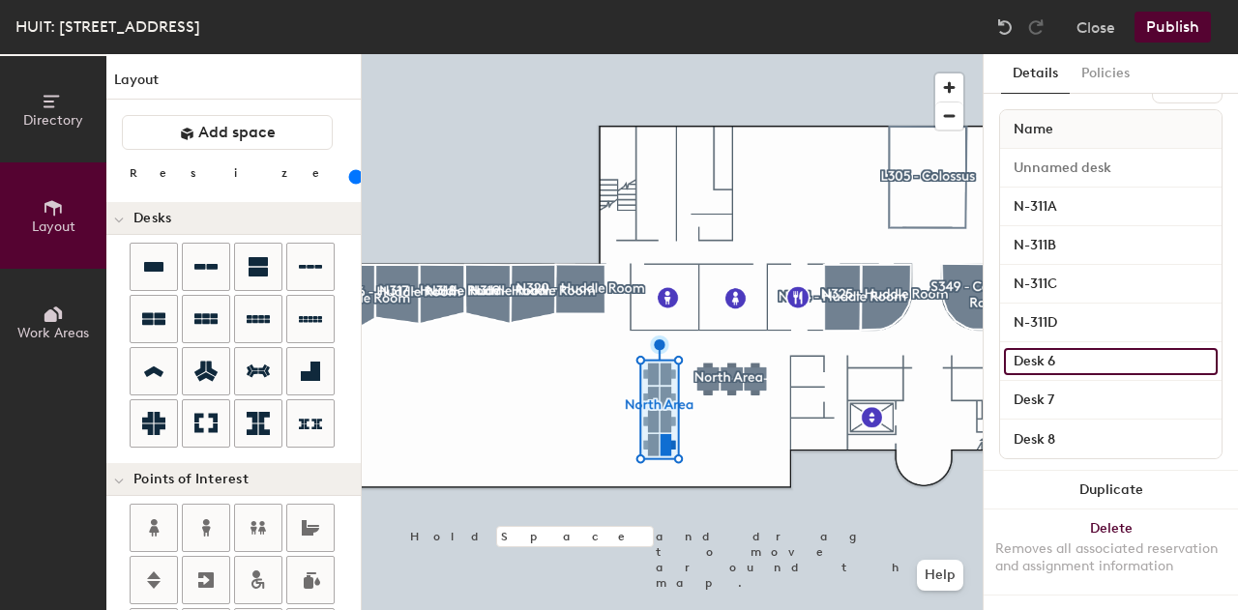
click at [1076, 351] on input "Desk 6" at bounding box center [1111, 361] width 214 height 27
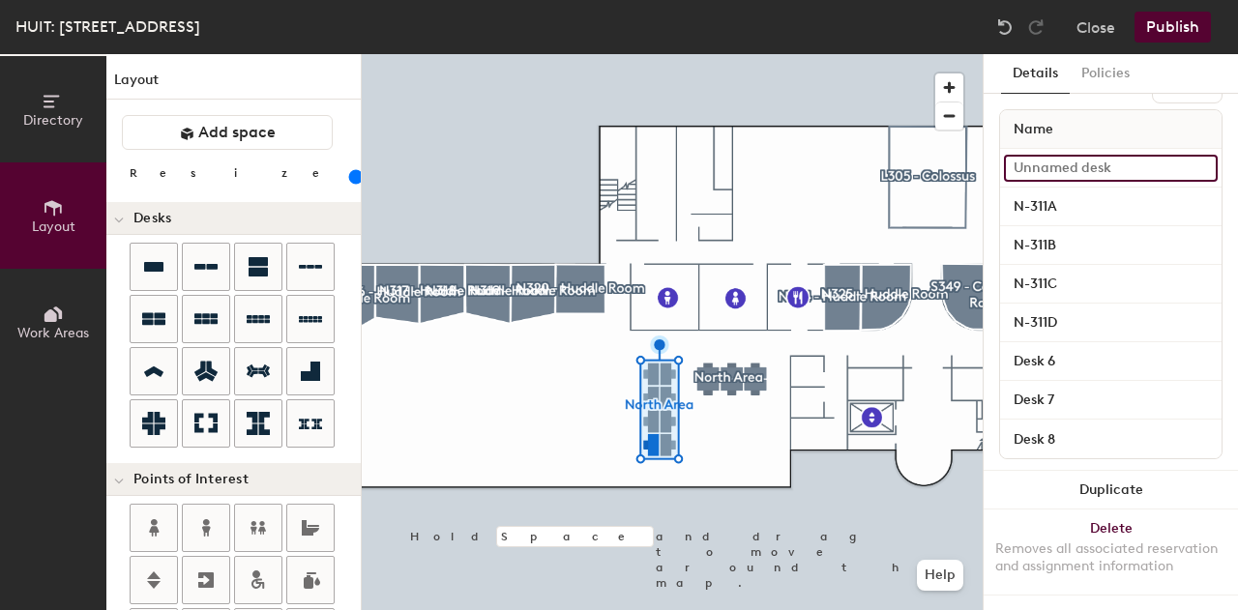
click at [1053, 155] on input at bounding box center [1111, 168] width 214 height 27
type input "N-311E"
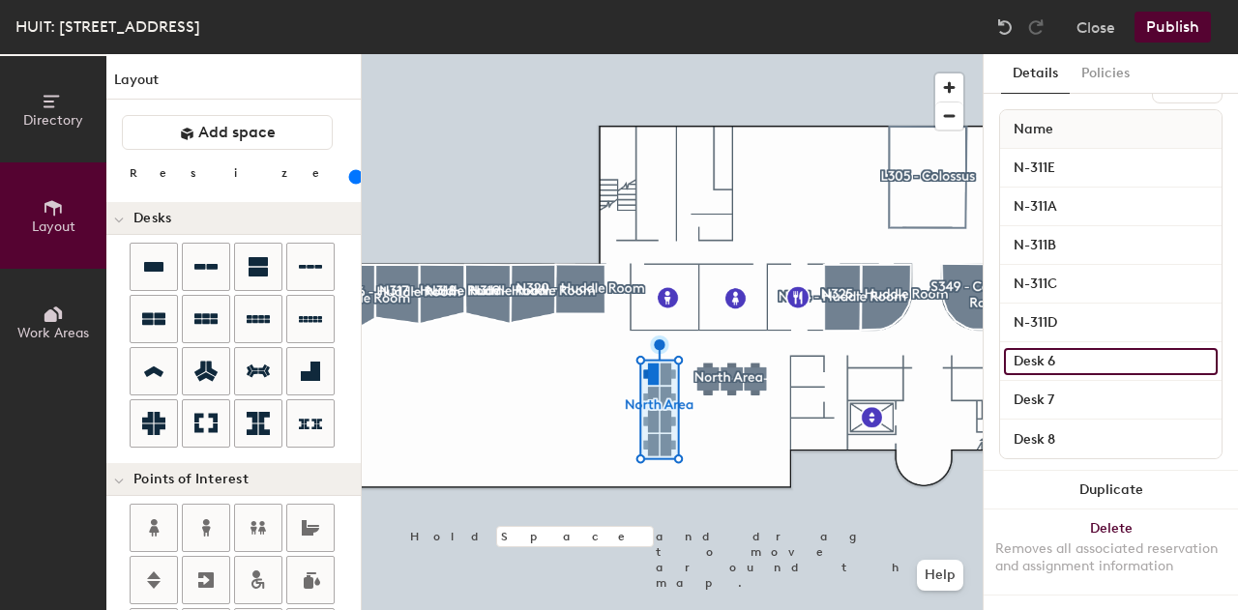
click at [1053, 348] on input "Desk 6" at bounding box center [1111, 361] width 214 height 27
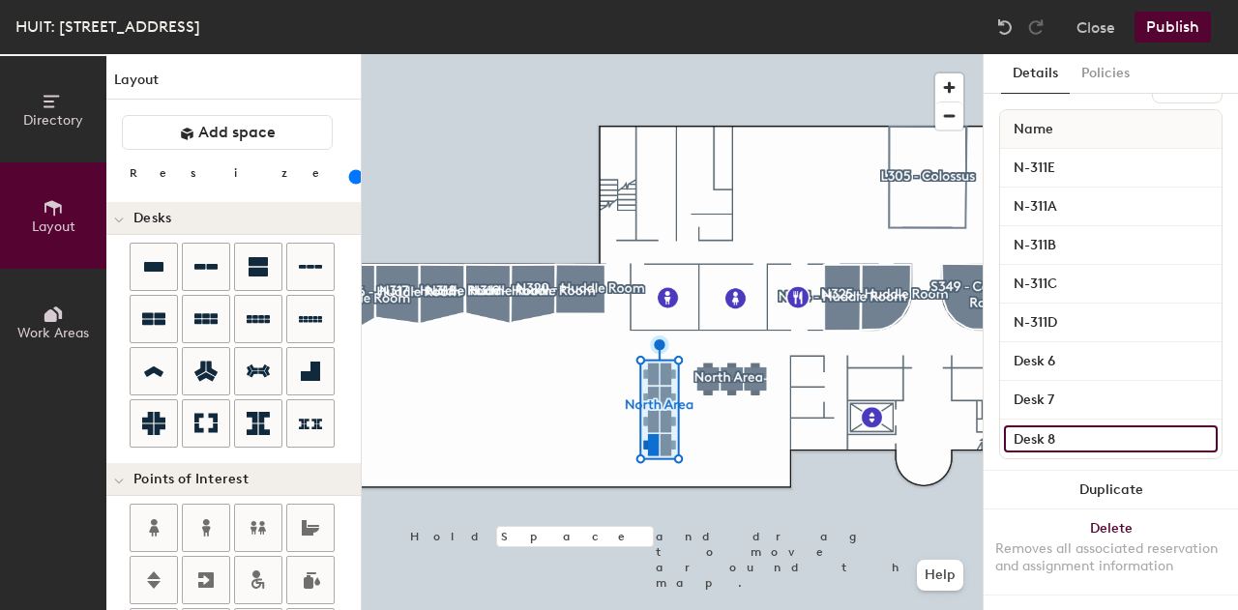
click at [1036, 430] on input "Desk 8" at bounding box center [1111, 439] width 214 height 27
type input "N-311H"
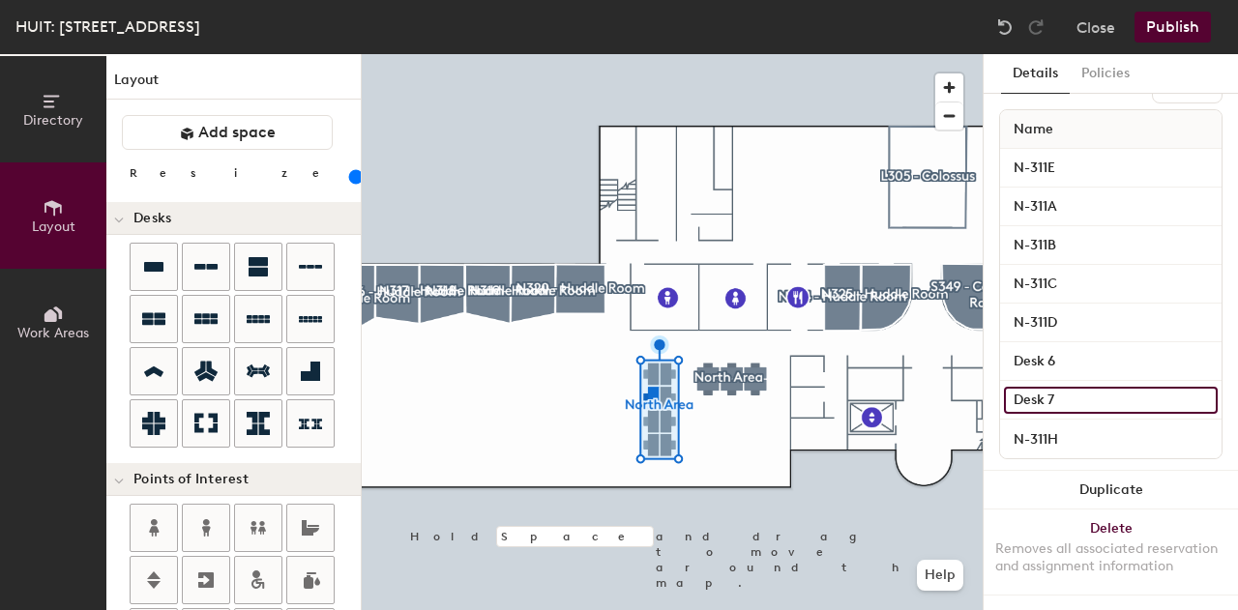
click at [1064, 387] on input "Desk 7" at bounding box center [1111, 400] width 214 height 27
type input "N-311G"
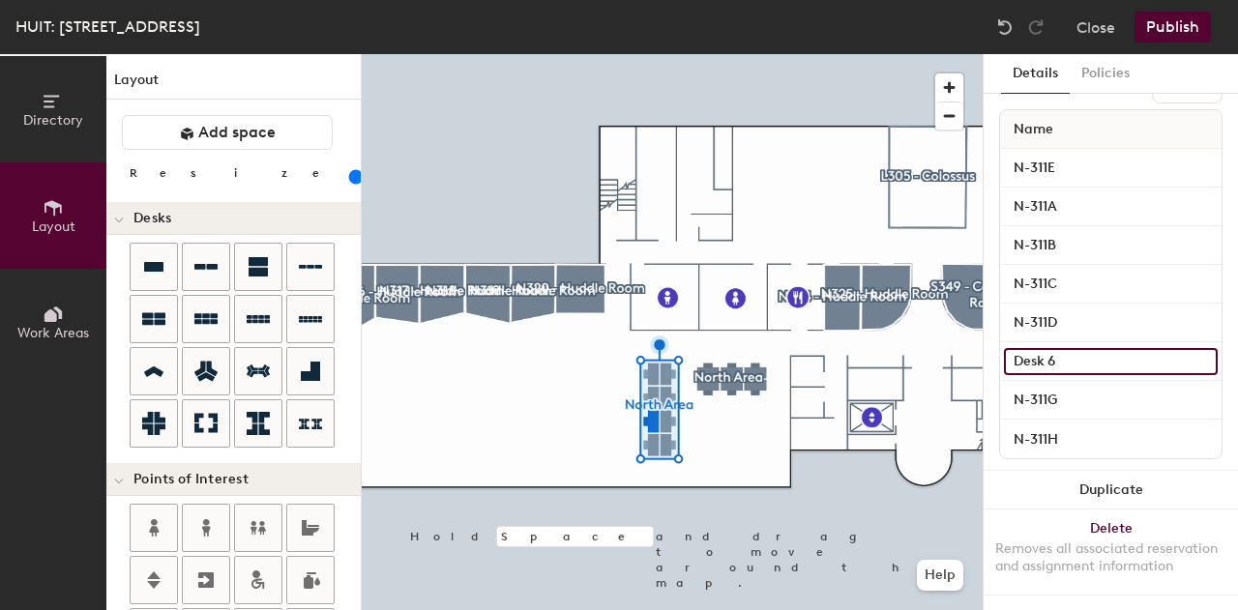
click at [1048, 348] on input "Desk 6" at bounding box center [1111, 361] width 214 height 27
type input "N-311H"
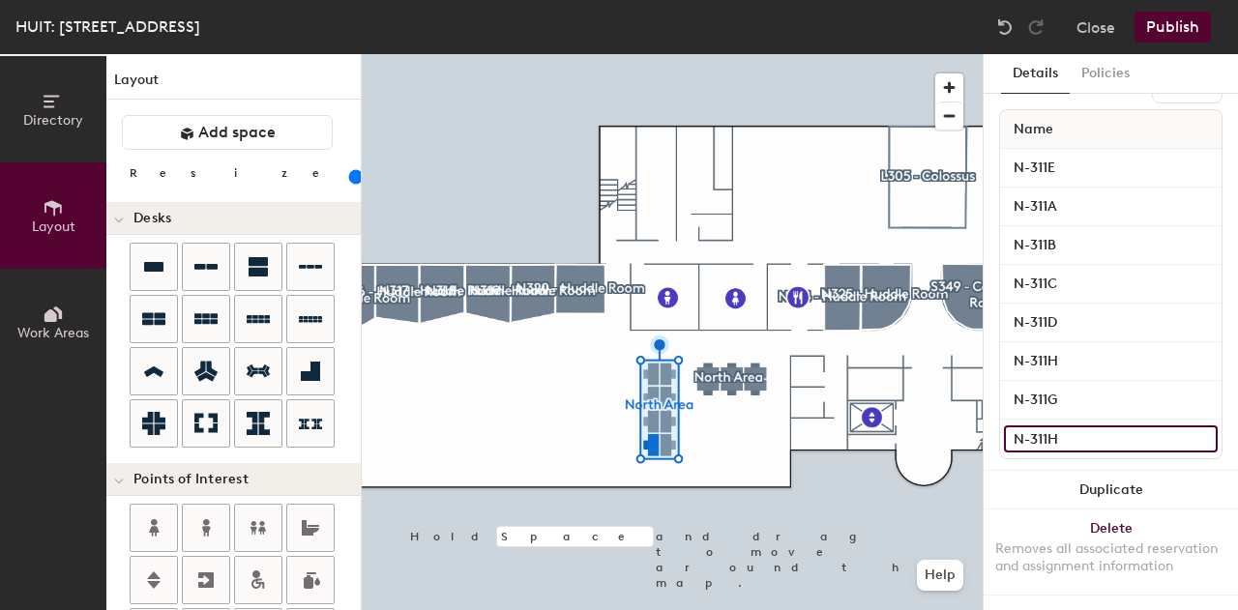
click at [1049, 432] on input "N-311H" at bounding box center [1111, 439] width 214 height 27
click at [1071, 426] on input "N-311H" at bounding box center [1111, 439] width 214 height 27
click at [1085, 426] on input "N-311H" at bounding box center [1111, 439] width 214 height 27
type input "N-311F"
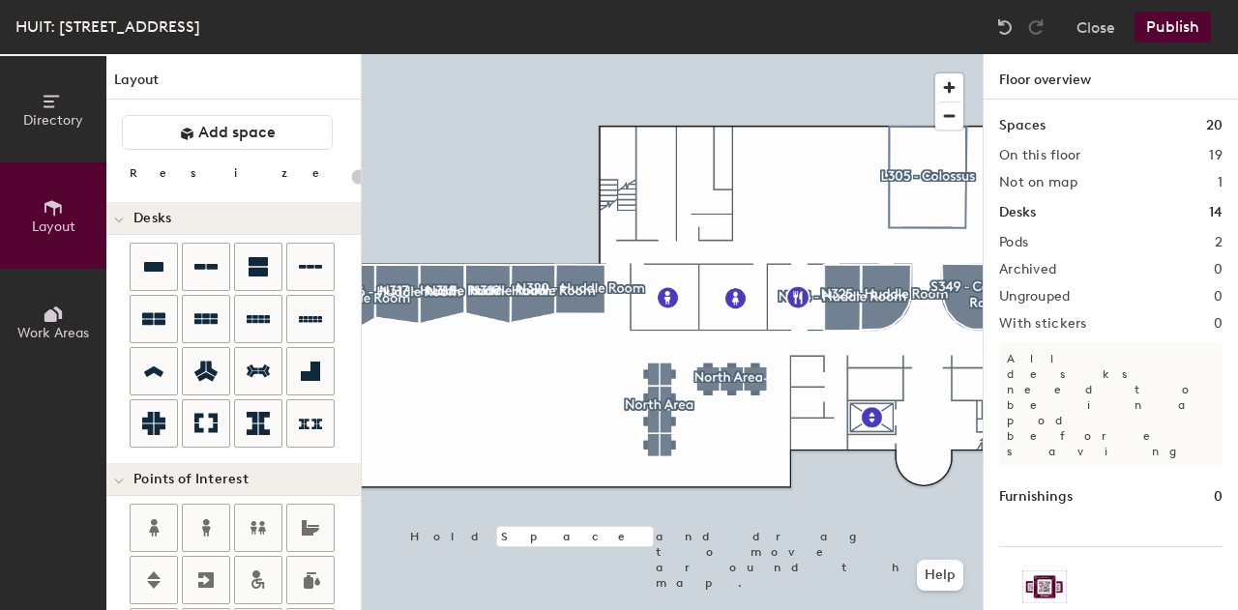
type input "20"
click at [51, 146] on button "Directory" at bounding box center [53, 109] width 106 height 106
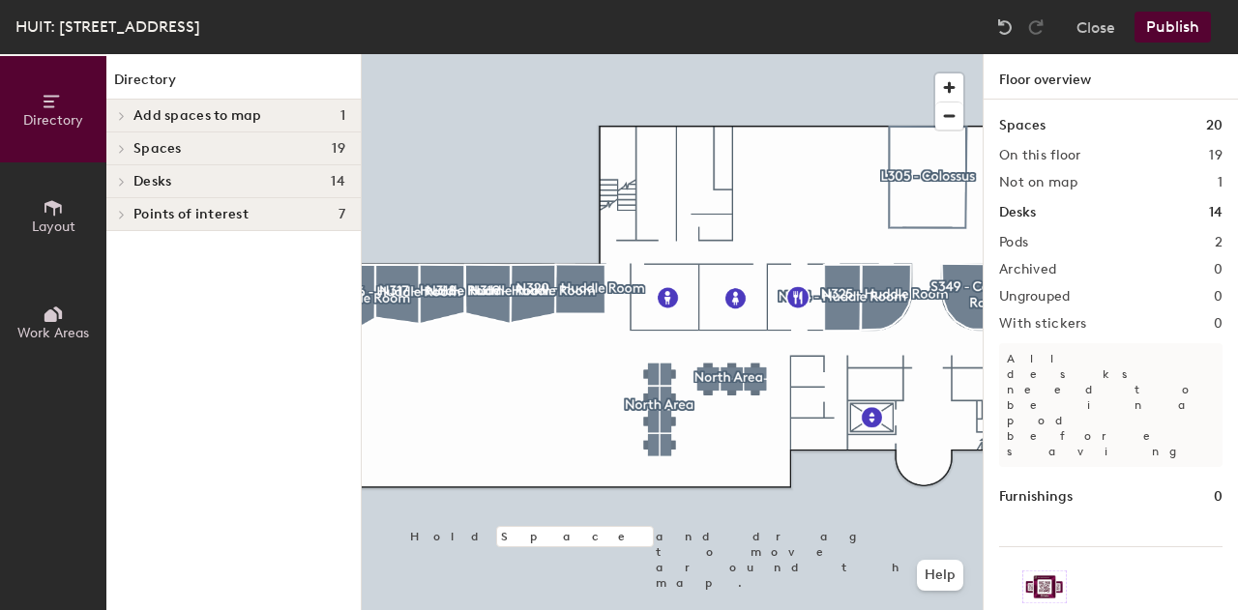
click at [120, 175] on div at bounding box center [118, 181] width 25 height 32
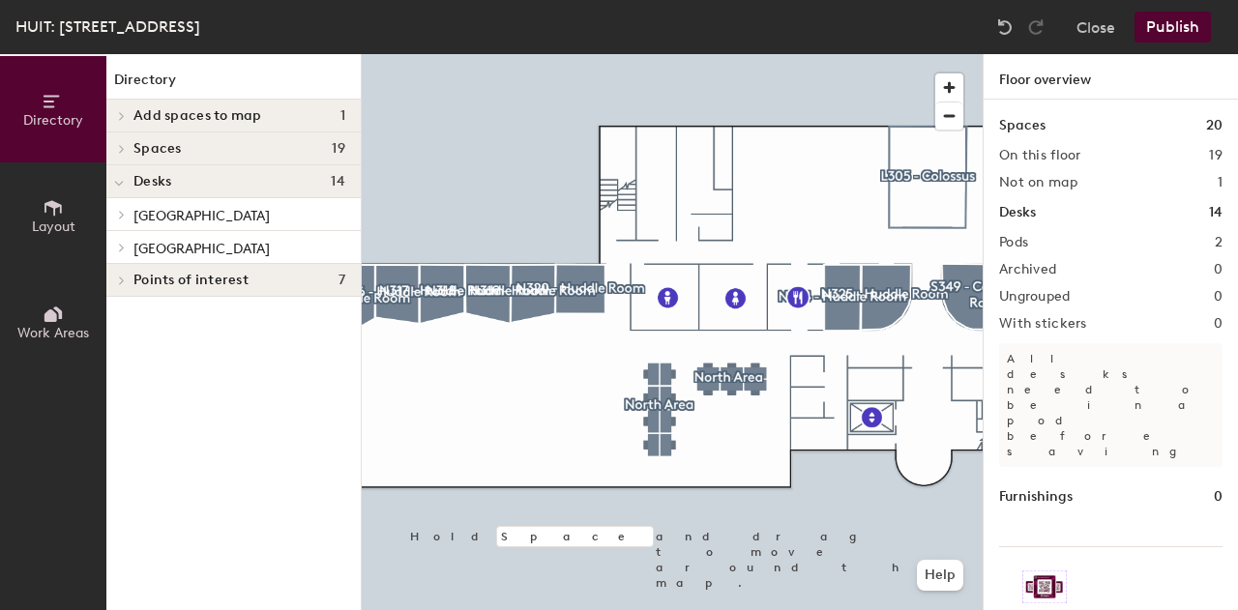
click at [128, 210] on span at bounding box center [120, 215] width 16 height 10
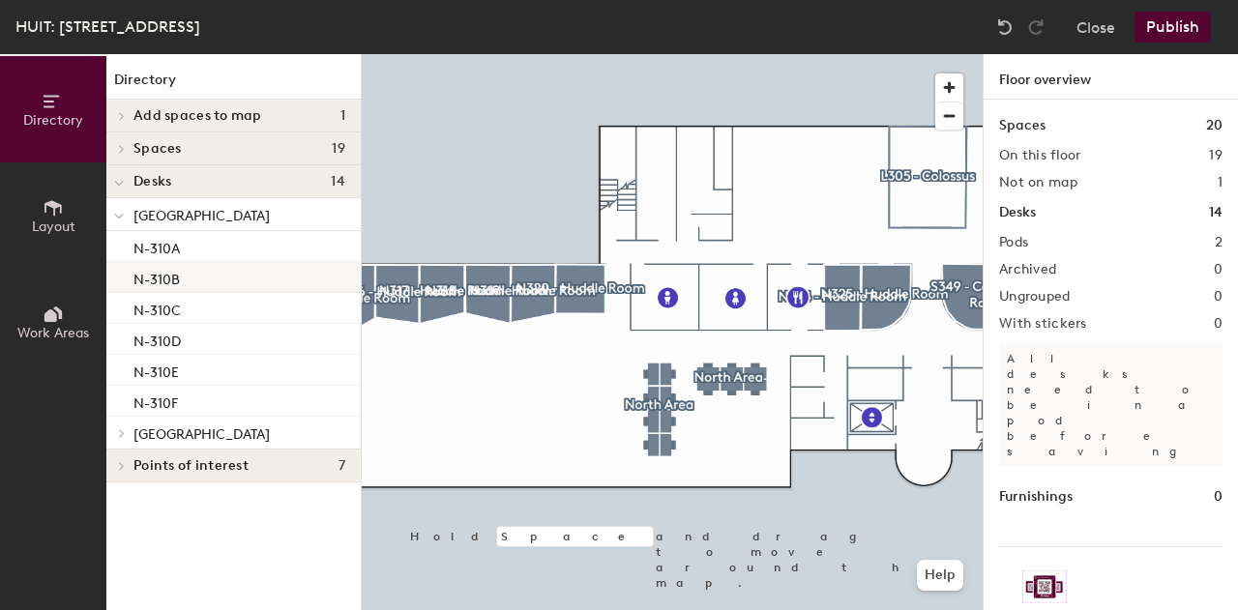
click at [197, 262] on div "N-310B" at bounding box center [233, 277] width 254 height 31
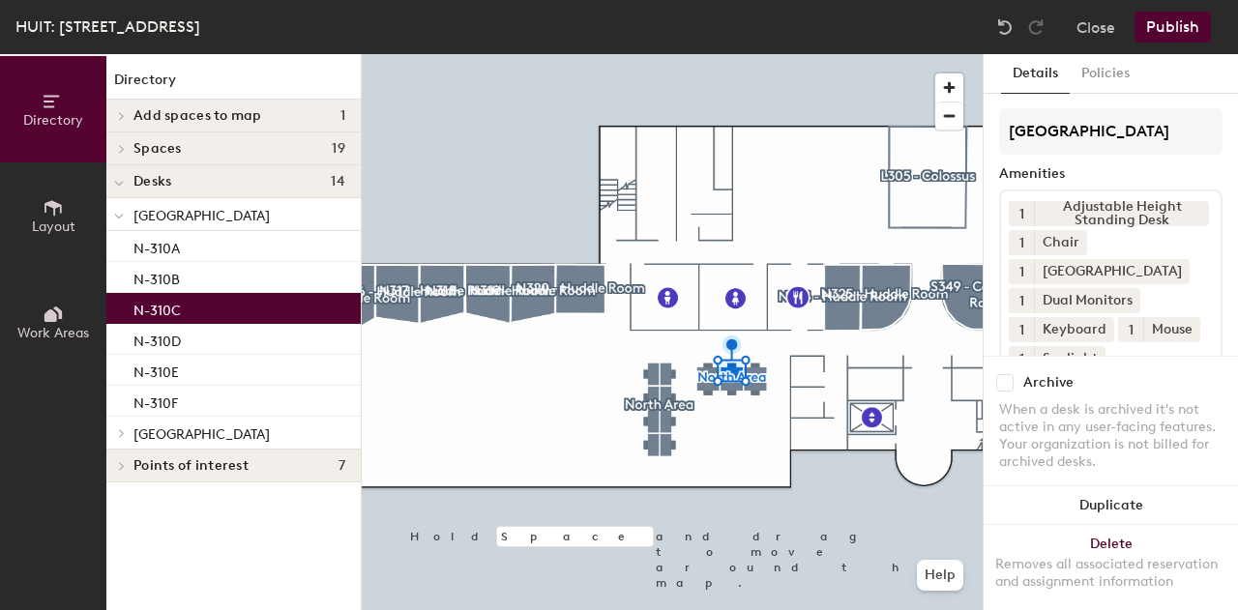
click at [196, 309] on div "N-310C" at bounding box center [233, 308] width 254 height 31
click at [193, 343] on div "N-310D" at bounding box center [233, 339] width 254 height 31
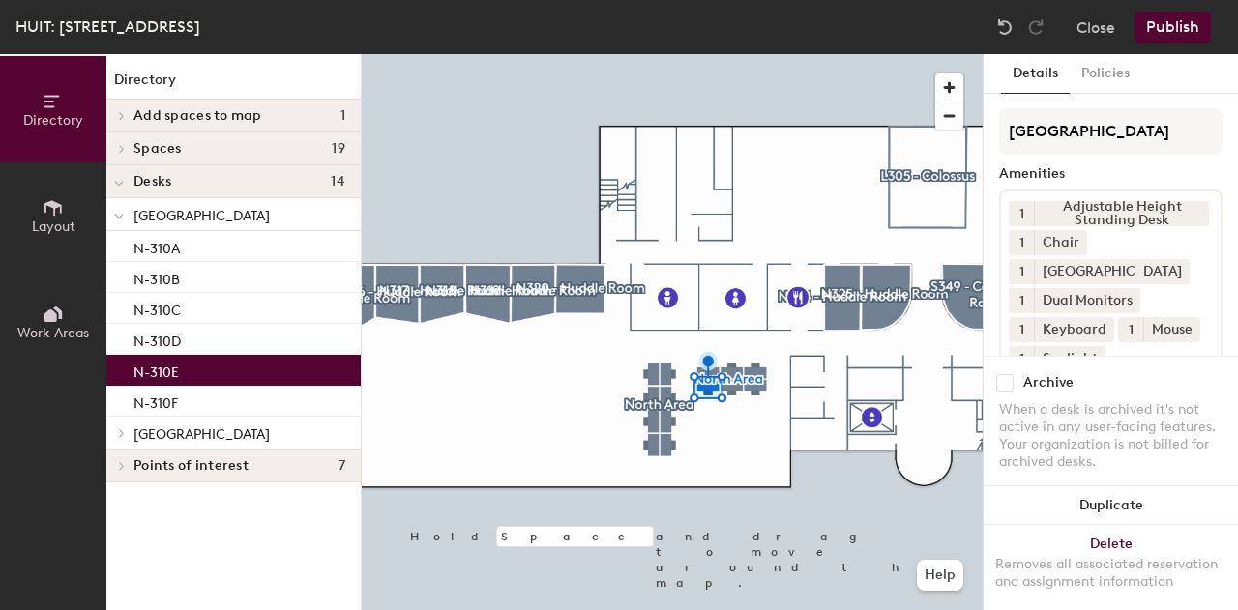
click at [207, 368] on div "N-310E" at bounding box center [233, 370] width 254 height 31
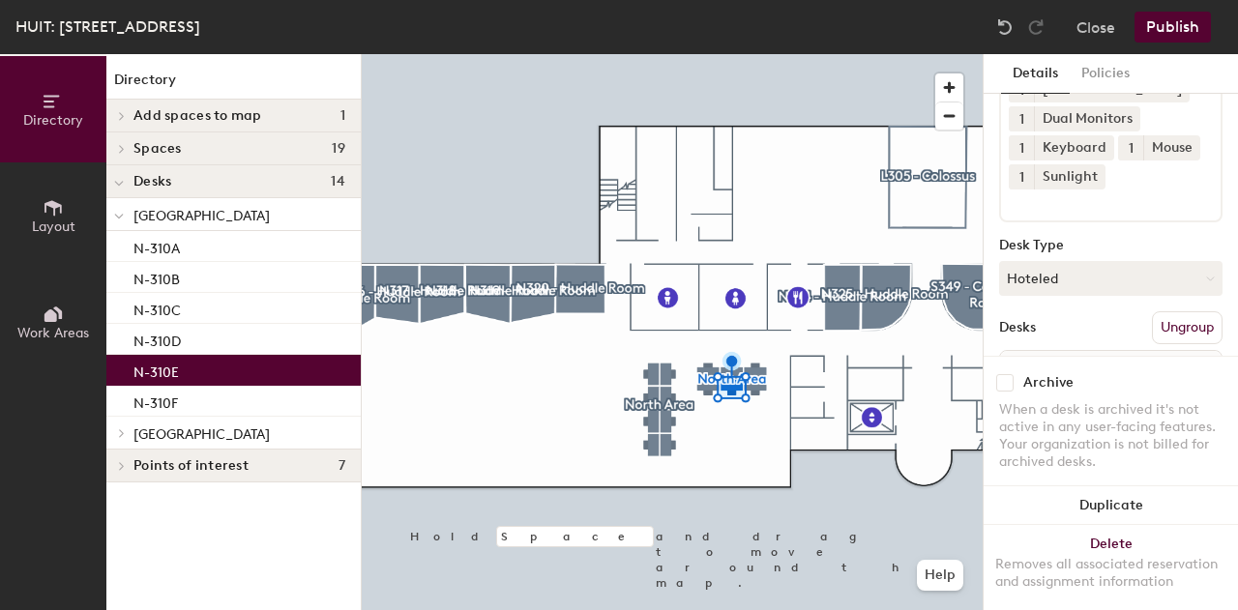
scroll to position [298, 0]
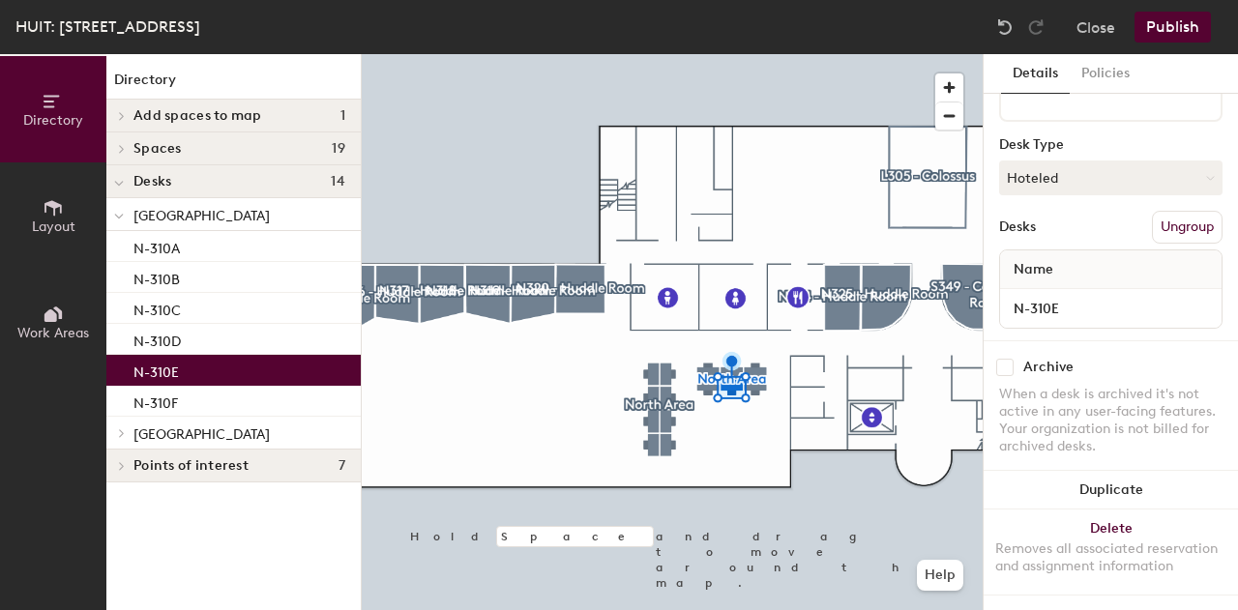
click at [1004, 359] on input "checkbox" at bounding box center [1004, 367] width 17 height 17
click at [124, 427] on div at bounding box center [118, 433] width 25 height 32
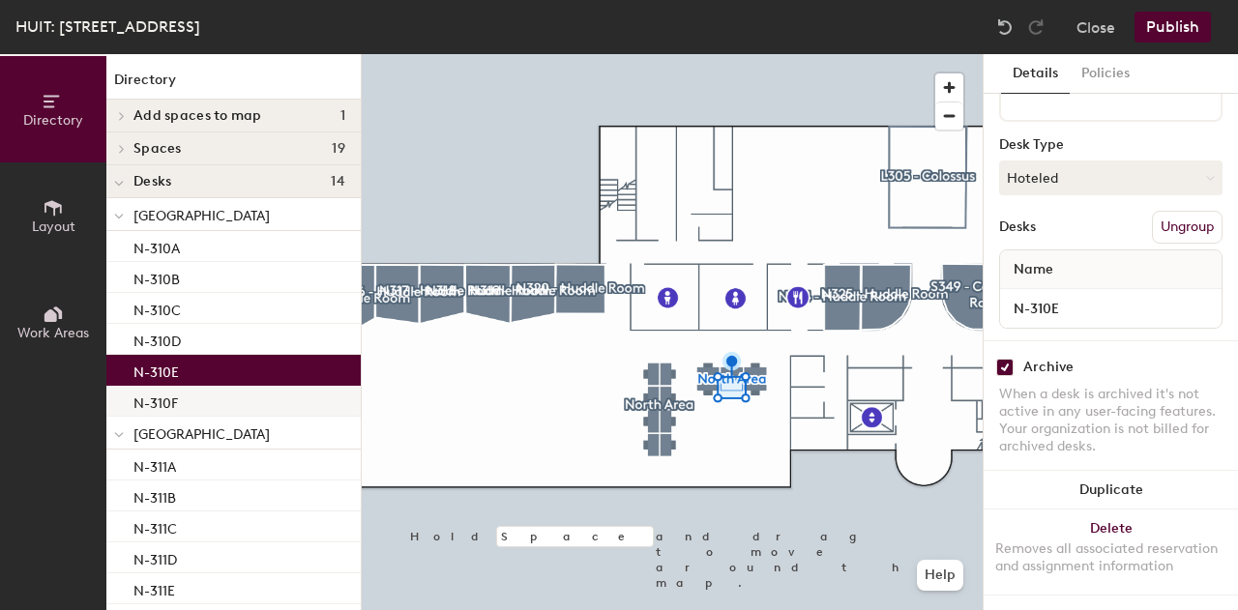
scroll to position [134, 0]
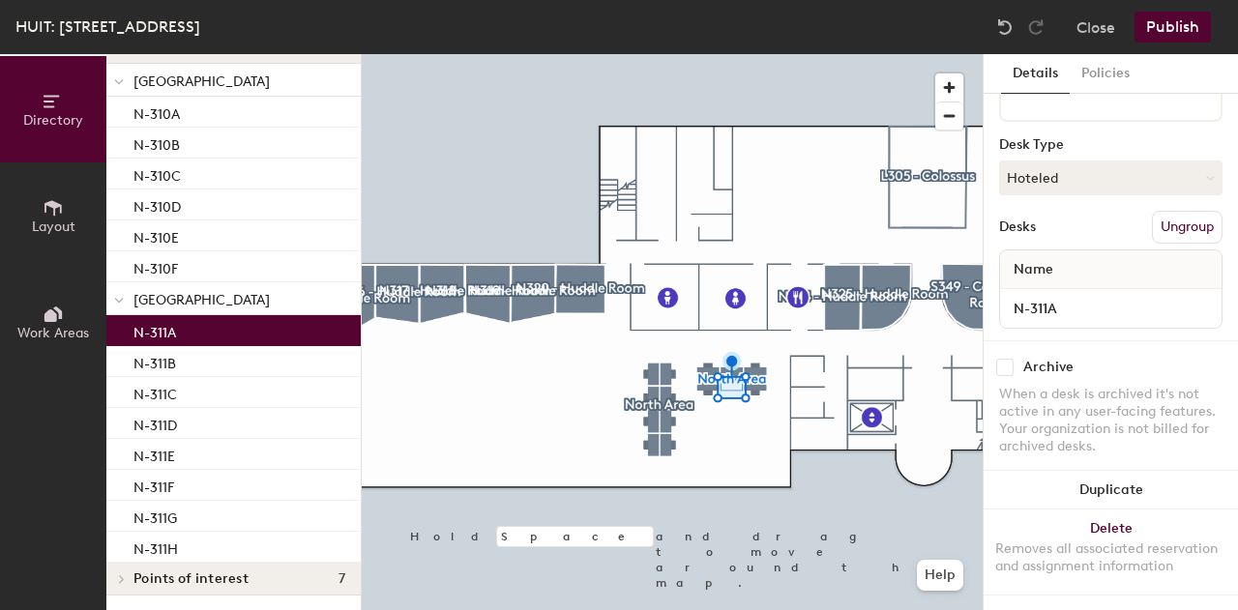
click at [202, 330] on div "N-311A" at bounding box center [233, 330] width 254 height 31
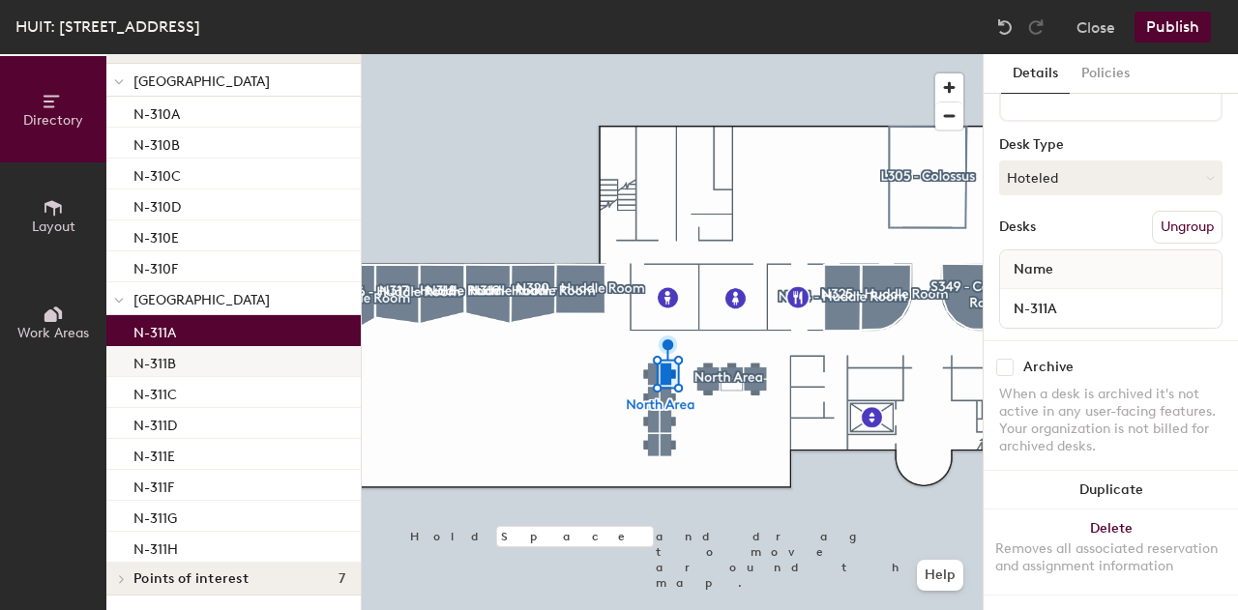
click at [212, 346] on div "N-311B" at bounding box center [233, 361] width 254 height 31
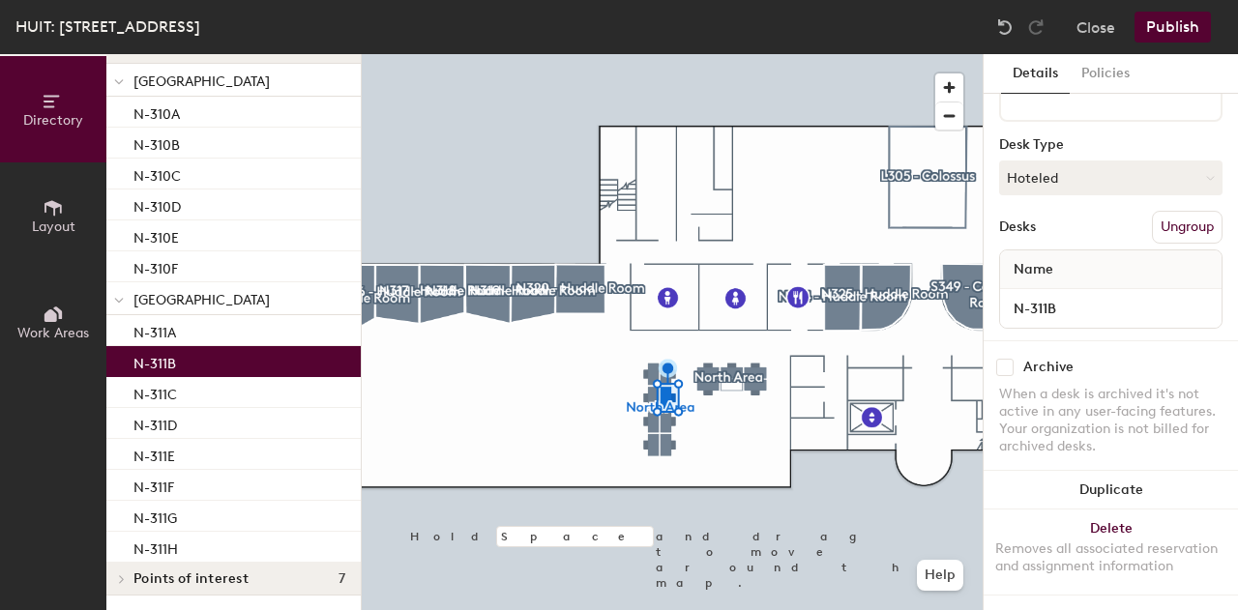
click at [1005, 359] on input "checkbox" at bounding box center [1004, 367] width 17 height 17
click at [202, 396] on div "N-311C" at bounding box center [233, 392] width 254 height 31
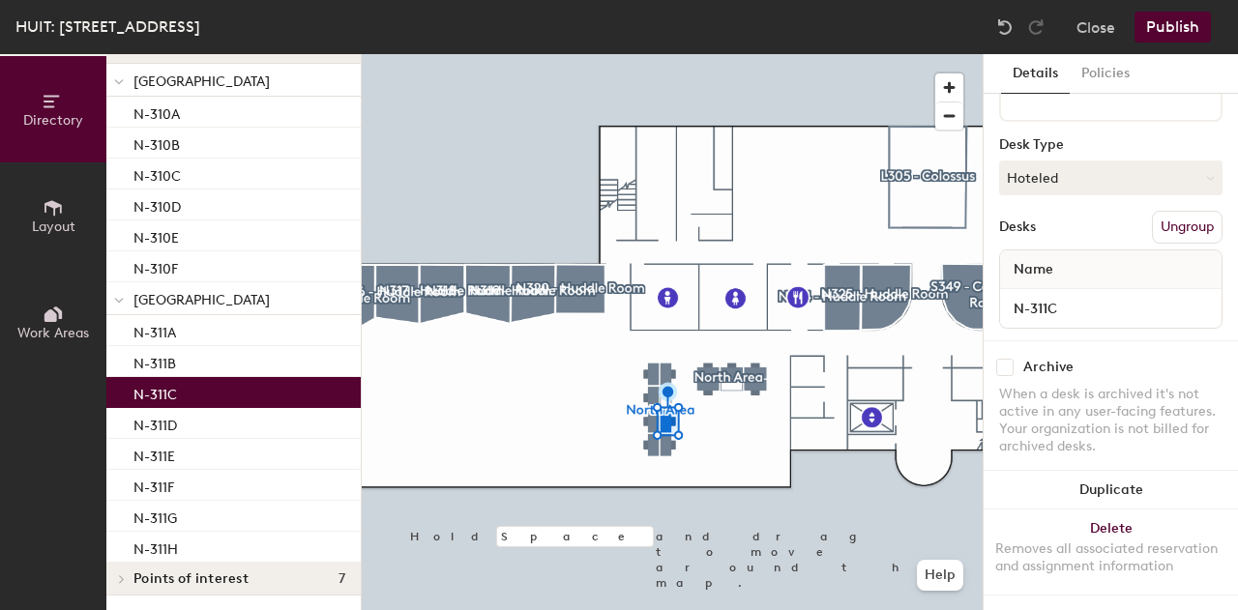
click at [1007, 359] on input "checkbox" at bounding box center [1004, 367] width 17 height 17
click at [240, 434] on div "N-311D" at bounding box center [233, 423] width 254 height 31
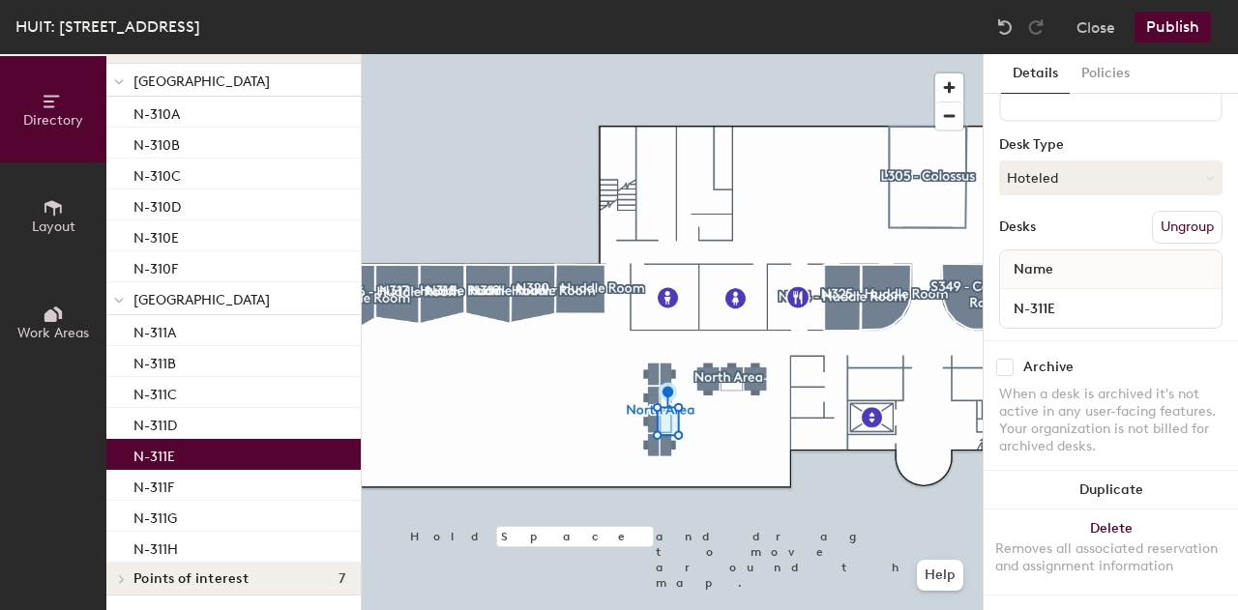
click at [239, 448] on div "N-311E" at bounding box center [233, 454] width 254 height 31
click at [1006, 359] on input "checkbox" at bounding box center [1004, 367] width 17 height 17
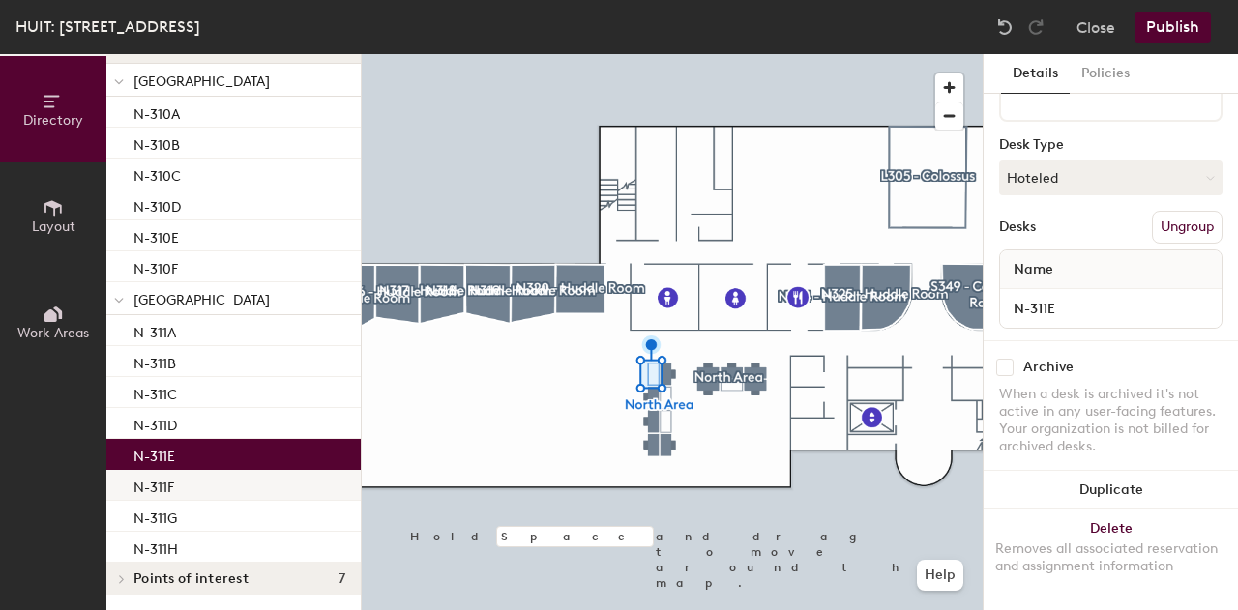
click at [279, 498] on div "N-311F" at bounding box center [233, 485] width 254 height 31
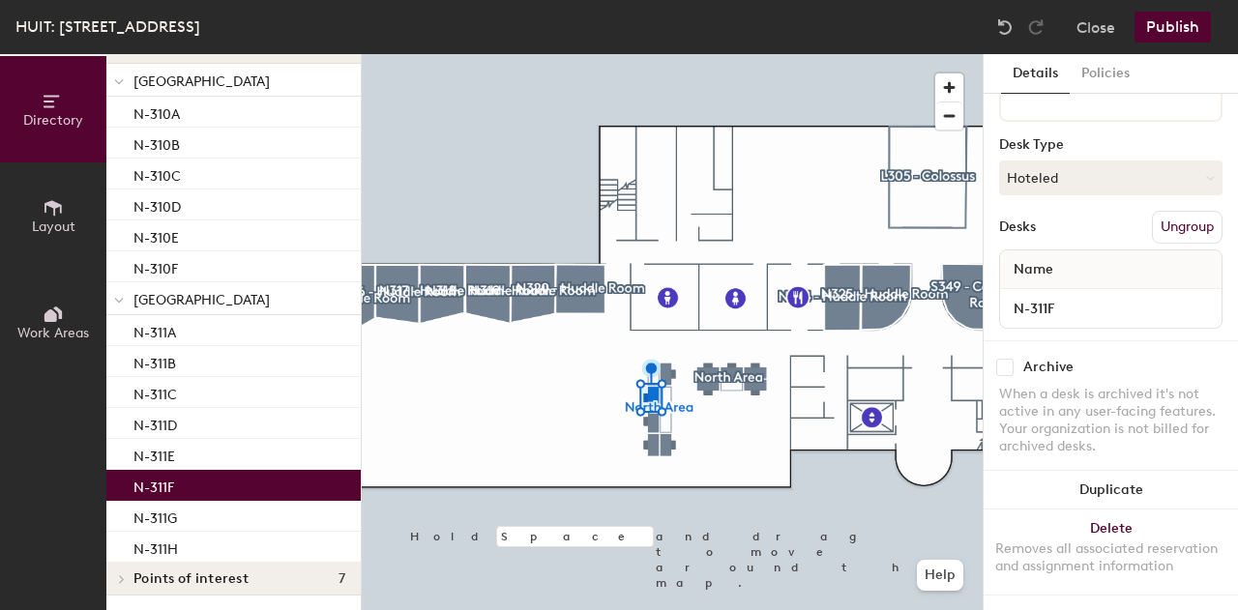
click at [1012, 340] on div "Archive When a desk is archived it's not active in any user-facing features. Yo…" at bounding box center [1111, 409] width 254 height 138
click at [1007, 359] on input "checkbox" at bounding box center [1004, 367] width 17 height 17
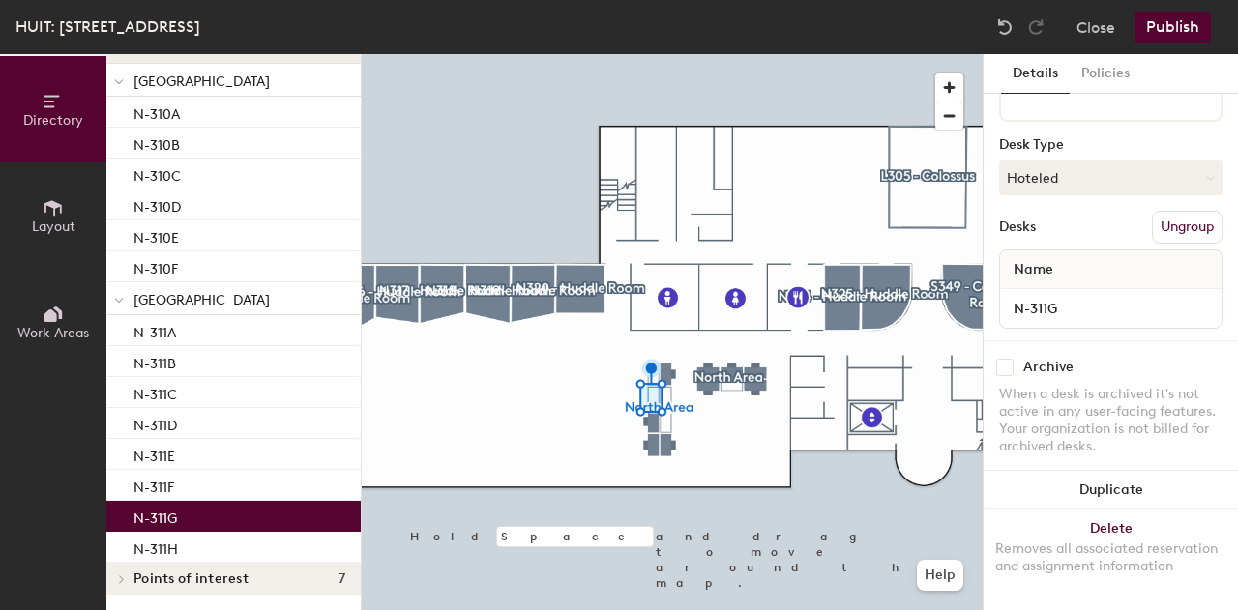
click at [196, 514] on div "N-311G" at bounding box center [233, 516] width 254 height 31
click at [1008, 359] on input "checkbox" at bounding box center [1004, 367] width 17 height 17
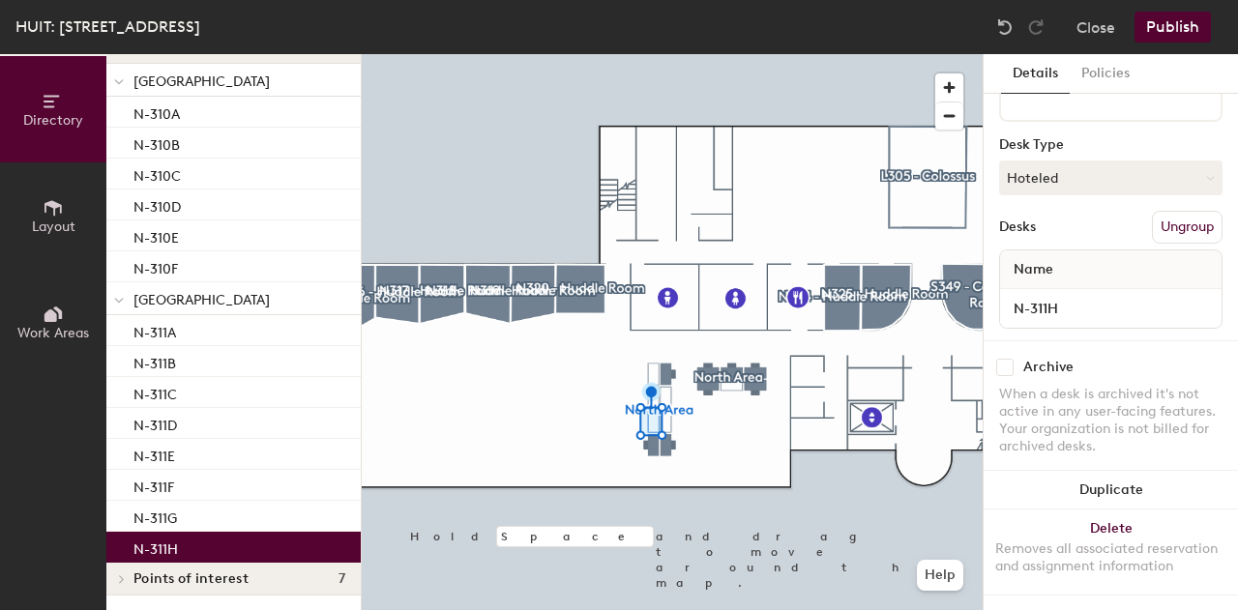
click at [164, 539] on p "N-311H" at bounding box center [155, 547] width 44 height 22
click at [1003, 359] on input "checkbox" at bounding box center [1004, 367] width 17 height 17
checkbox input "true"
click at [1165, 26] on button "Publish" at bounding box center [1172, 27] width 76 height 31
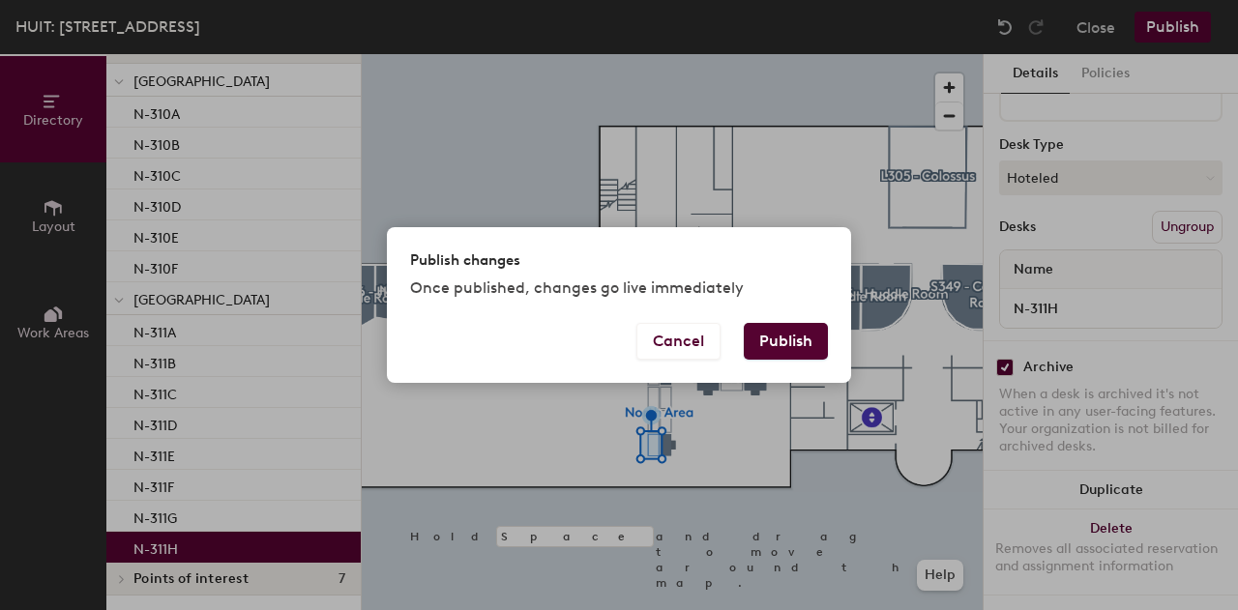
click at [778, 342] on button "Publish" at bounding box center [786, 341] width 84 height 37
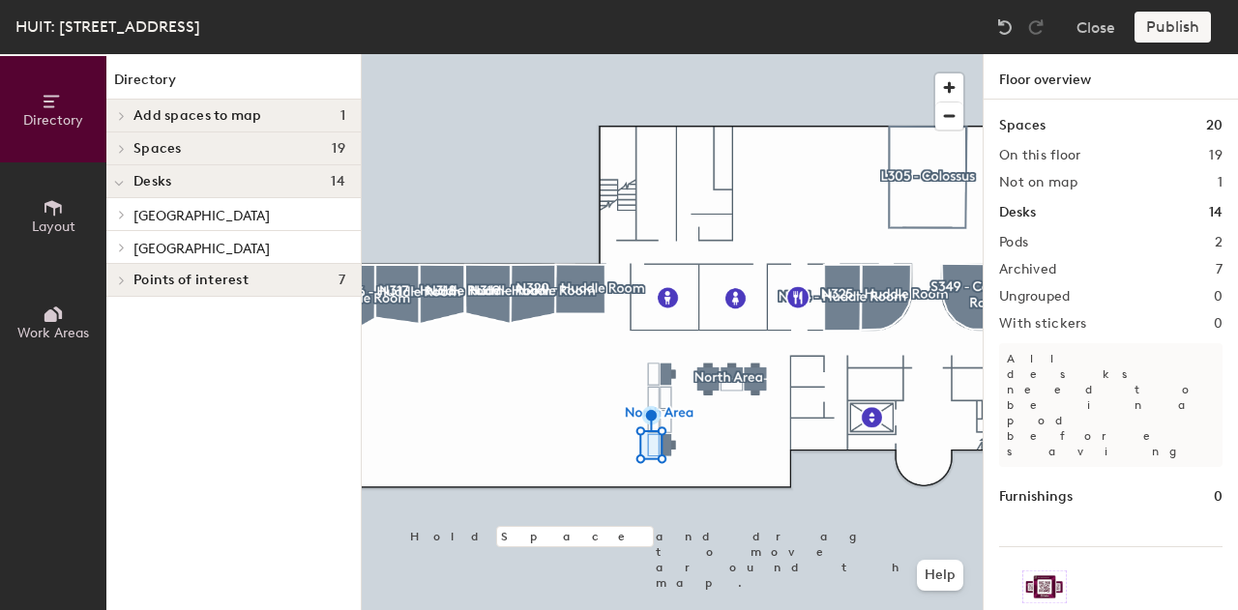
scroll to position [0, 0]
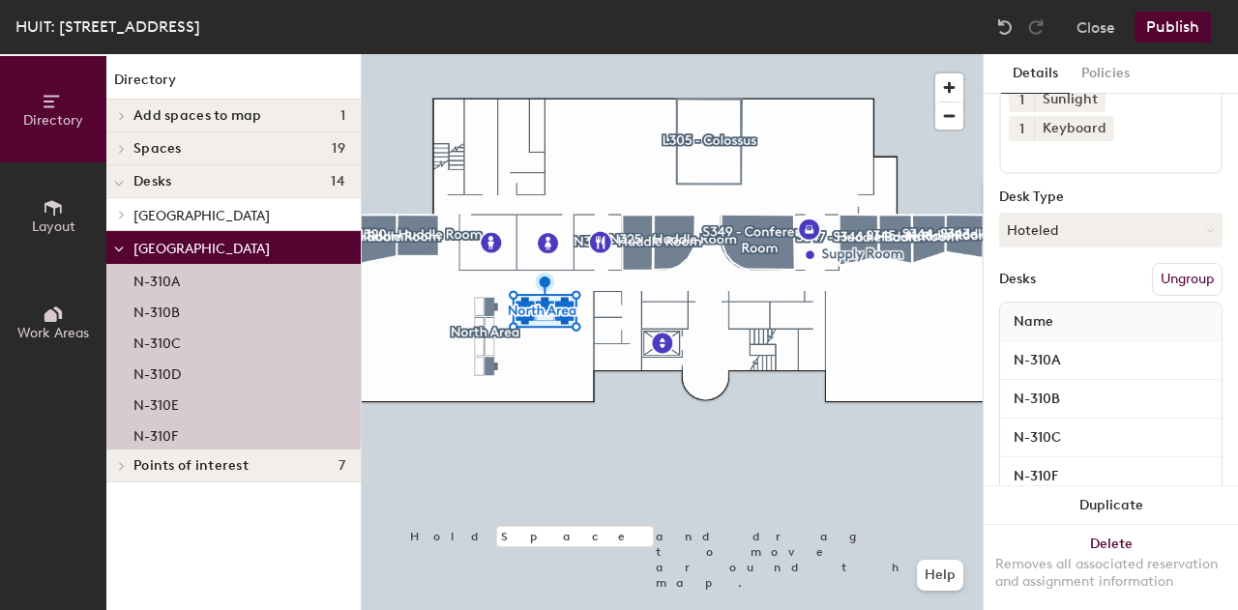
scroll to position [187, 0]
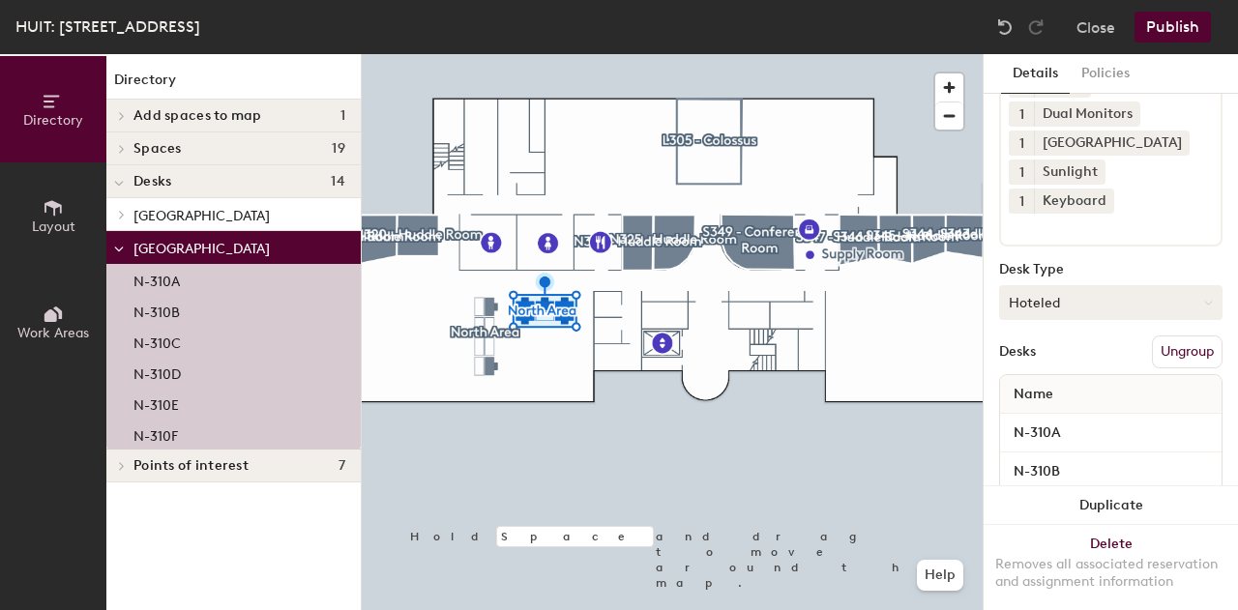
click at [1081, 289] on button "Hoteled" at bounding box center [1110, 302] width 223 height 35
click at [1029, 425] on div "Hoteled" at bounding box center [1096, 420] width 193 height 29
click at [1039, 301] on button "Hoteled" at bounding box center [1110, 302] width 223 height 35
click at [1025, 389] on div "Hot" at bounding box center [1096, 391] width 193 height 29
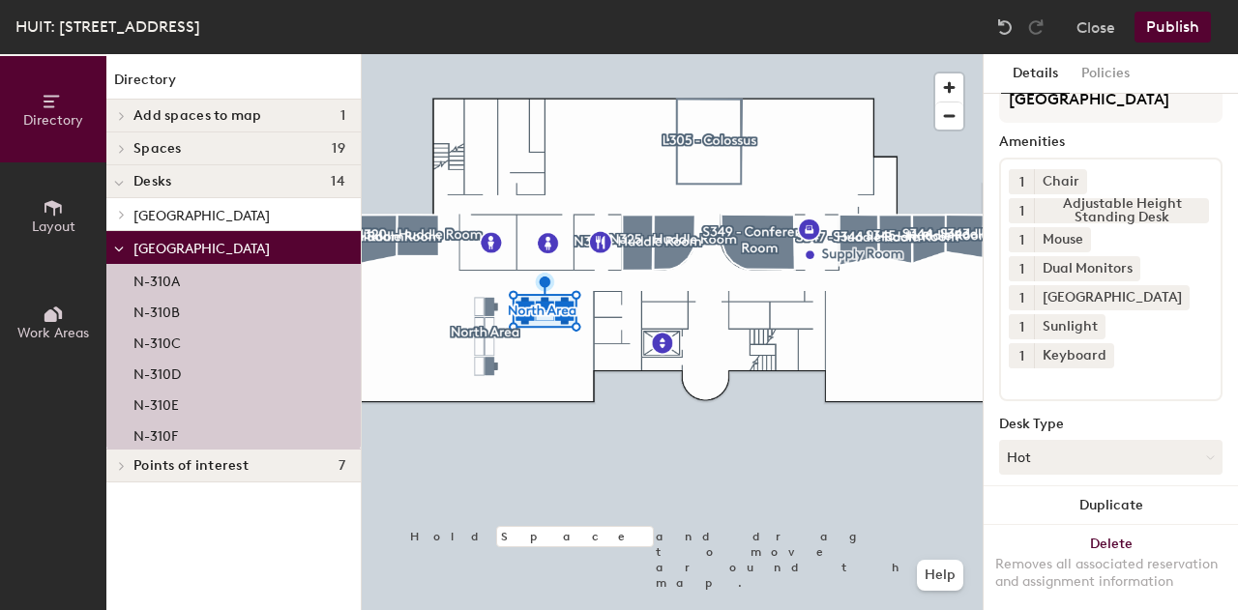
scroll to position [0, 0]
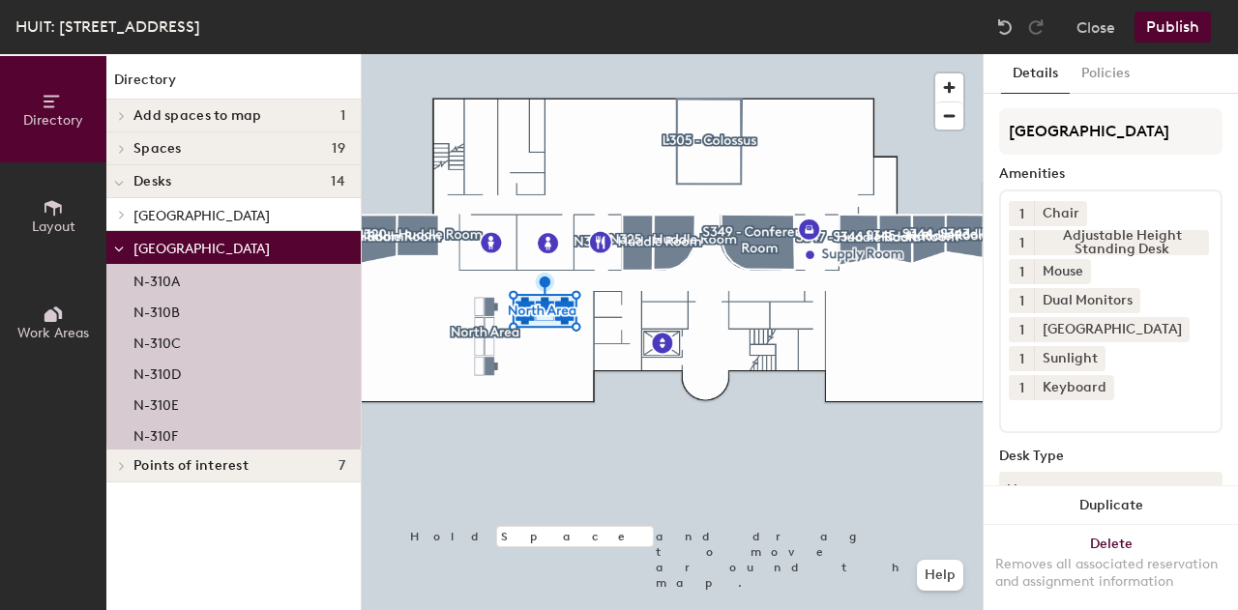
click at [1177, 18] on button "Publish" at bounding box center [1172, 27] width 76 height 31
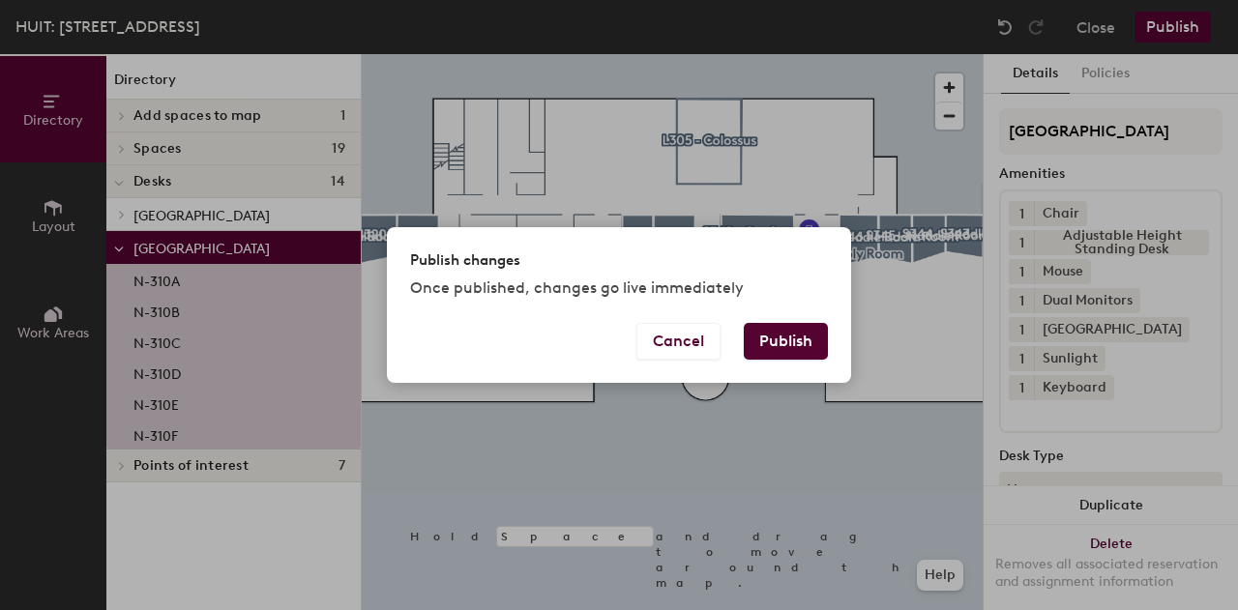
click at [782, 344] on button "Publish" at bounding box center [786, 341] width 84 height 37
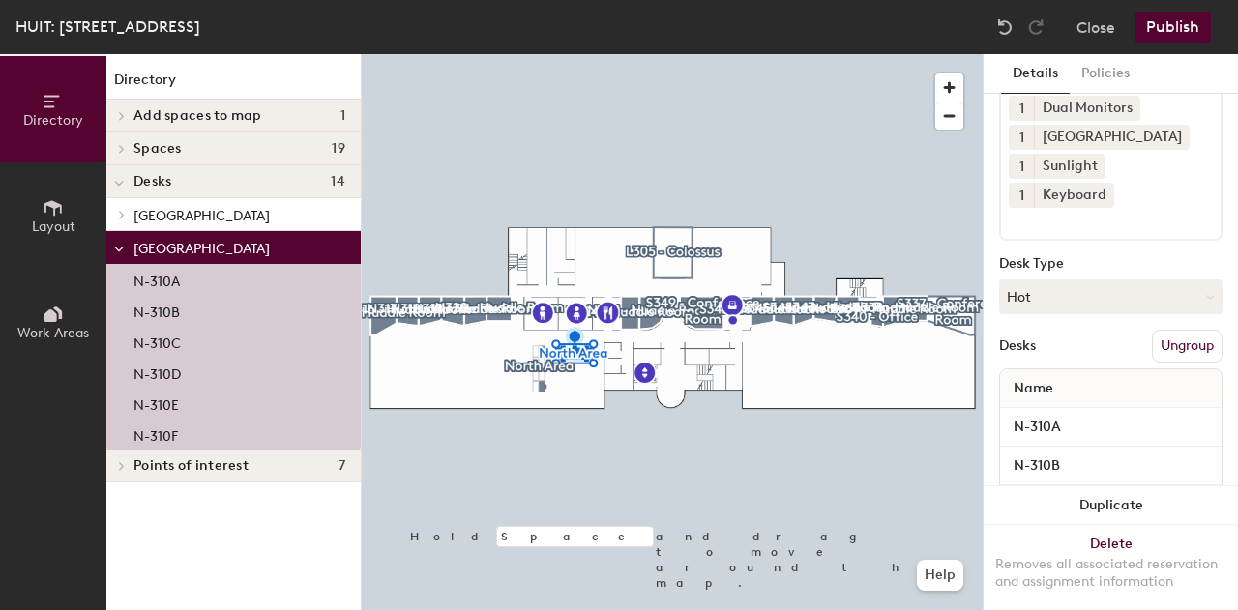
scroll to position [194, 0]
click at [1086, 308] on button "Hot" at bounding box center [1110, 295] width 223 height 35
click at [1046, 415] on div "Hoteled" at bounding box center [1096, 412] width 193 height 29
click at [1165, 23] on button "Publish" at bounding box center [1172, 27] width 76 height 31
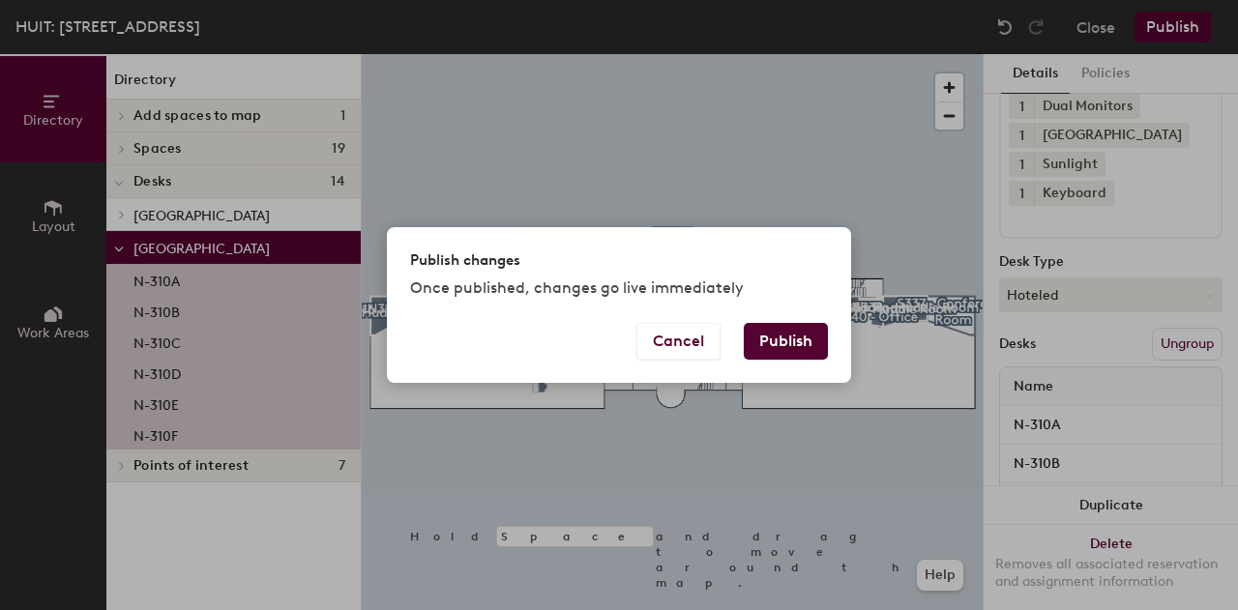
click at [775, 339] on button "Publish" at bounding box center [786, 341] width 84 height 37
